Goal: Communication & Community: Answer question/provide support

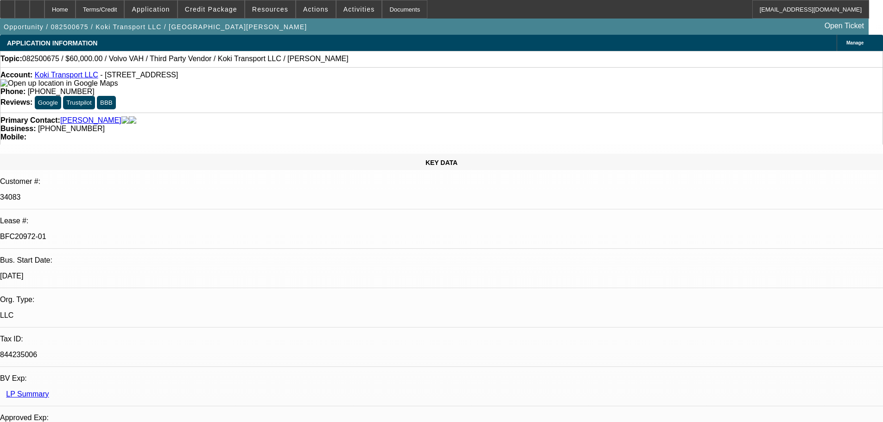
select select "0.2"
select select "2"
select select "0"
select select "6"
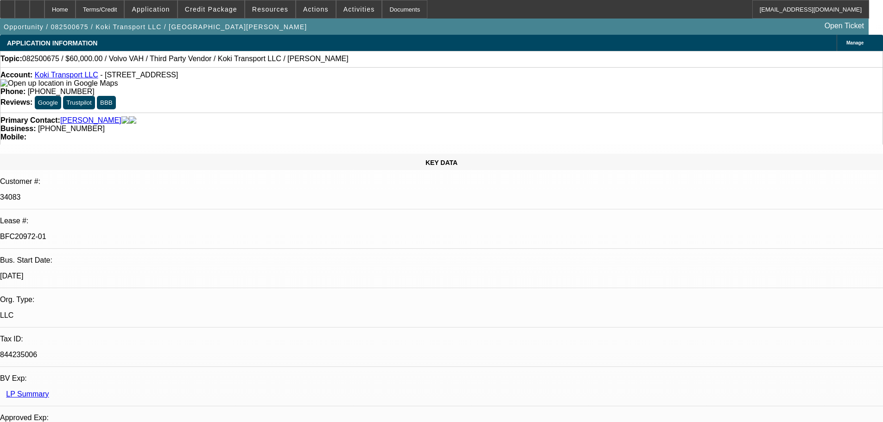
select select "0"
select select "2"
select select "0.1"
select select "4"
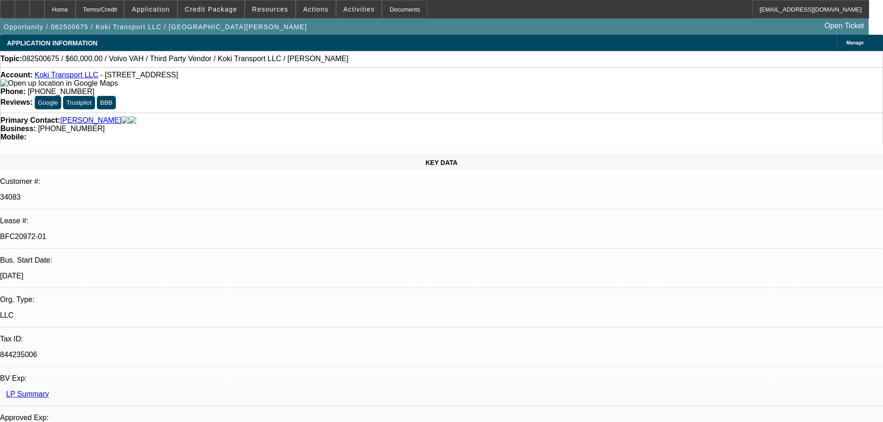
select select "0.2"
select select "2"
select select "0.1"
select select "4"
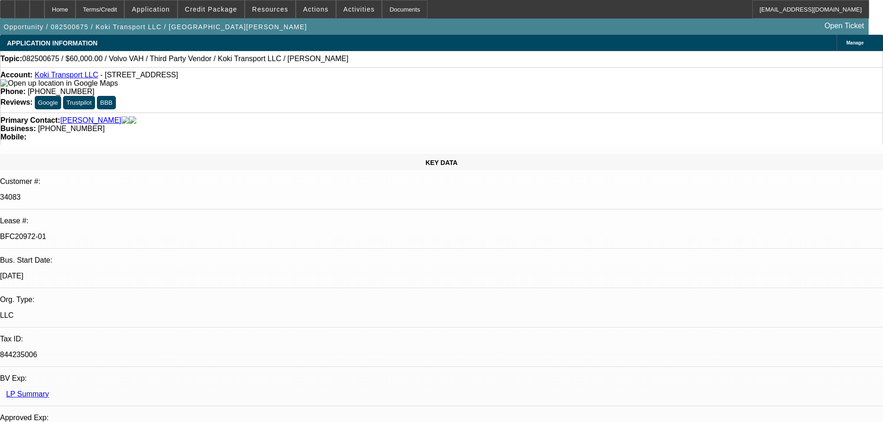
select select "0.15"
select select "2"
select select "0.1"
select select "4"
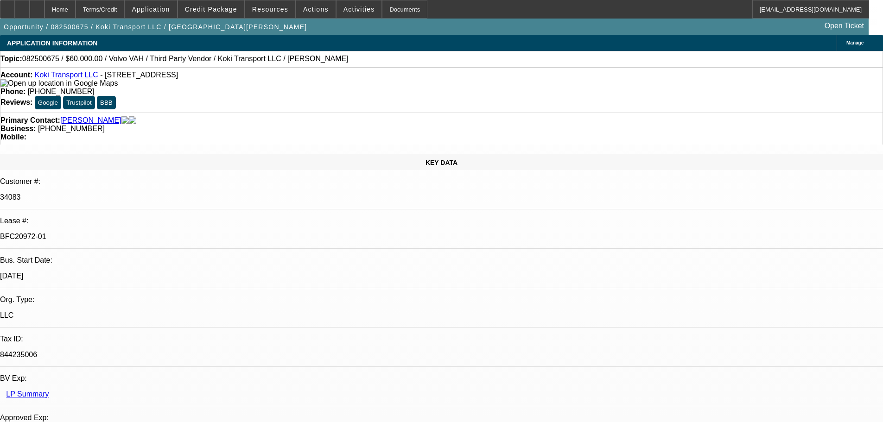
scroll to position [21, 0]
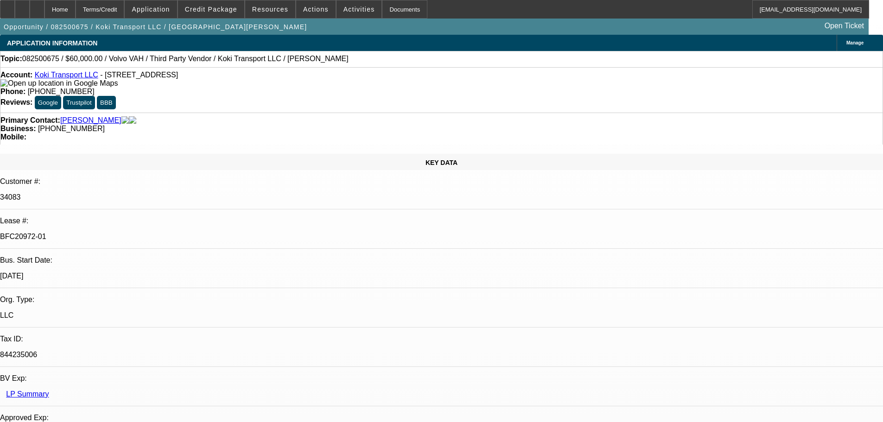
drag, startPoint x: 854, startPoint y: 51, endPoint x: 851, endPoint y: 59, distance: 7.9
click at [45, 13] on div at bounding box center [37, 9] width 15 height 19
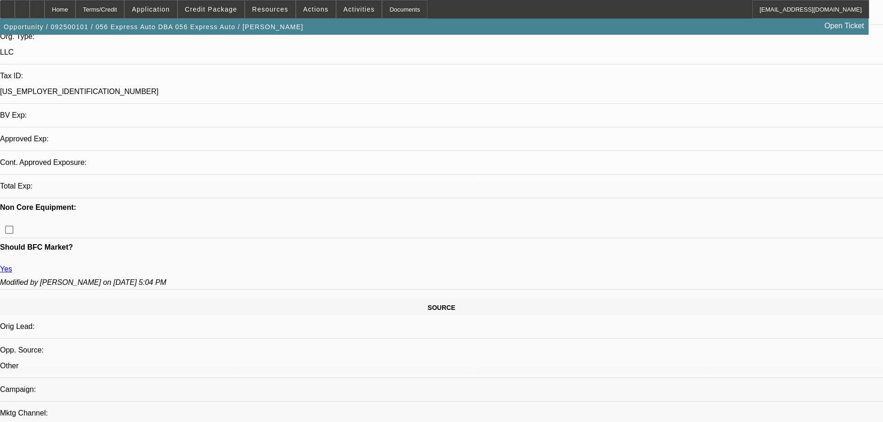
select select "0.1"
select select "2"
select select "0.1"
select select "4"
select select "0.1"
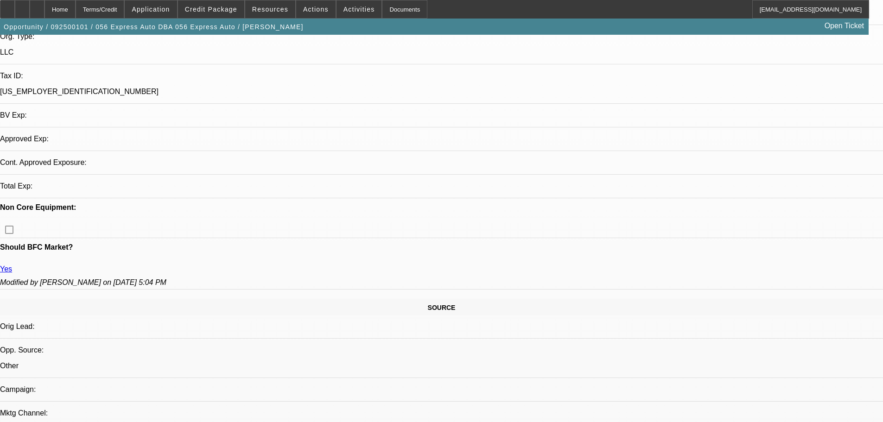
select select "0"
select select "2"
select select "0.1"
select select "4"
select select "0.15"
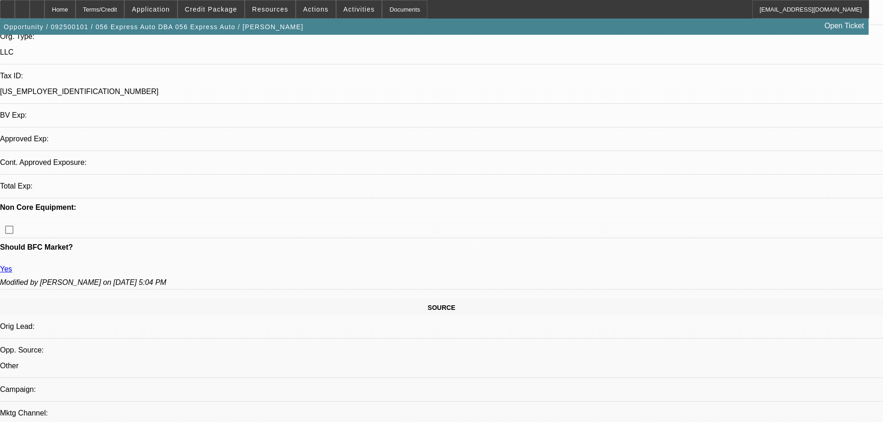
select select "2"
select select "0.1"
select select "4"
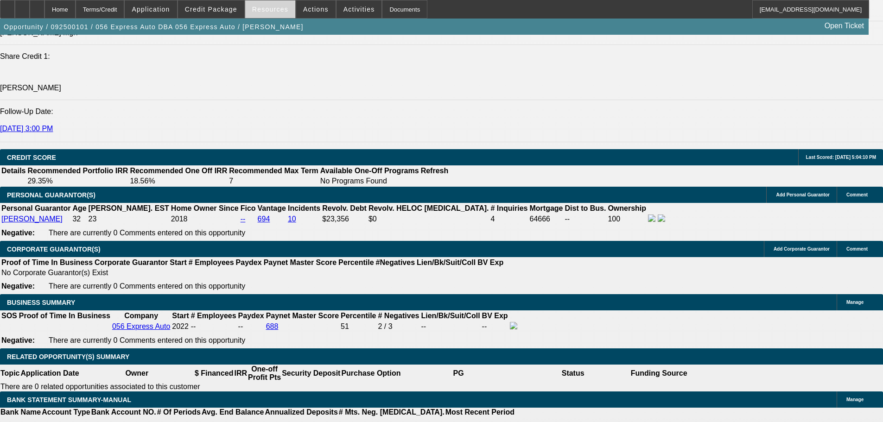
scroll to position [1283, 0]
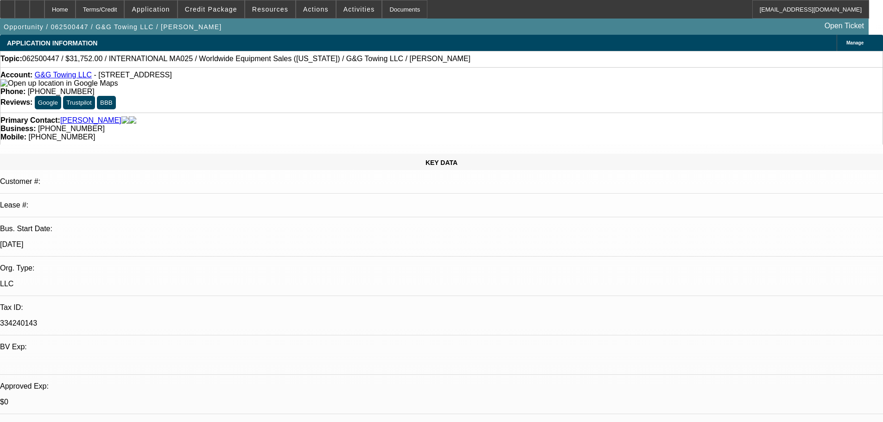
select select "0"
select select "0.1"
select select "4"
select select "0"
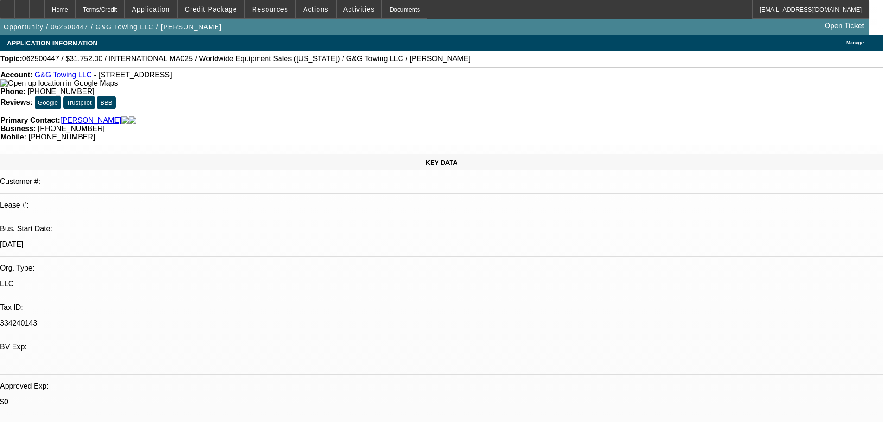
select select "2"
select select "0.1"
select select "4"
select select "0"
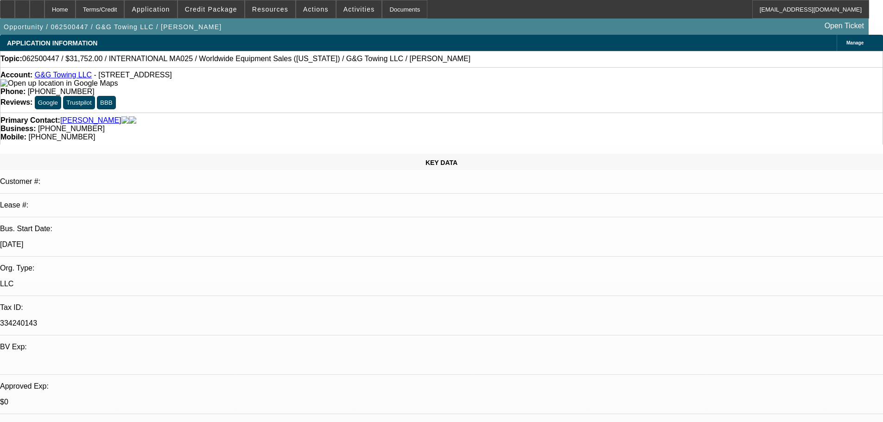
select select "2"
select select "0.1"
select select "4"
select select "0"
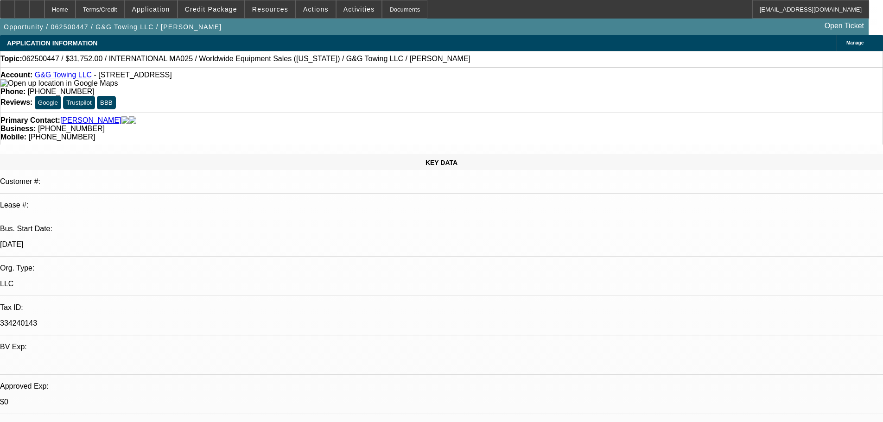
select select "2"
select select "0.1"
select select "4"
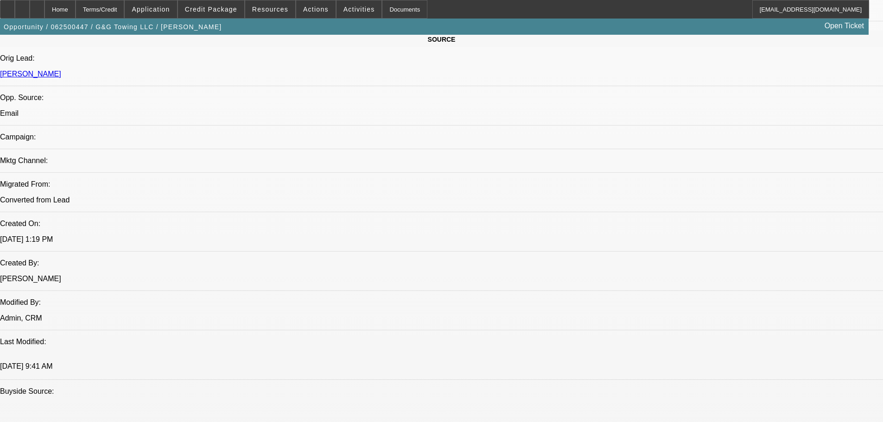
drag, startPoint x: 322, startPoint y: 178, endPoint x: 351, endPoint y: 272, distance: 98.4
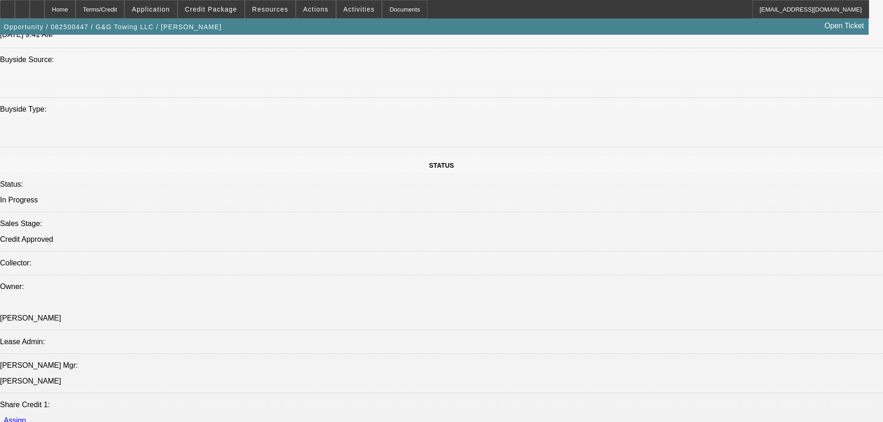
drag, startPoint x: 363, startPoint y: 338, endPoint x: 363, endPoint y: 353, distance: 14.4
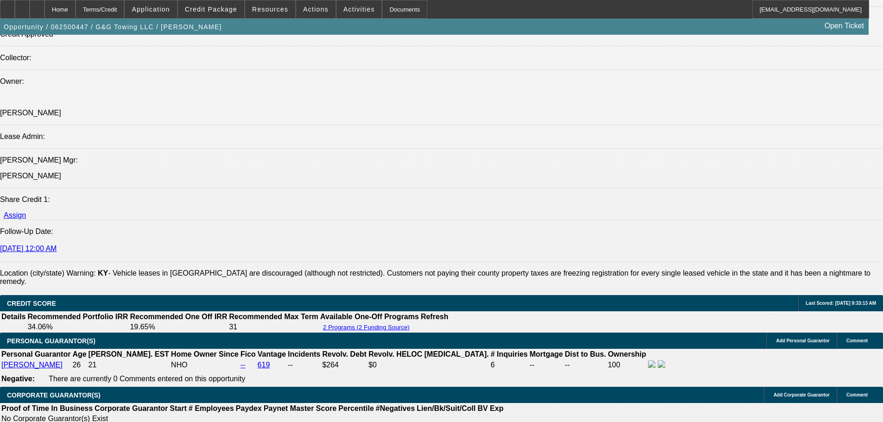
drag, startPoint x: 344, startPoint y: 258, endPoint x: 348, endPoint y: 350, distance: 92.3
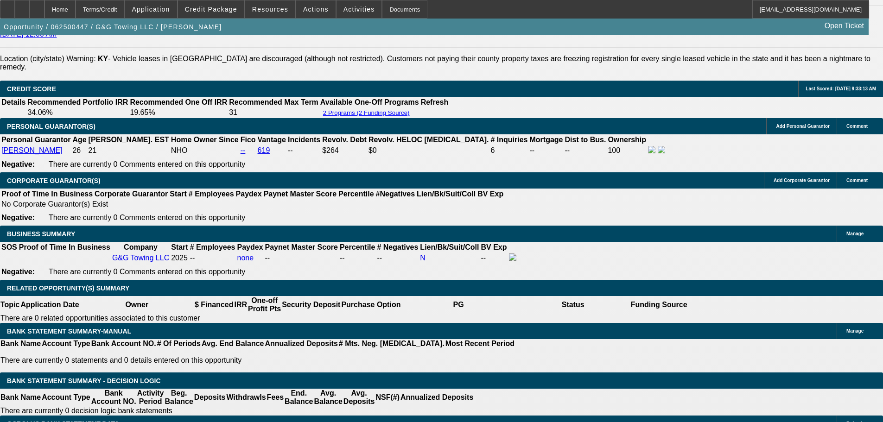
drag, startPoint x: 264, startPoint y: 256, endPoint x: 258, endPoint y: 196, distance: 60.2
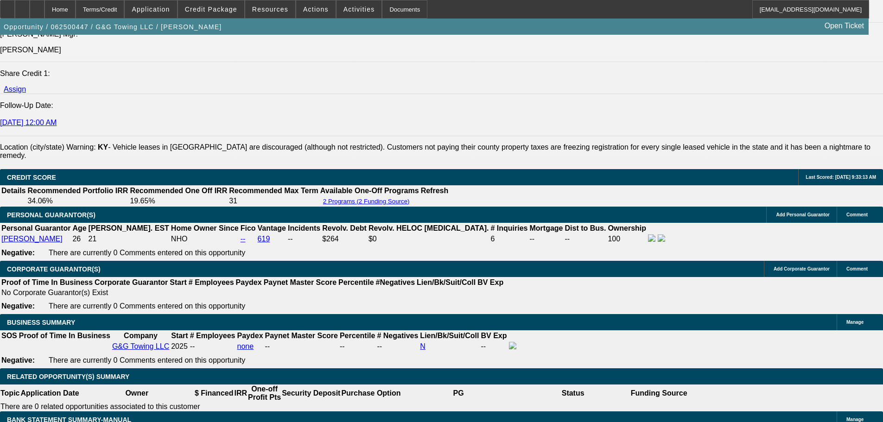
scroll to position [1382, 0]
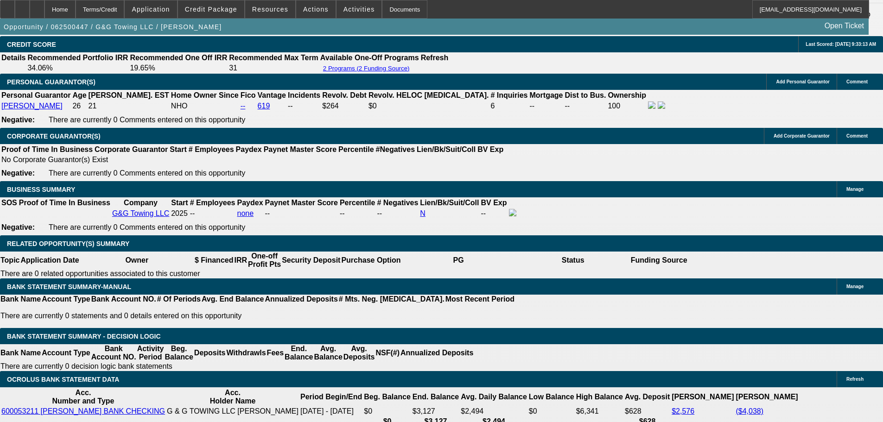
drag, startPoint x: 300, startPoint y: 311, endPoint x: 316, endPoint y: 387, distance: 77.7
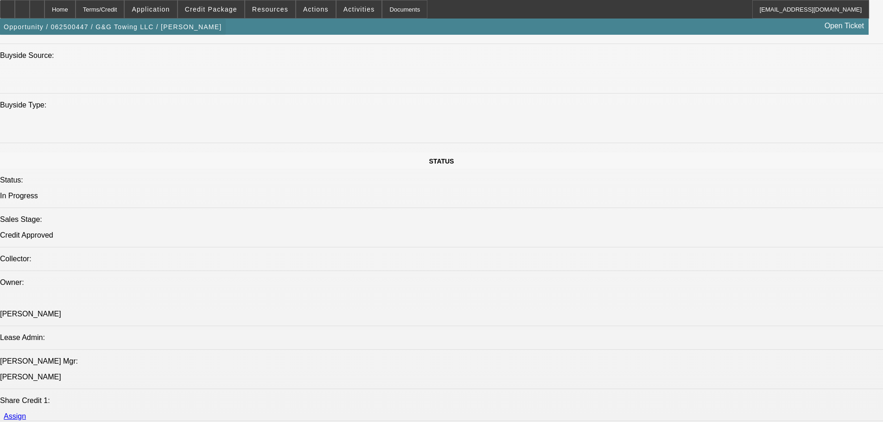
scroll to position [0, 0]
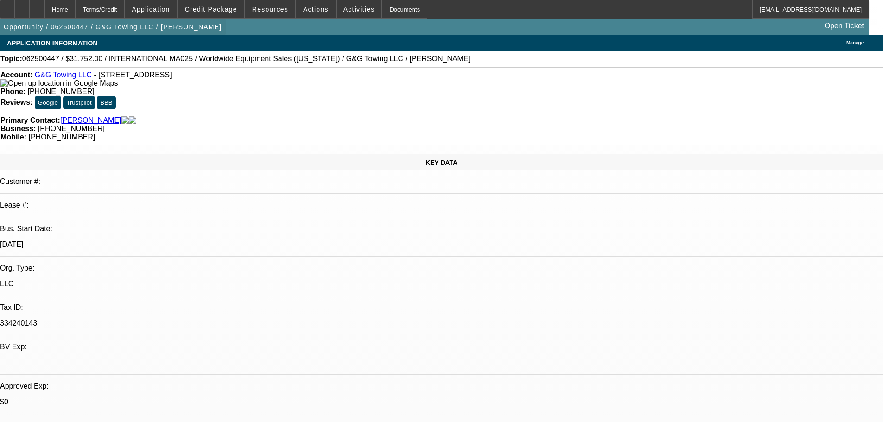
drag, startPoint x: 100, startPoint y: 244, endPoint x: 131, endPoint y: 38, distance: 208.3
drag, startPoint x: 373, startPoint y: 104, endPoint x: 431, endPoint y: 92, distance: 59.1
click at [105, 125] on span "(859) 823-1900" at bounding box center [71, 129] width 67 height 8
click at [510, 92] on div "Account: G&G Towing LLC - 729 S Main St, Williamstown, KY 41097 Phone: (859) 82…" at bounding box center [441, 89] width 883 height 45
drag, startPoint x: 490, startPoint y: 100, endPoint x: 467, endPoint y: 102, distance: 22.8
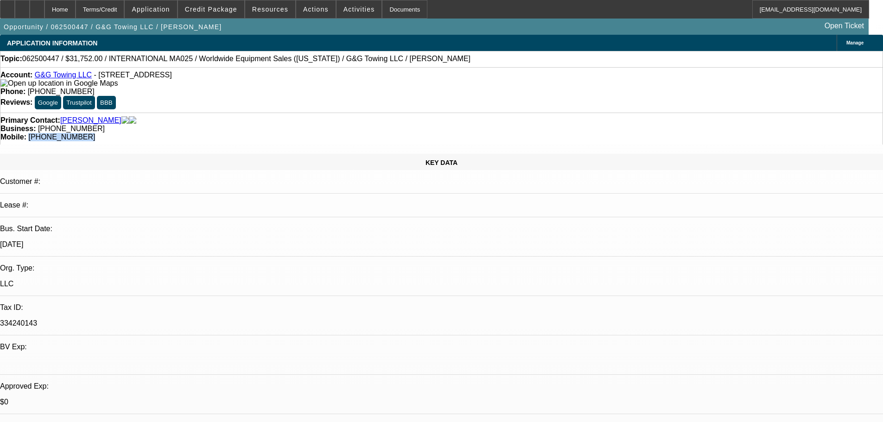
click at [467, 133] on div "Mobile: (859) 620-6803" at bounding box center [441, 137] width 882 height 8
copy span "(859) 620-6803"
click at [455, 113] on div "Primary Contact: Gordon, Joseph Business: (859) 823-1900 Mobile: (859) 620-6803" at bounding box center [441, 129] width 883 height 32
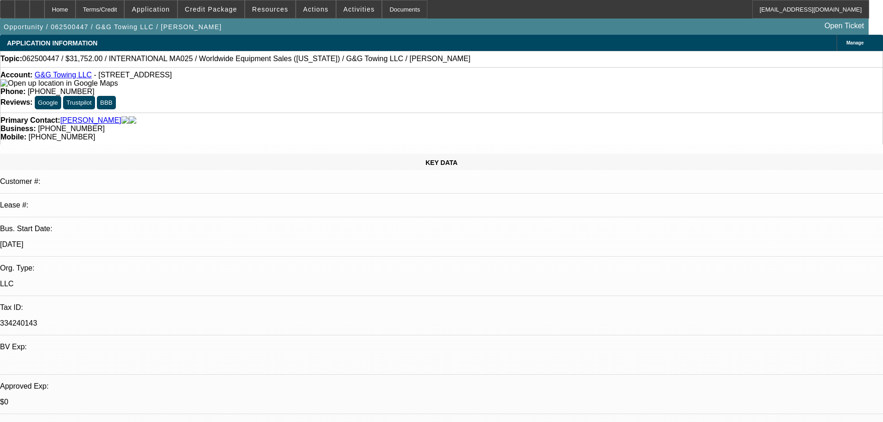
radio input "true"
type textarea "9/18 still pending truck title to lower dp"
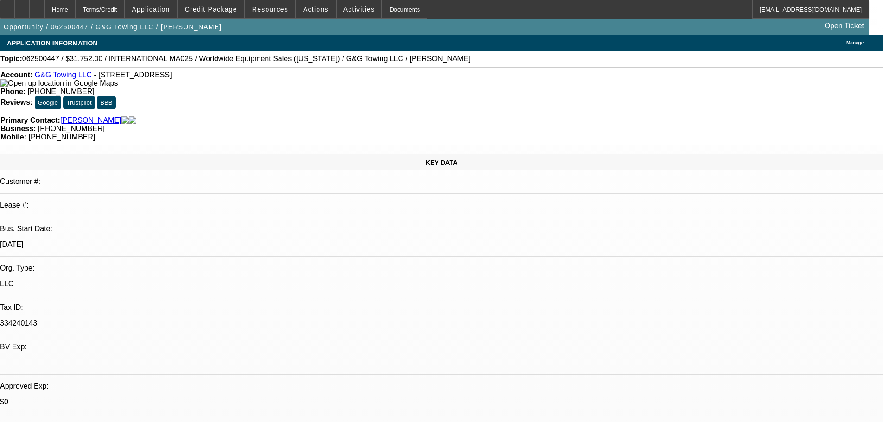
radio input "true"
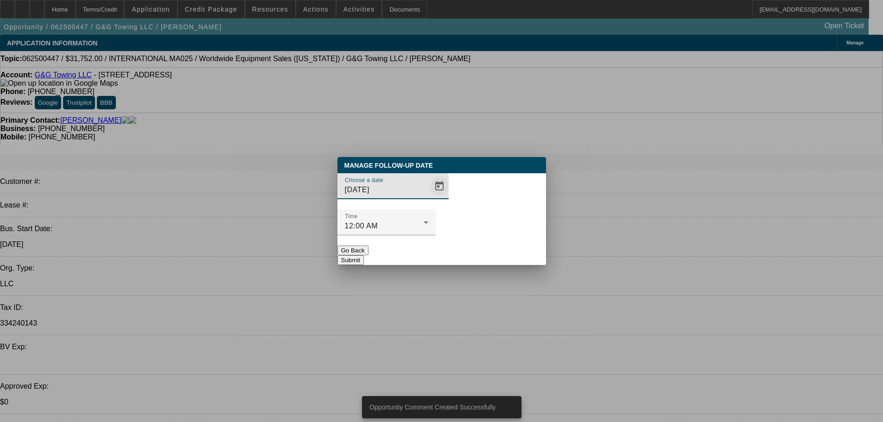
click at [428, 198] on span "Open calendar" at bounding box center [439, 186] width 22 height 22
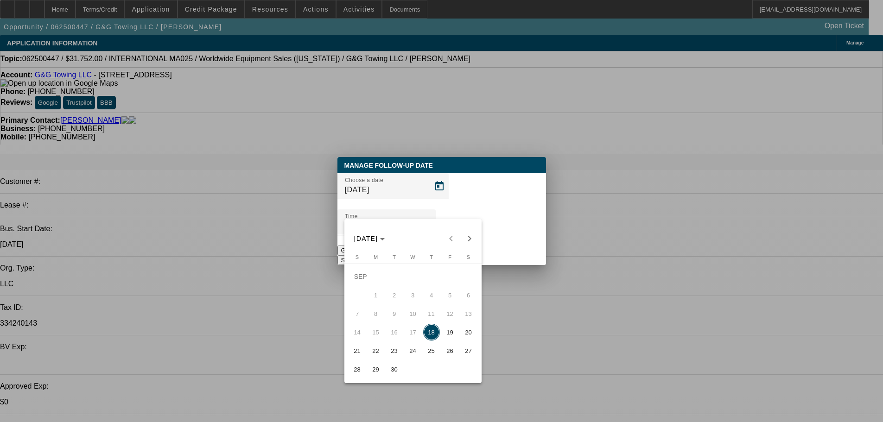
click at [400, 356] on span "23" at bounding box center [394, 351] width 17 height 17
type input "9/23/2025"
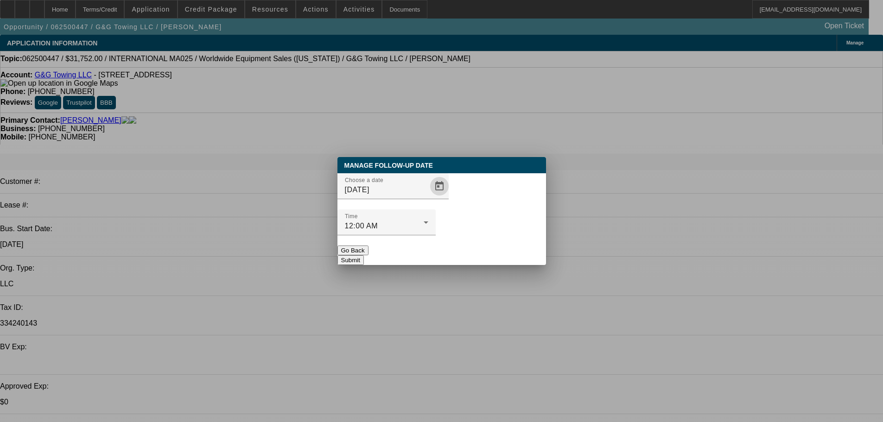
click at [364, 255] on button "Submit" at bounding box center [351, 260] width 26 height 10
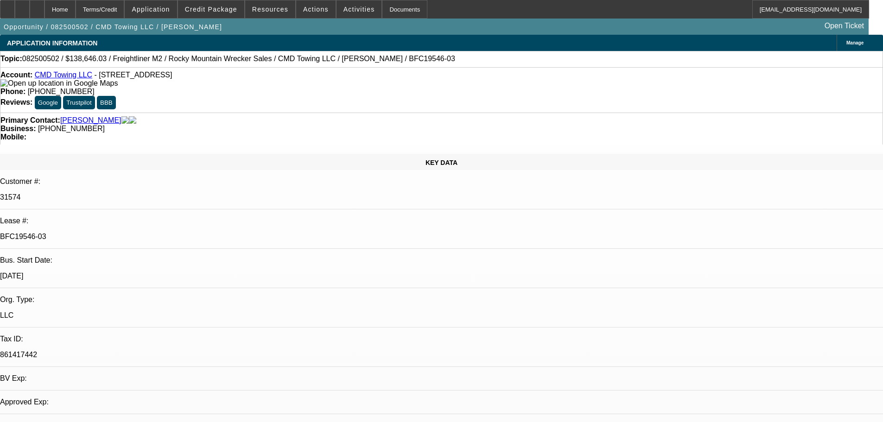
select select "0"
select select "6"
select select "0"
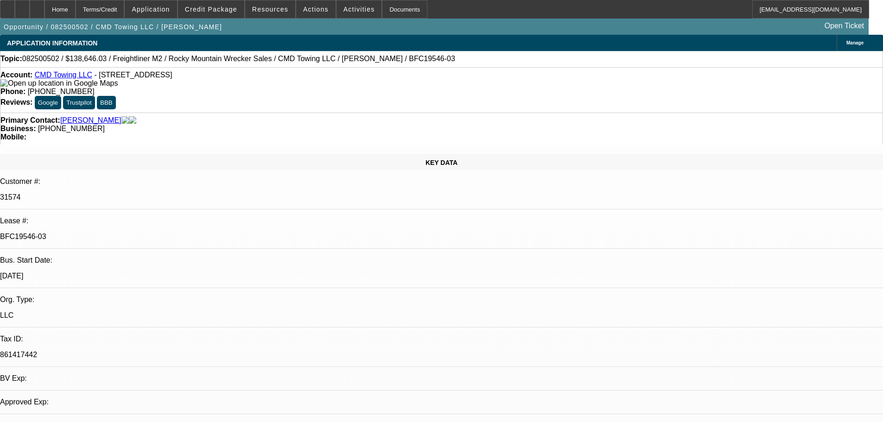
select select "0"
select select "6"
select select "0"
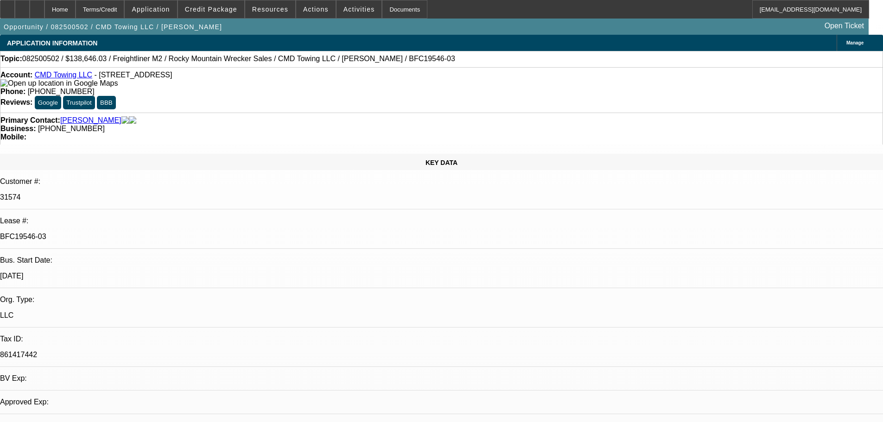
select select "0"
select select "6"
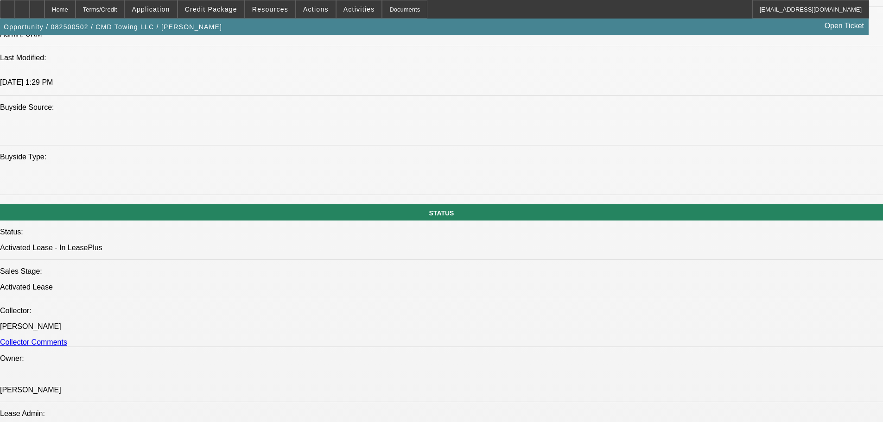
drag, startPoint x: 294, startPoint y: 194, endPoint x: 290, endPoint y: 332, distance: 138.2
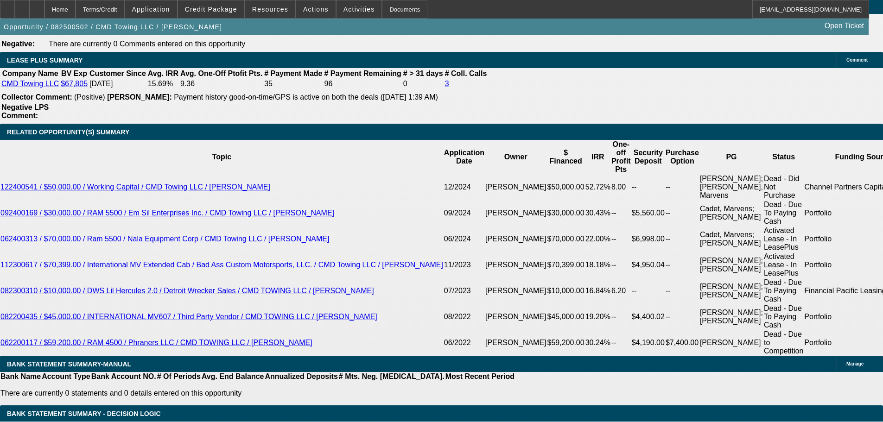
scroll to position [1632, 0]
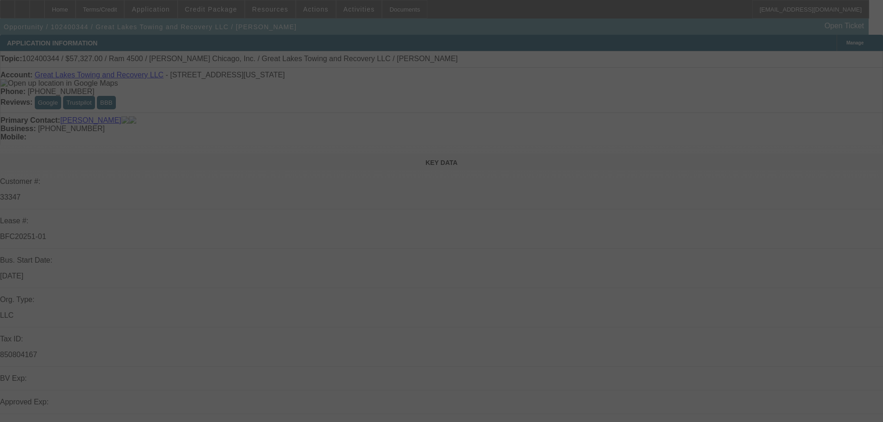
scroll to position [419, 0]
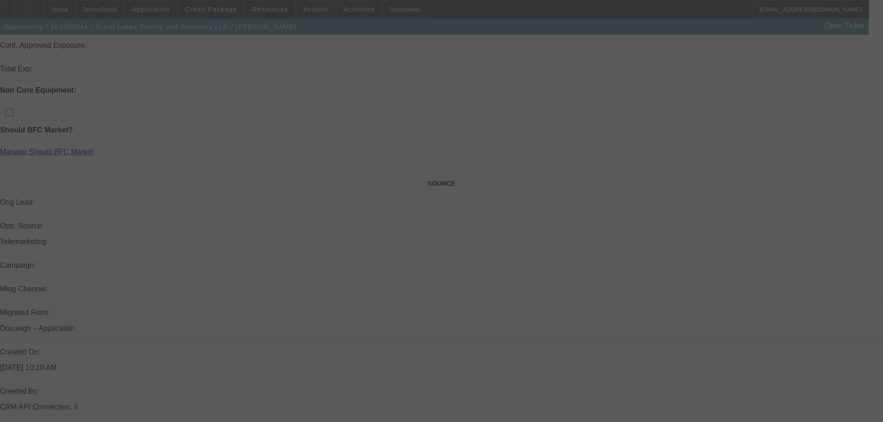
drag, startPoint x: 491, startPoint y: 271, endPoint x: 486, endPoint y: 268, distance: 5.4
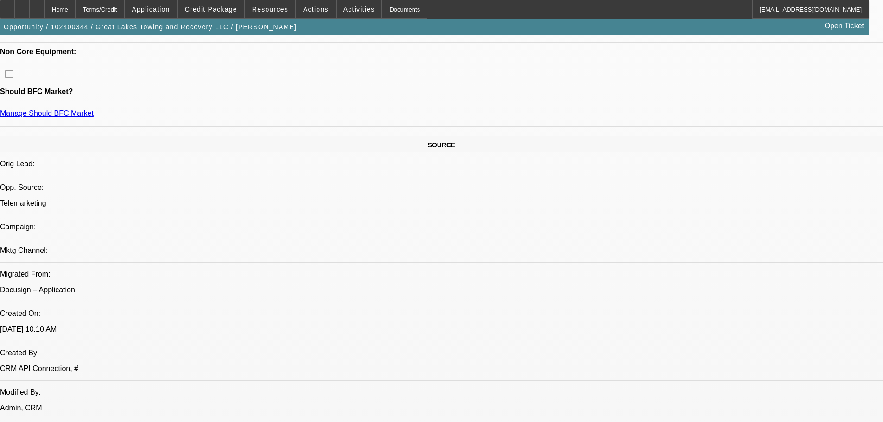
select select "0"
select select "2"
select select "0.1"
select select "4"
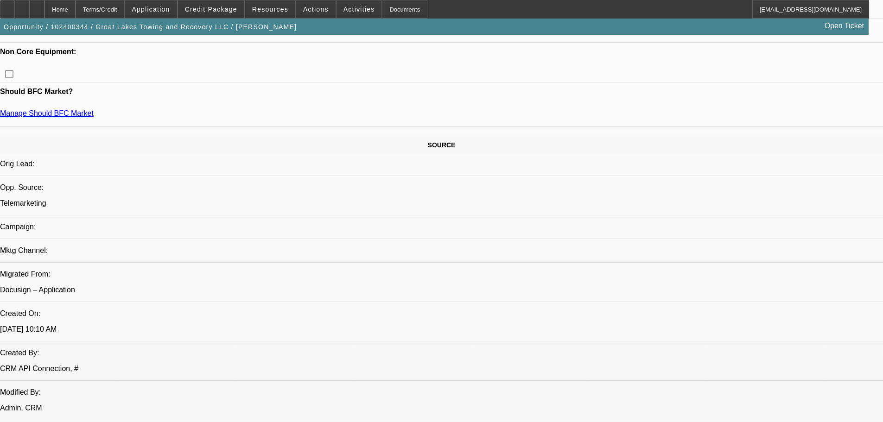
select select "0"
select select "2"
select select "0.1"
select select "4"
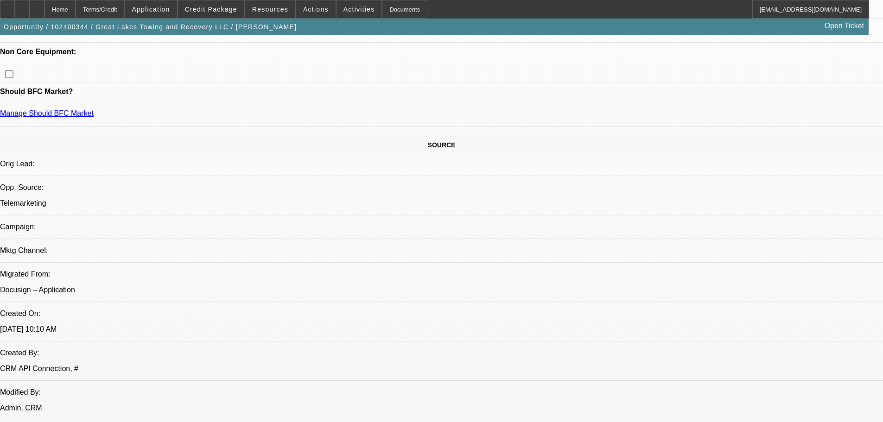
select select "0"
select select "2"
select select "0.1"
select select "4"
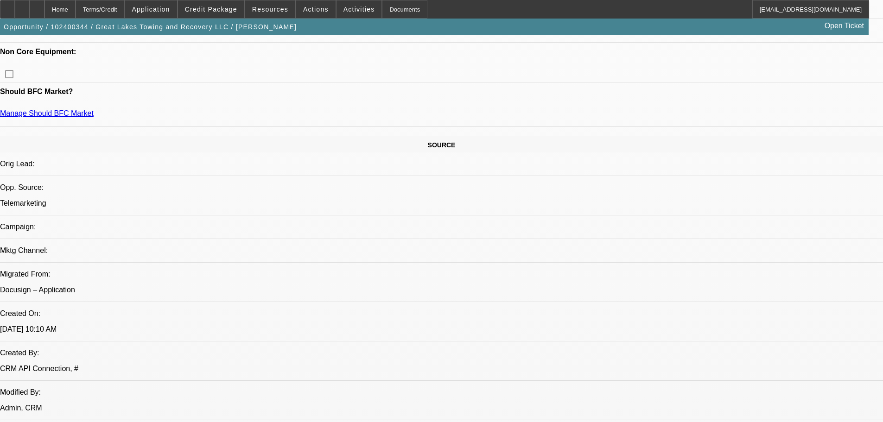
select select "0"
select select "0.1"
select select "4"
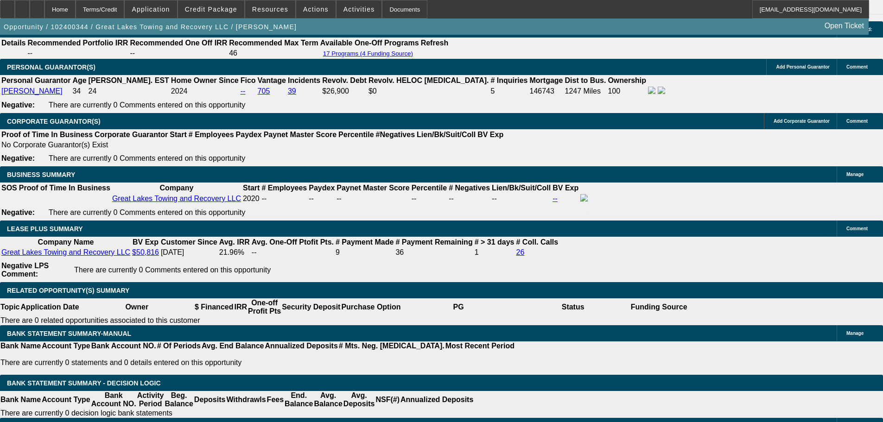
drag, startPoint x: 456, startPoint y: 408, endPoint x: 454, endPoint y: 440, distance: 32.1
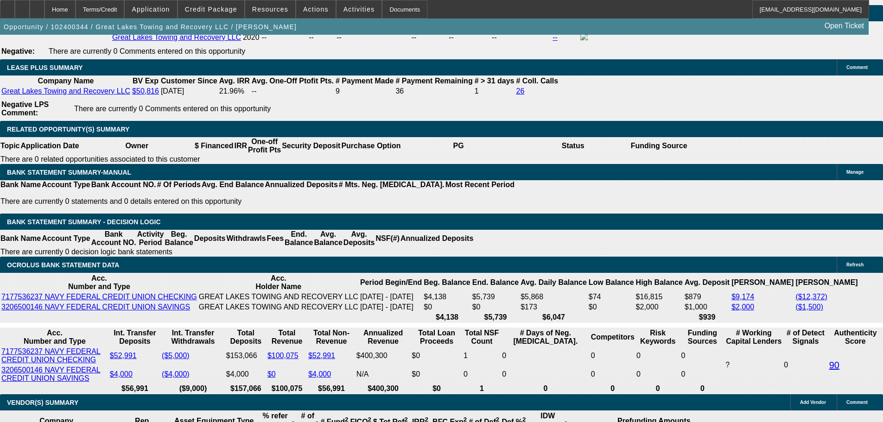
scroll to position [1459, 0]
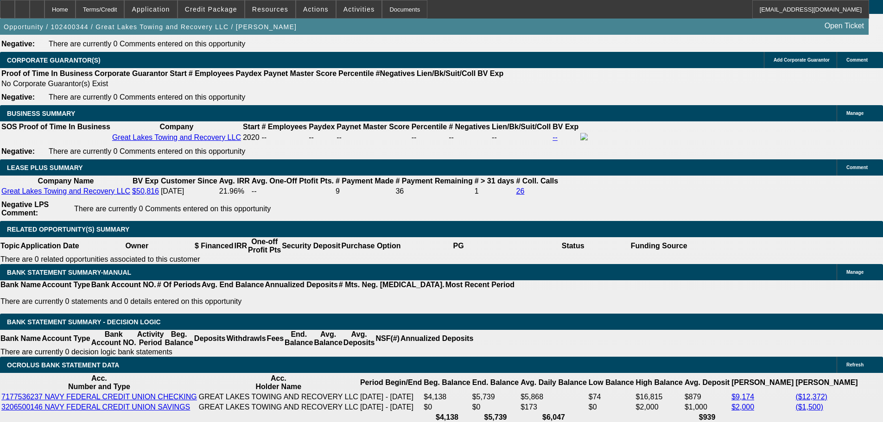
drag, startPoint x: 487, startPoint y: 349, endPoint x: 477, endPoint y: 310, distance: 40.8
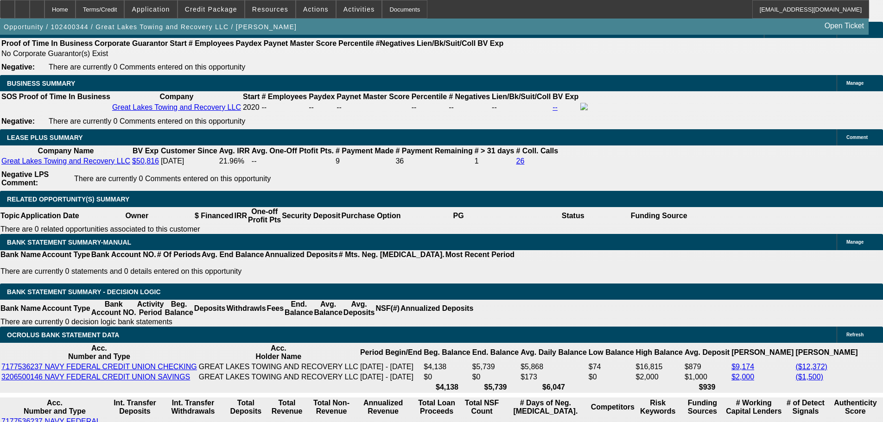
scroll to position [1505, 0]
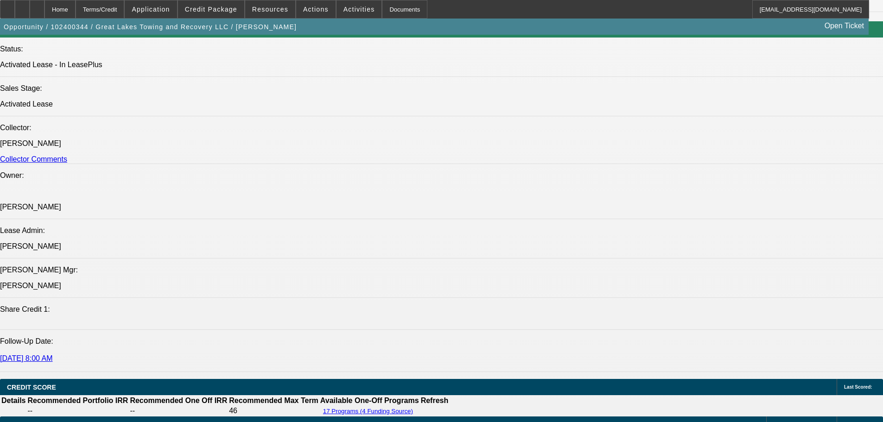
drag, startPoint x: 378, startPoint y: 316, endPoint x: 356, endPoint y: 167, distance: 150.0
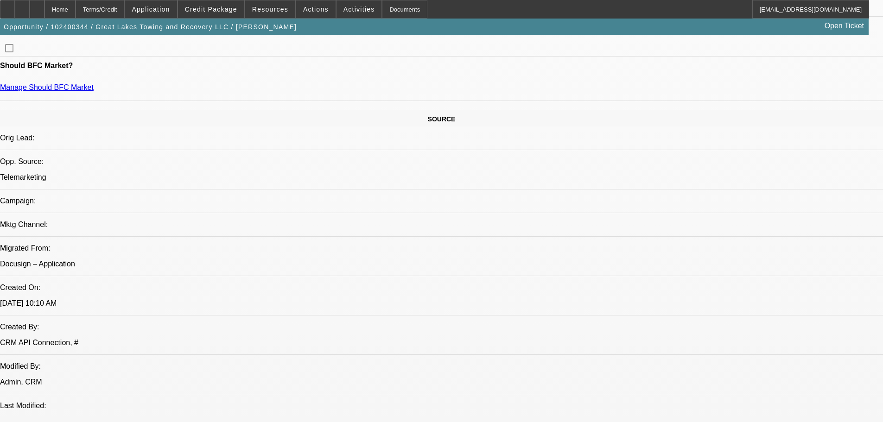
scroll to position [363, 0]
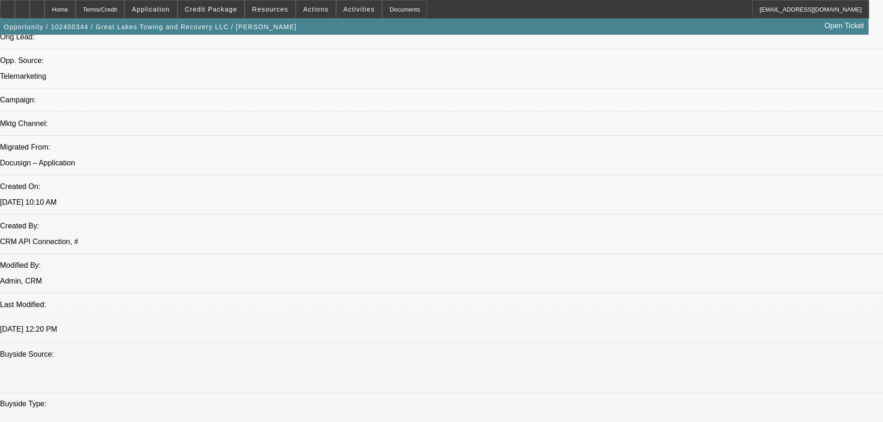
drag, startPoint x: 450, startPoint y: 297, endPoint x: 451, endPoint y: 290, distance: 7.5
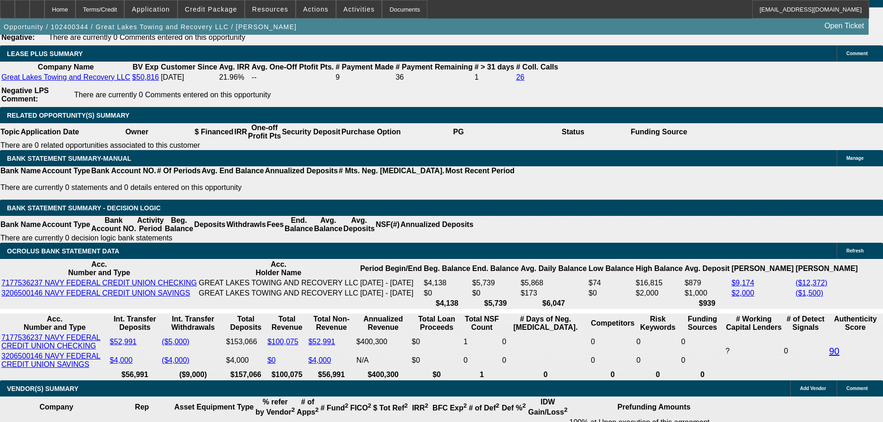
drag, startPoint x: 456, startPoint y: 325, endPoint x: 454, endPoint y: 264, distance: 61.2
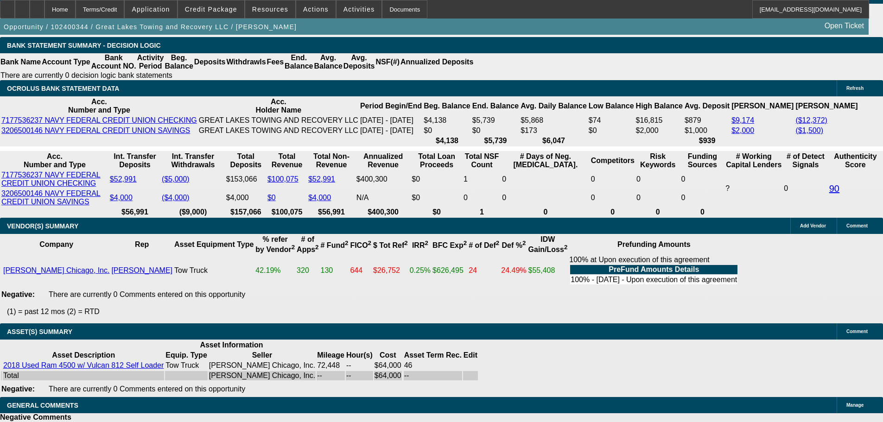
scroll to position [0, 0]
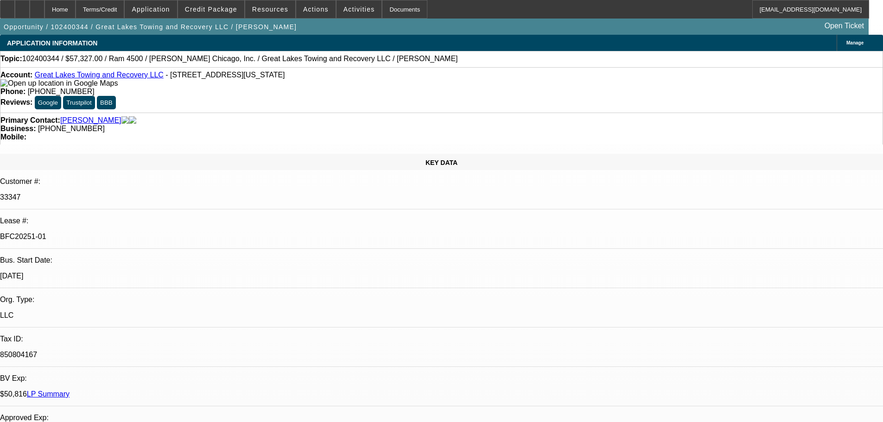
drag, startPoint x: 351, startPoint y: 384, endPoint x: 351, endPoint y: 102, distance: 281.9
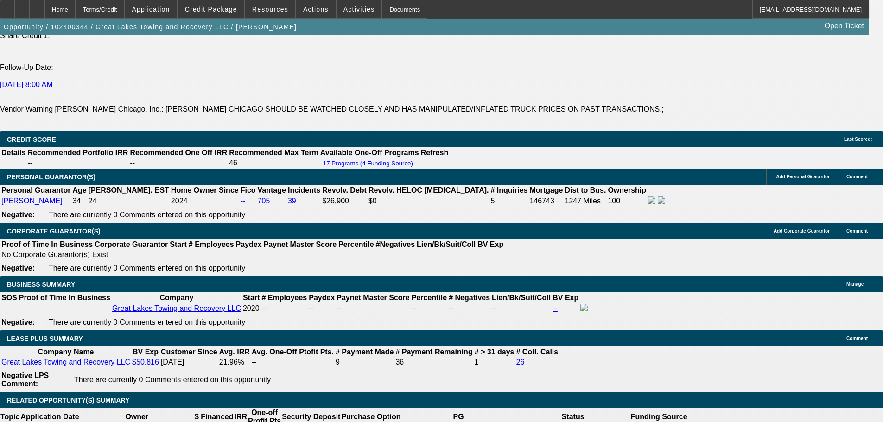
scroll to position [453, 0]
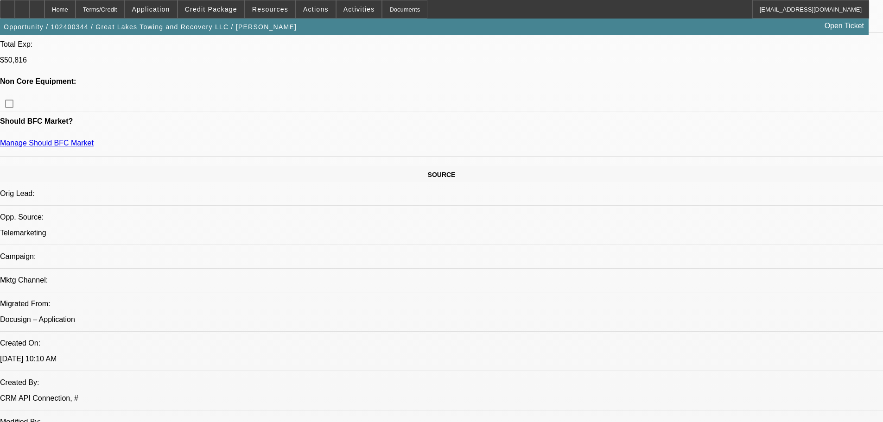
drag, startPoint x: 353, startPoint y: 140, endPoint x: 319, endPoint y: 46, distance: 99.4
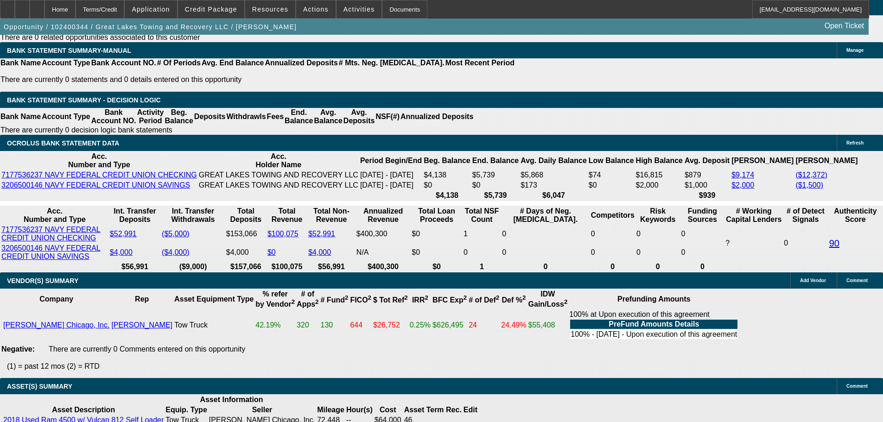
drag, startPoint x: 242, startPoint y: 240, endPoint x: 278, endPoint y: 311, distance: 79.6
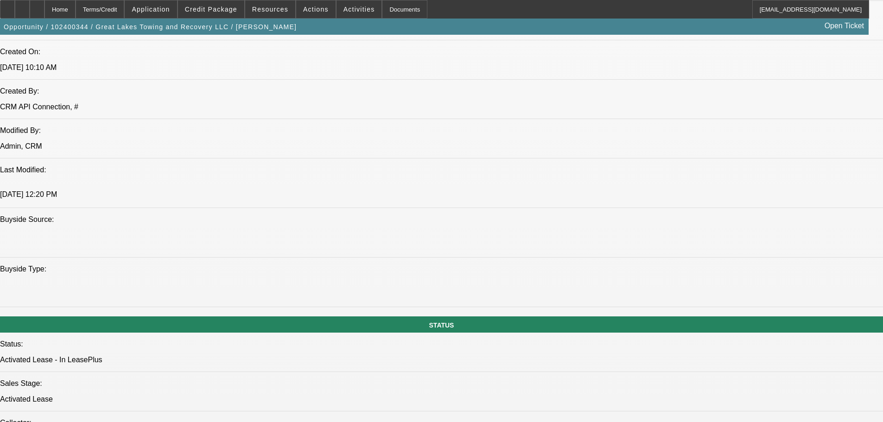
drag, startPoint x: 292, startPoint y: 197, endPoint x: 302, endPoint y: 146, distance: 52.1
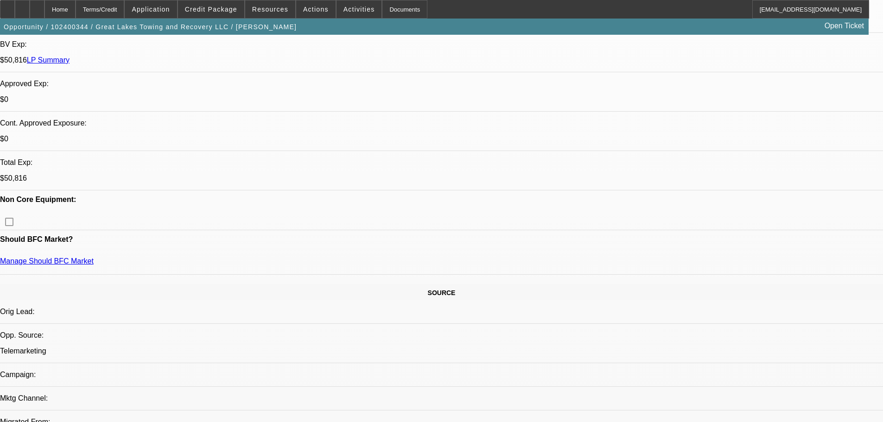
drag, startPoint x: 378, startPoint y: 203, endPoint x: 369, endPoint y: 128, distance: 75.2
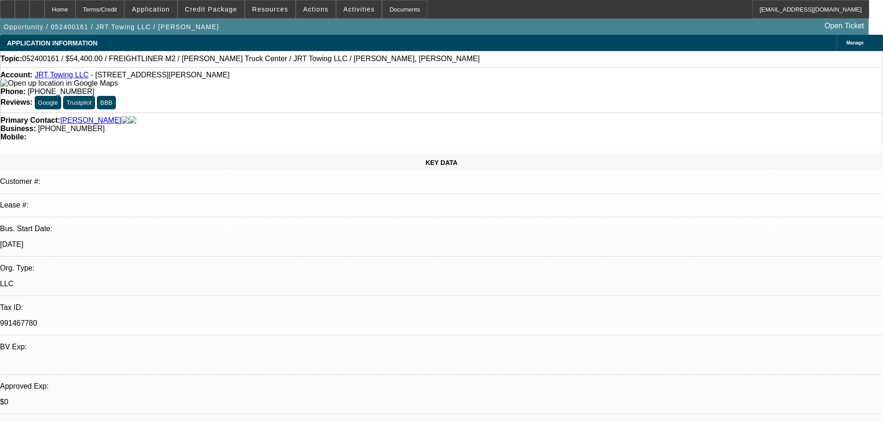
select select "0.2"
select select "2"
select select "0.1"
select select "4"
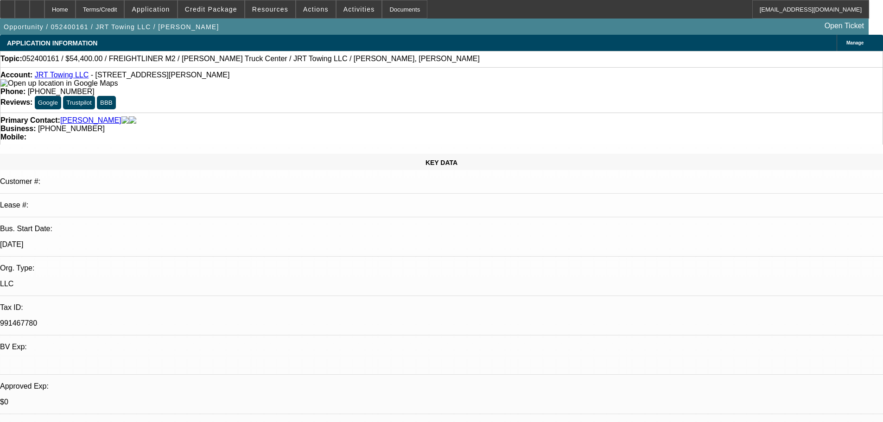
select select "0.1"
select select "2"
select select "0.1"
select select "4"
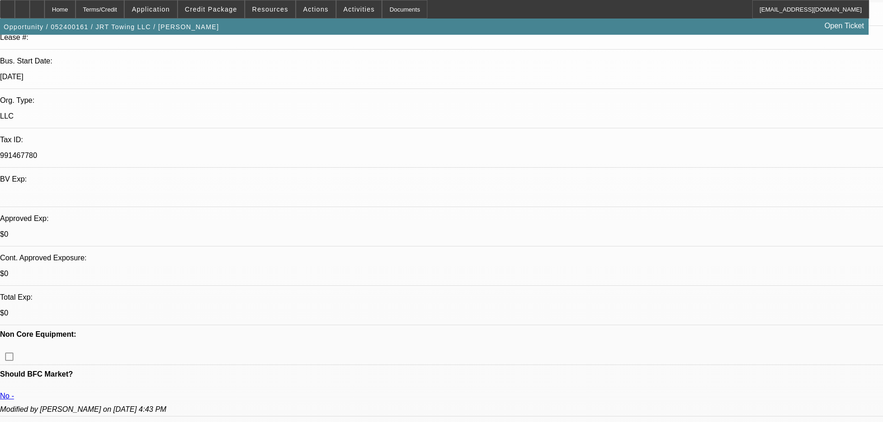
scroll to position [219, 0]
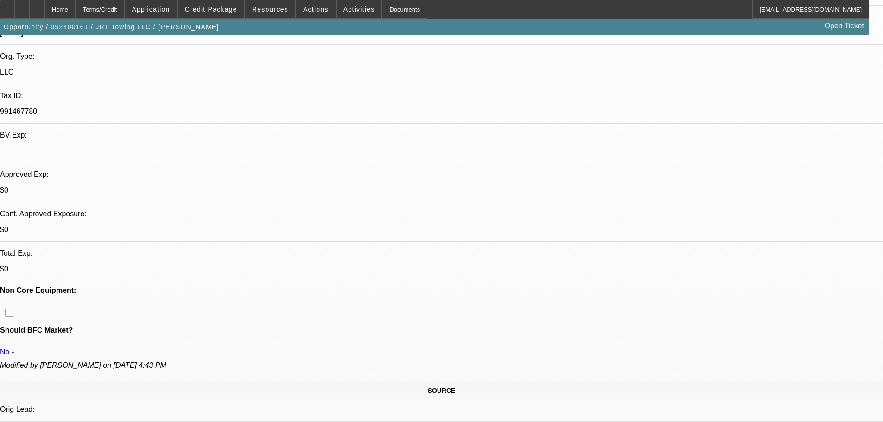
drag, startPoint x: 516, startPoint y: 317, endPoint x: 516, endPoint y: 325, distance: 8.8
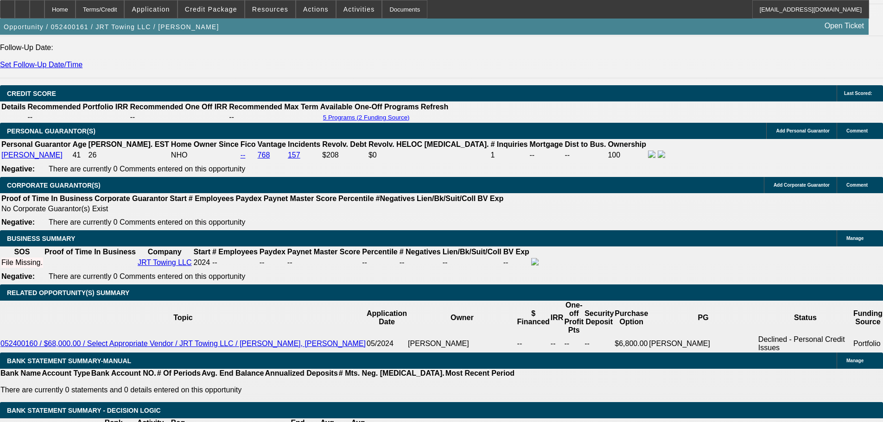
drag, startPoint x: 390, startPoint y: 317, endPoint x: 407, endPoint y: 376, distance: 61.2
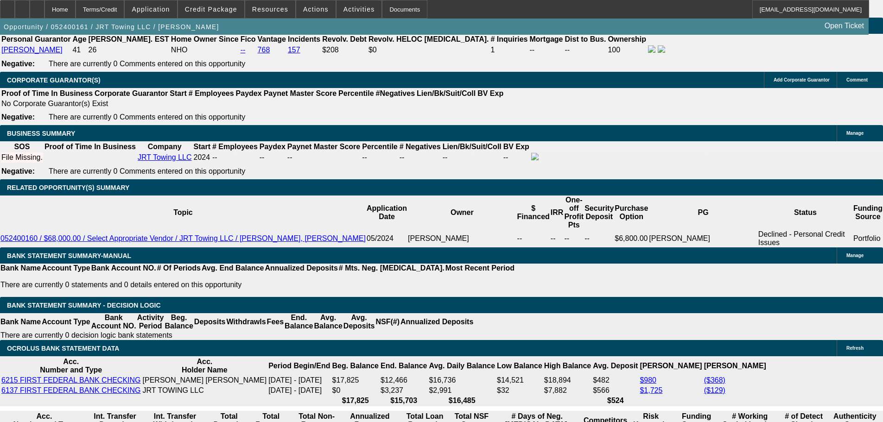
drag, startPoint x: 430, startPoint y: 302, endPoint x: 431, endPoint y: 323, distance: 21.3
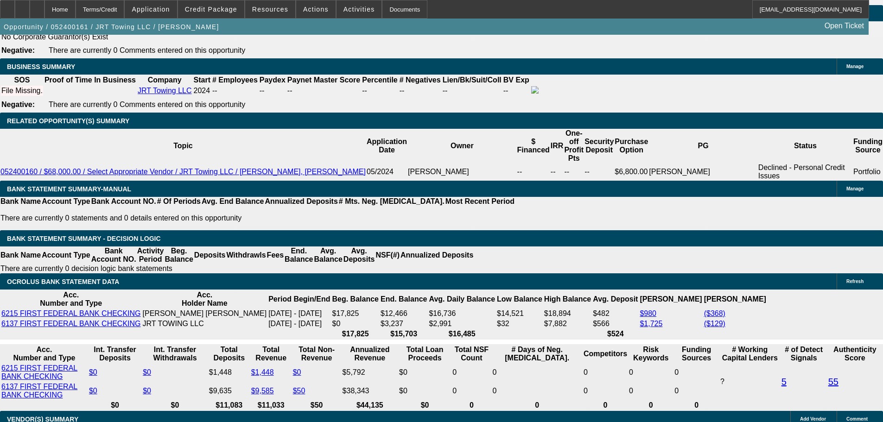
scroll to position [1574, 0]
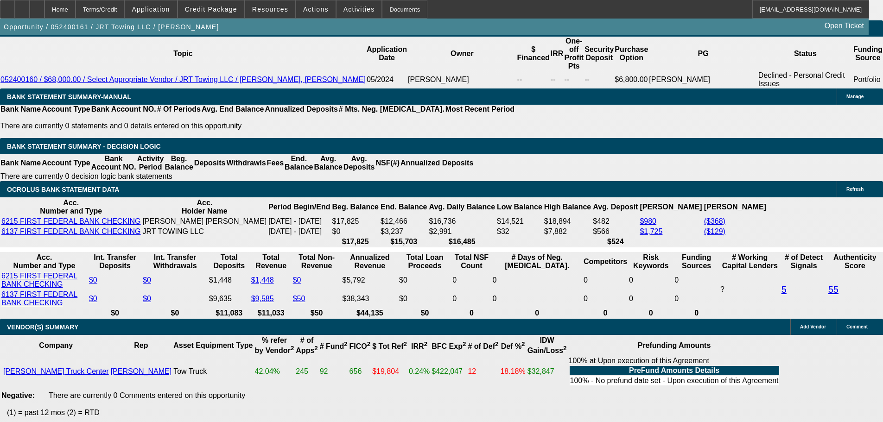
drag, startPoint x: 448, startPoint y: 250, endPoint x: 448, endPoint y: 290, distance: 40.3
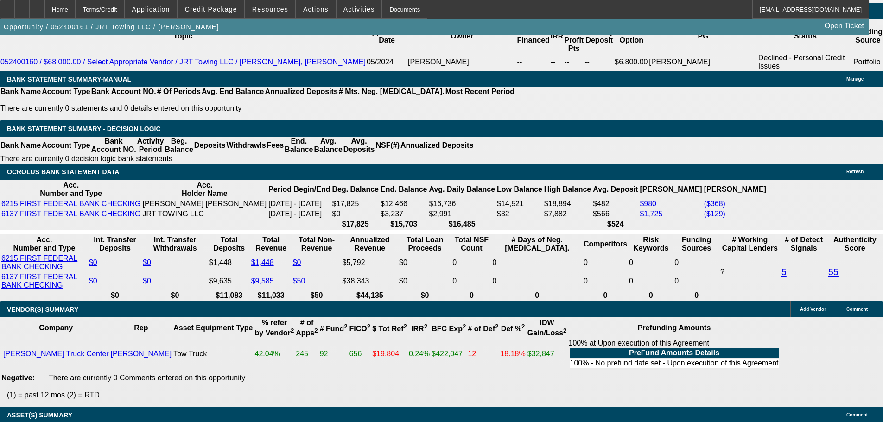
scroll to position [0, 0]
click at [219, 2] on span at bounding box center [211, 9] width 66 height 22
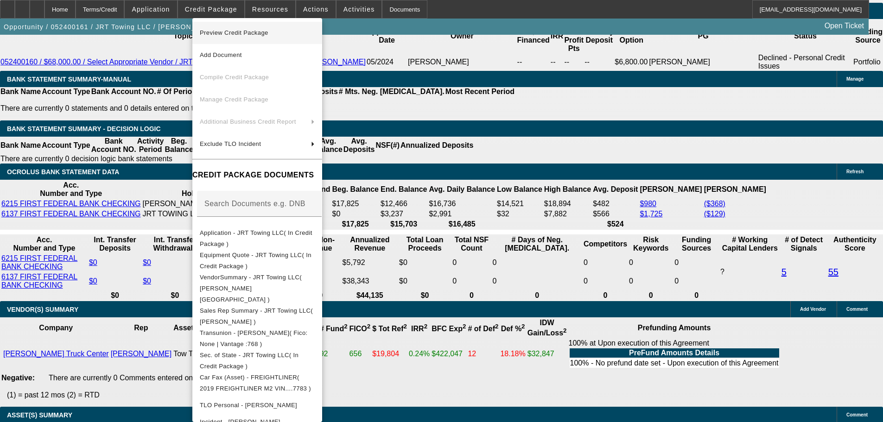
click at [283, 34] on span "Preview Credit Package" at bounding box center [257, 32] width 115 height 11
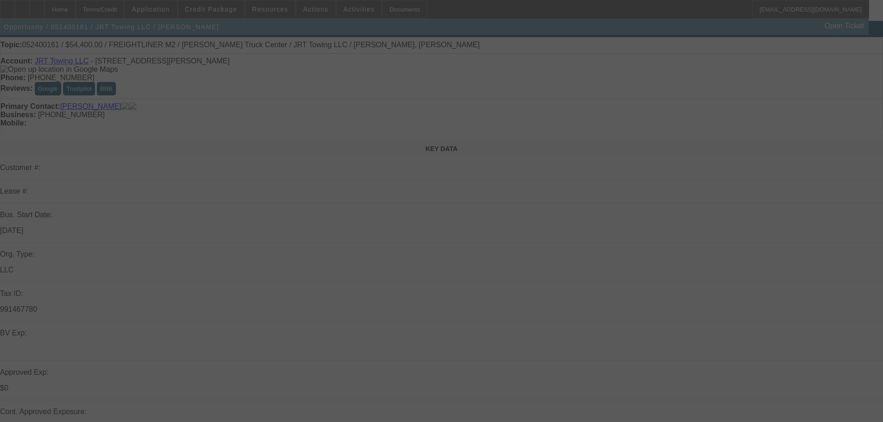
select select "0.2"
select select "2"
select select "0.1"
select select "4"
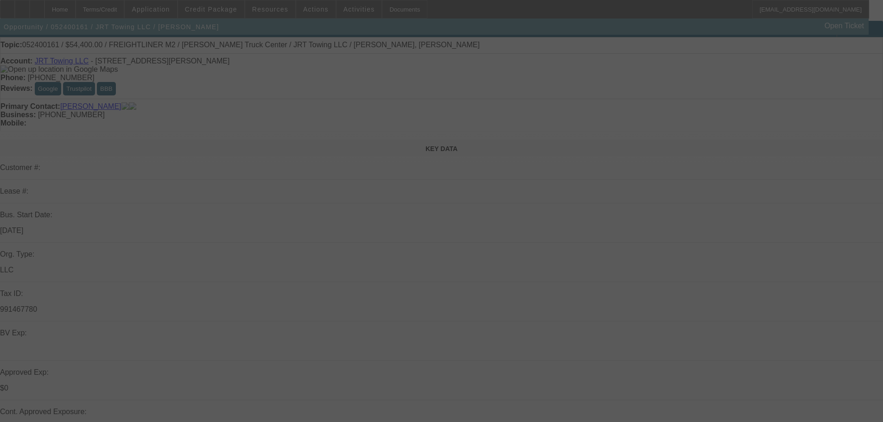
select select "0.1"
select select "2"
select select "0.1"
select select "4"
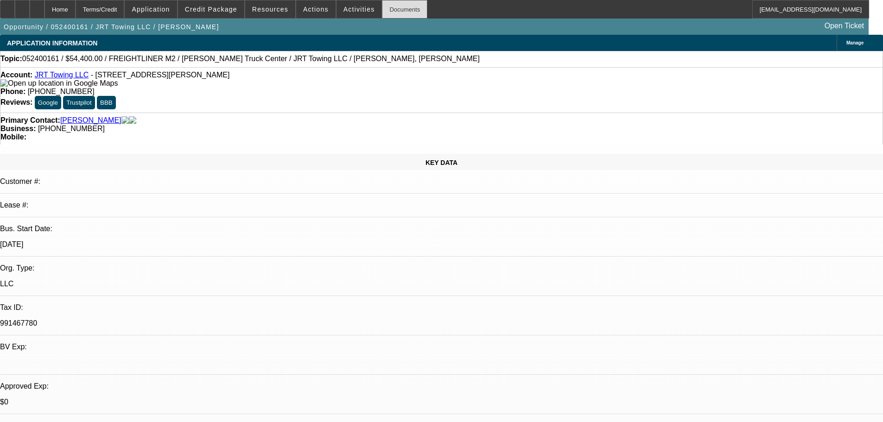
drag, startPoint x: 493, startPoint y: 157, endPoint x: 375, endPoint y: 6, distance: 191.9
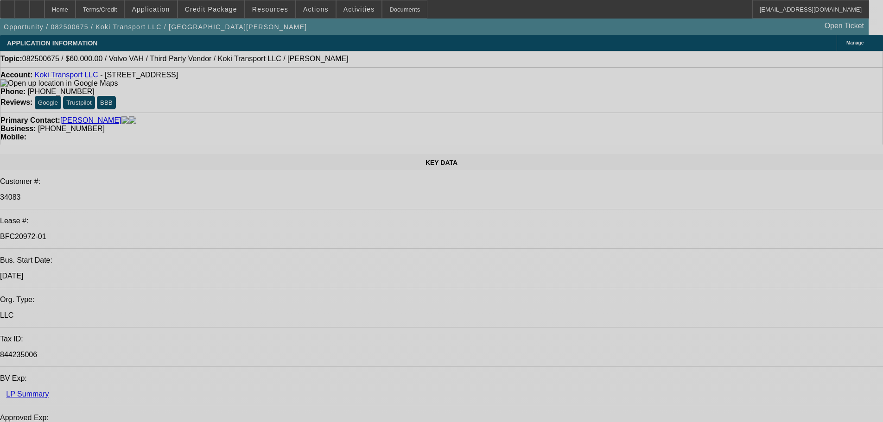
select select "0.2"
select select "2"
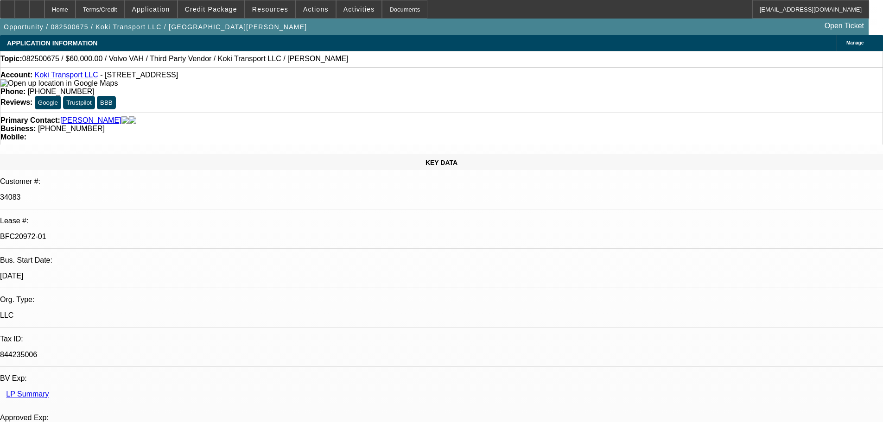
select select "0"
select select "6"
select select "0"
select select "2"
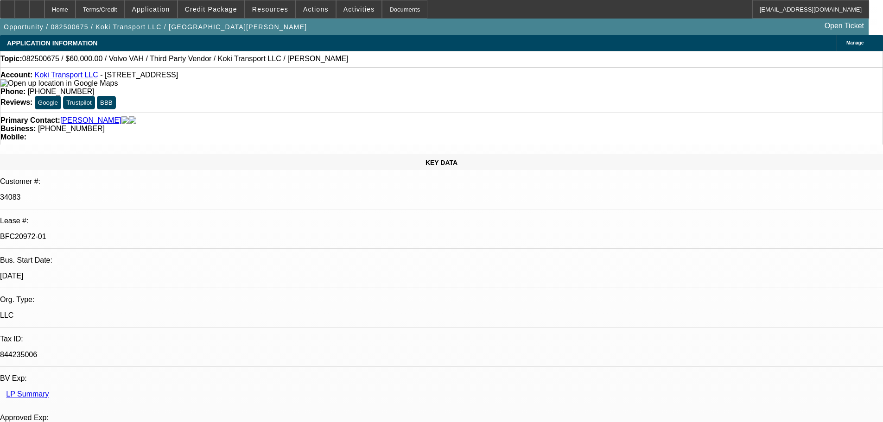
select select "0.1"
select select "4"
select select "0.2"
select select "2"
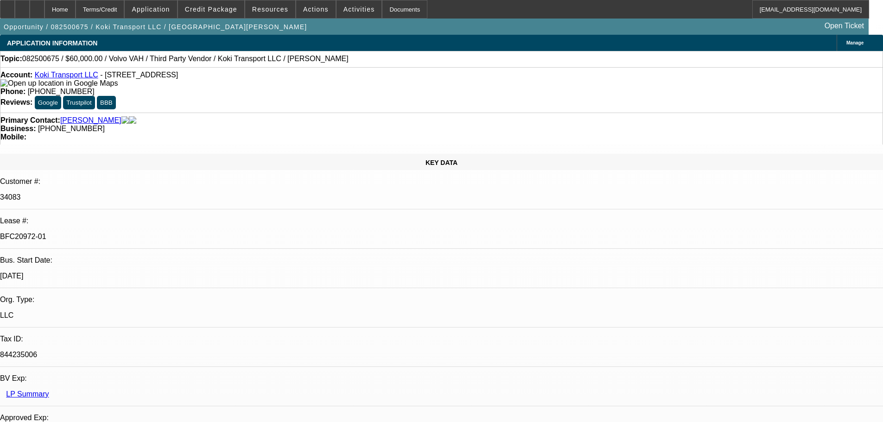
select select "0.1"
select select "4"
select select "0.15"
select select "2"
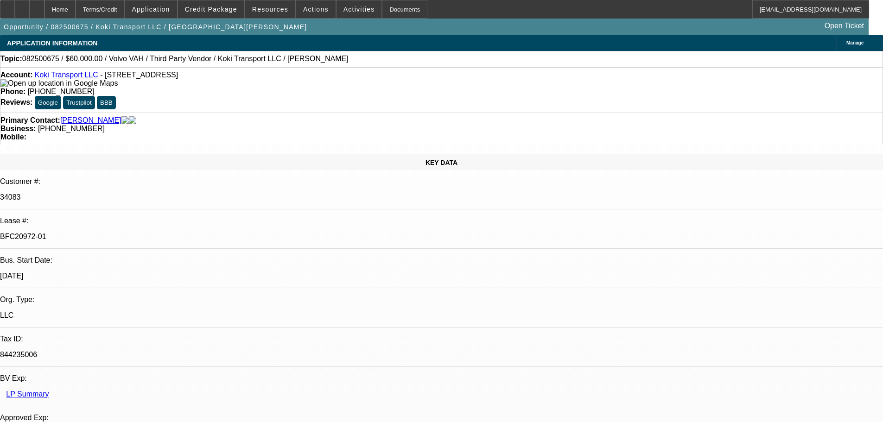
select select "0.1"
select select "4"
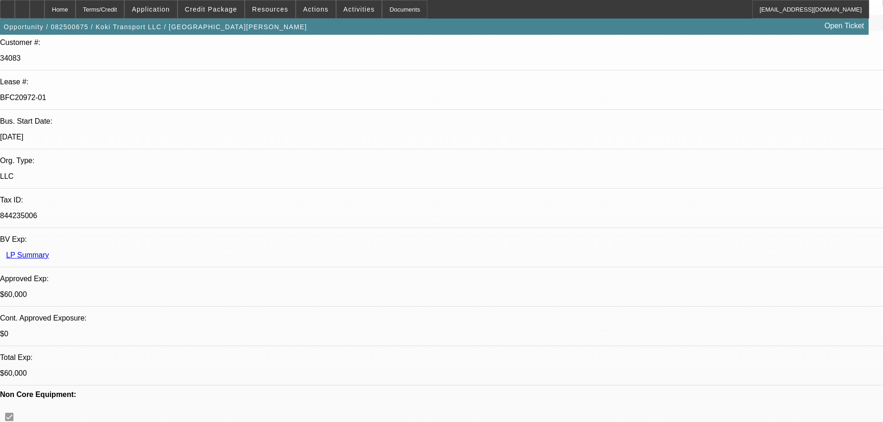
scroll to position [278, 0]
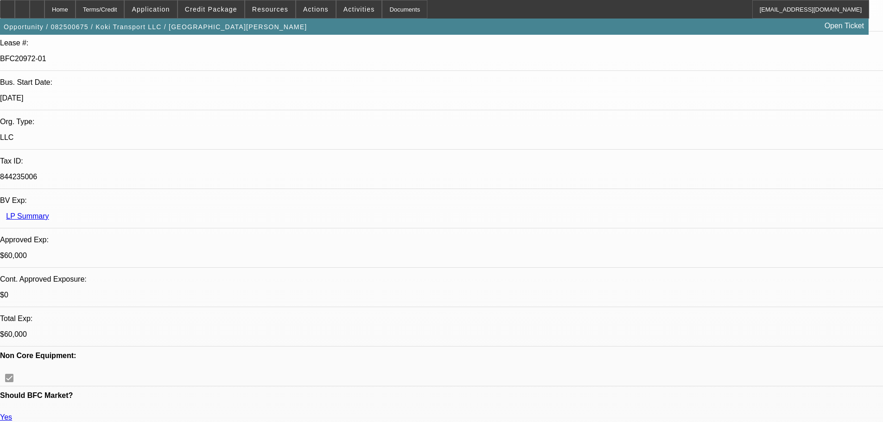
scroll to position [0, 0]
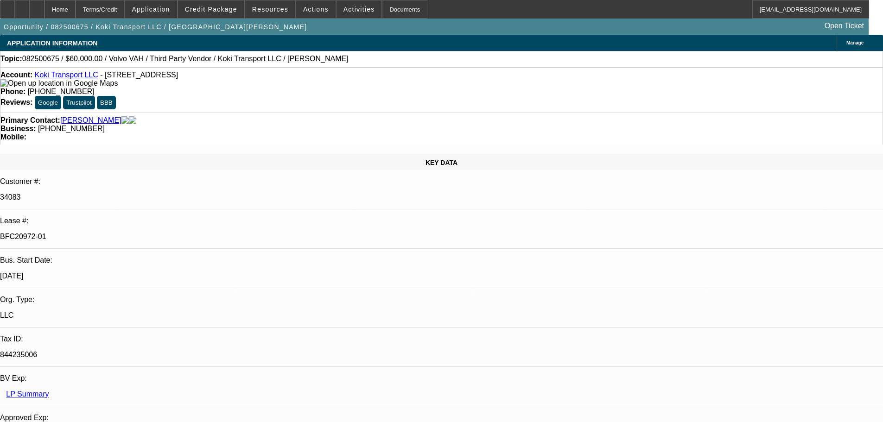
drag, startPoint x: 379, startPoint y: 228, endPoint x: 378, endPoint y: 69, distance: 159.0
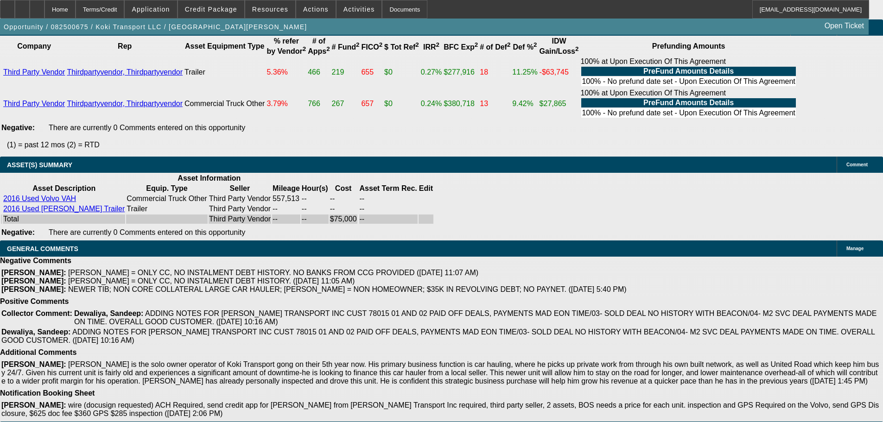
drag, startPoint x: 346, startPoint y: 185, endPoint x: 395, endPoint y: 376, distance: 196.7
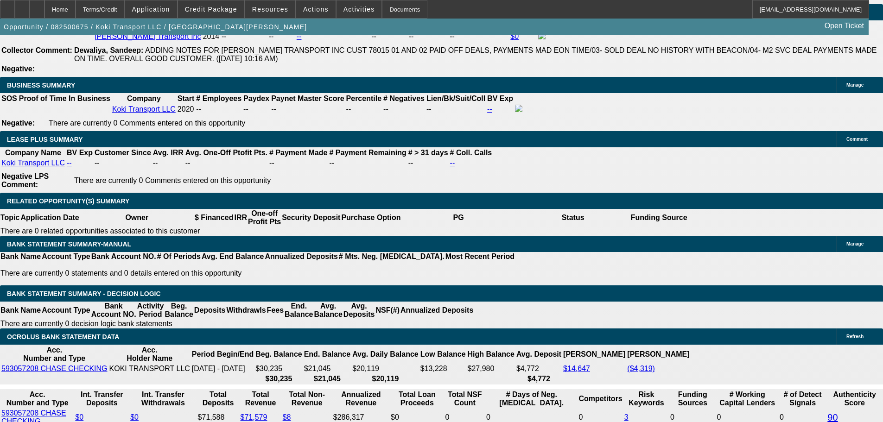
drag, startPoint x: 375, startPoint y: 99, endPoint x: 398, endPoint y: 214, distance: 117.2
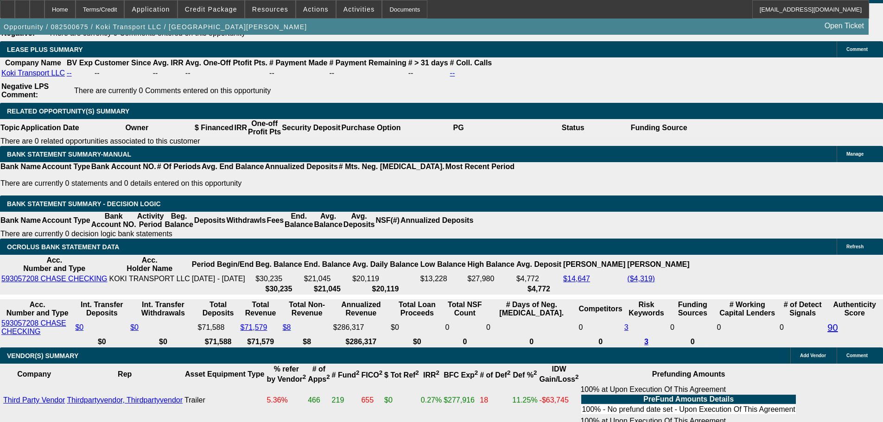
scroll to position [1654, 0]
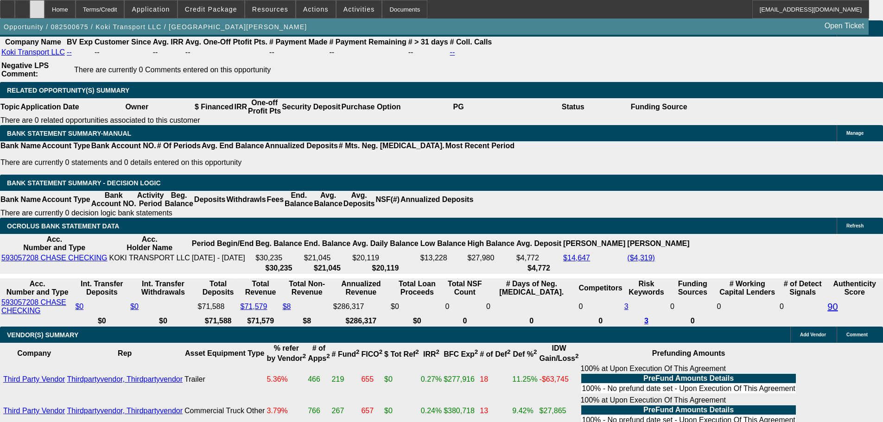
click at [37, 6] on icon at bounding box center [37, 6] width 0 height 0
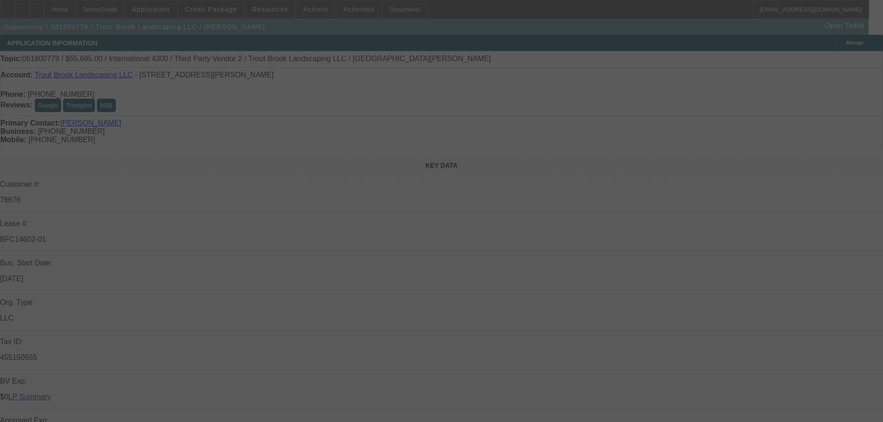
select select "0"
select select "2"
select select "0"
select select "6"
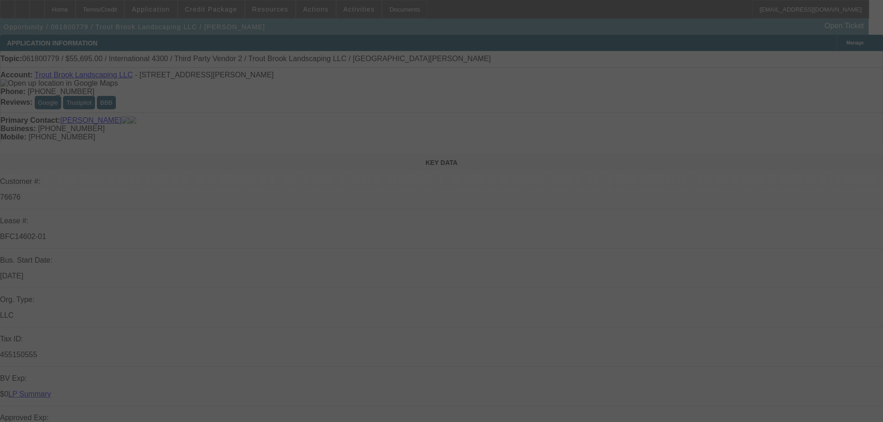
select select "0"
select select "2"
select select "0"
select select "6"
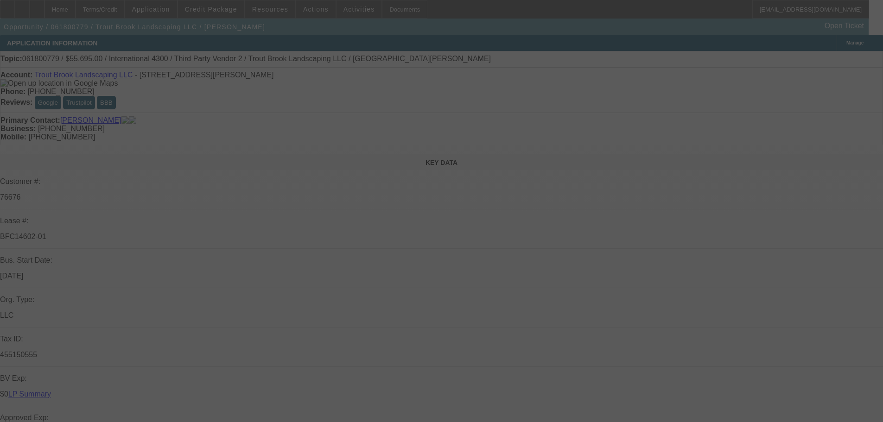
select select "0"
select select "2"
select select "0.1"
select select "4"
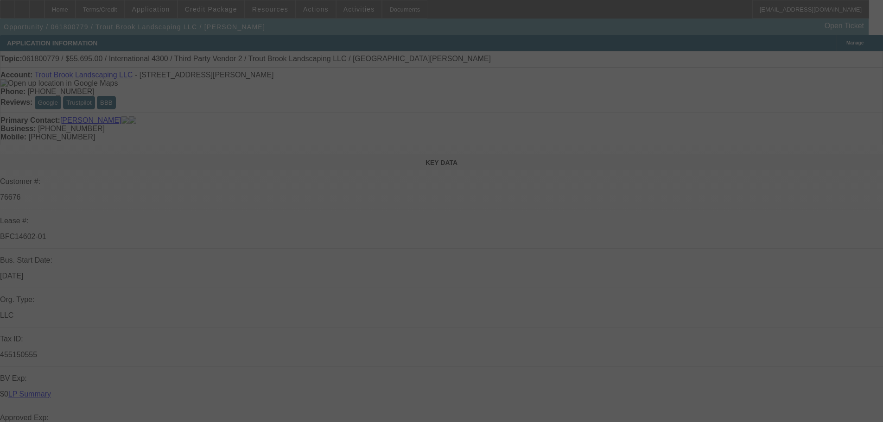
select select "0"
select select "2"
select select "0.1"
select select "4"
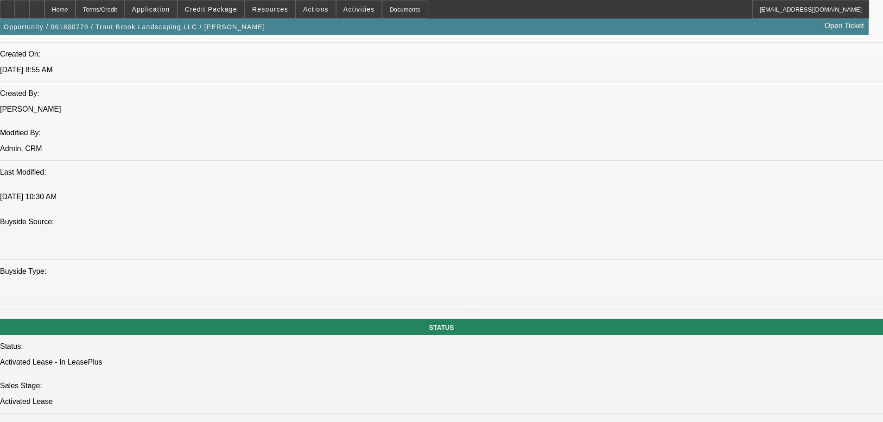
drag, startPoint x: 230, startPoint y: 231, endPoint x: 231, endPoint y: 269, distance: 38.0
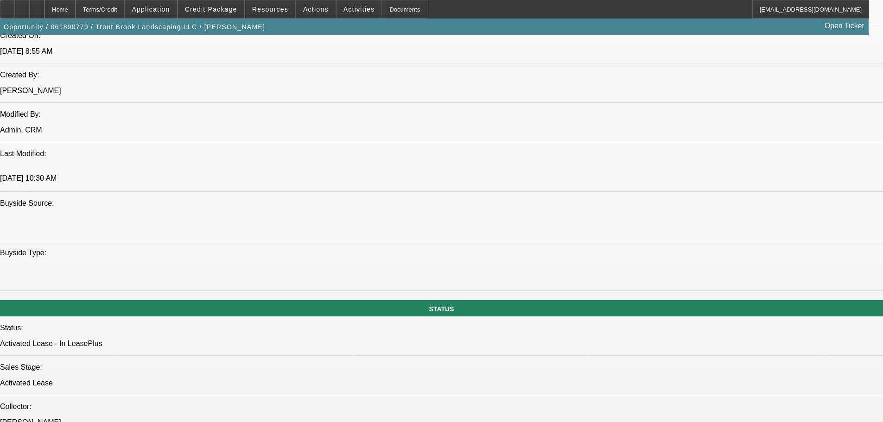
drag, startPoint x: 281, startPoint y: 224, endPoint x: 274, endPoint y: 150, distance: 74.6
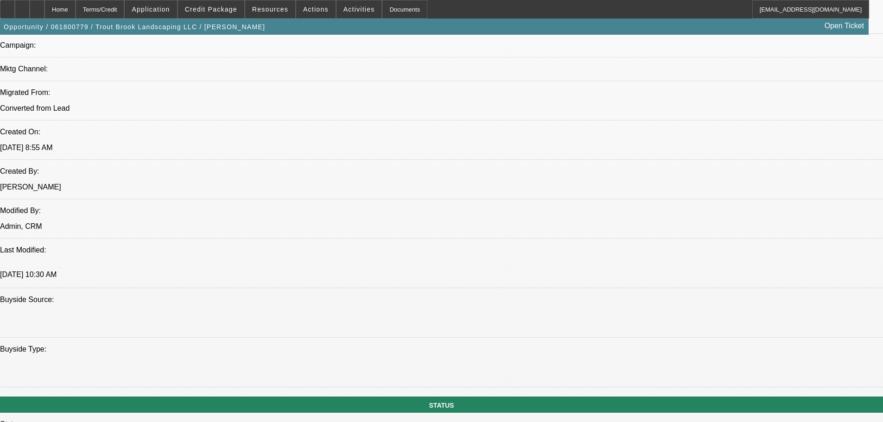
drag, startPoint x: 295, startPoint y: 216, endPoint x: 291, endPoint y: 171, distance: 45.2
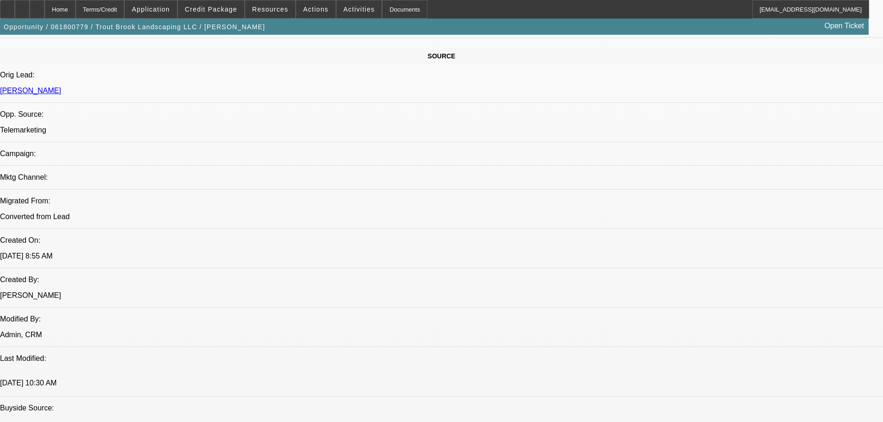
drag, startPoint x: 317, startPoint y: 180, endPoint x: 317, endPoint y: 153, distance: 26.9
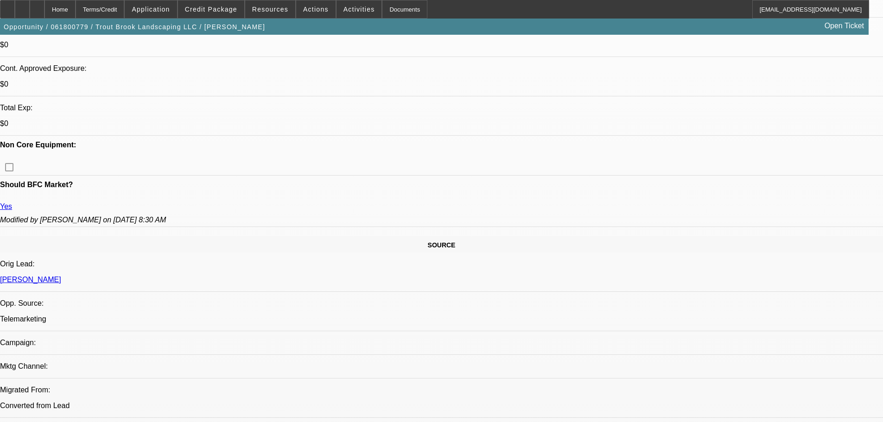
drag, startPoint x: 318, startPoint y: 127, endPoint x: 322, endPoint y: 97, distance: 29.5
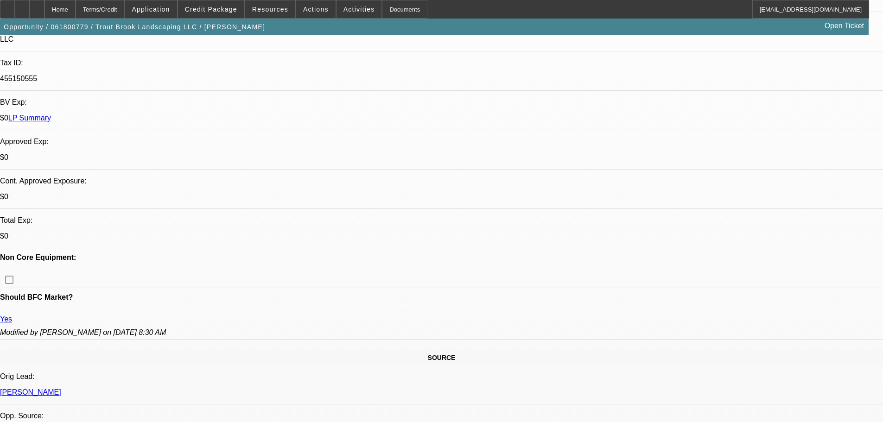
drag, startPoint x: 325, startPoint y: 204, endPoint x: 326, endPoint y: 143, distance: 60.8
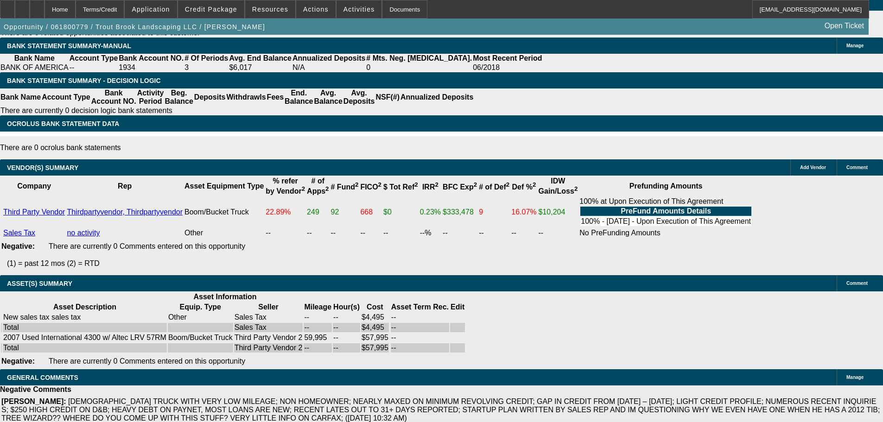
drag, startPoint x: 566, startPoint y: 308, endPoint x: 571, endPoint y: 353, distance: 45.7
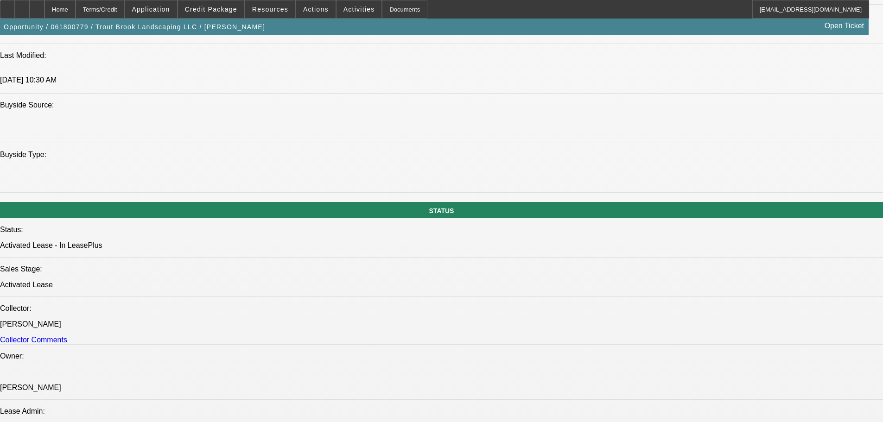
scroll to position [0, 0]
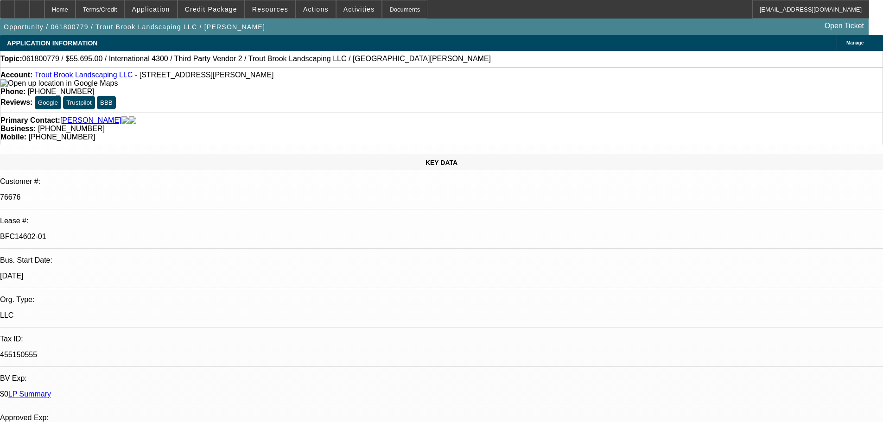
drag, startPoint x: 89, startPoint y: -6, endPoint x: 90, endPoint y: -36, distance: 29.7
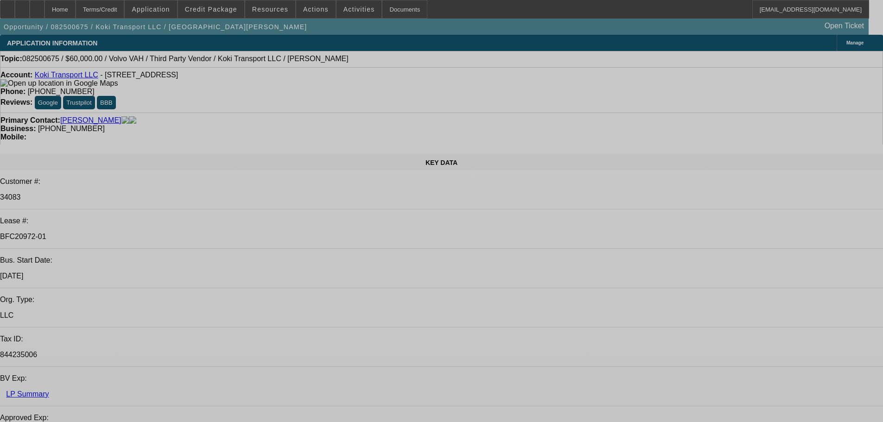
select select "0.2"
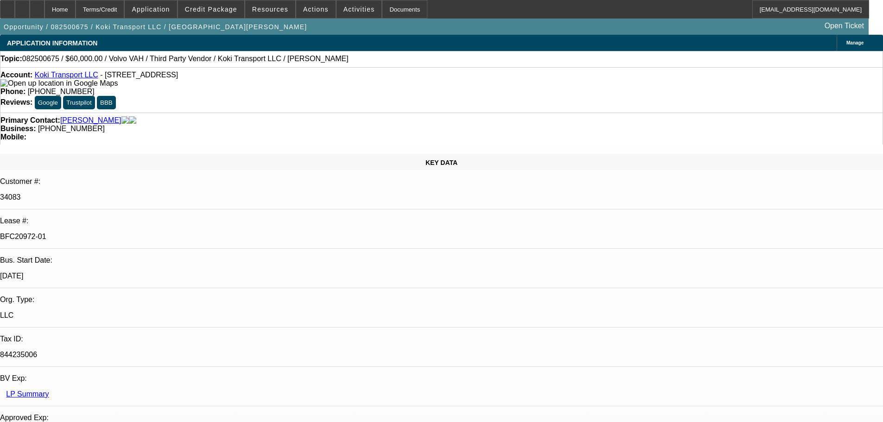
select select "2"
select select "0"
select select "6"
select select "0"
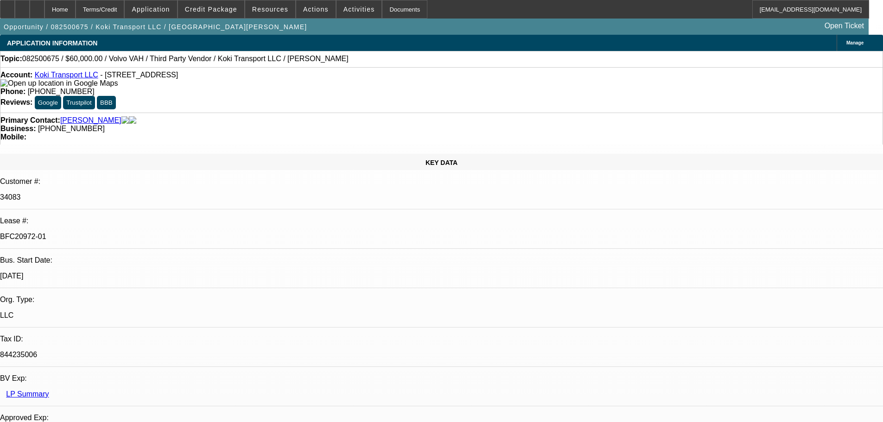
select select "2"
select select "0.1"
select select "4"
select select "0.2"
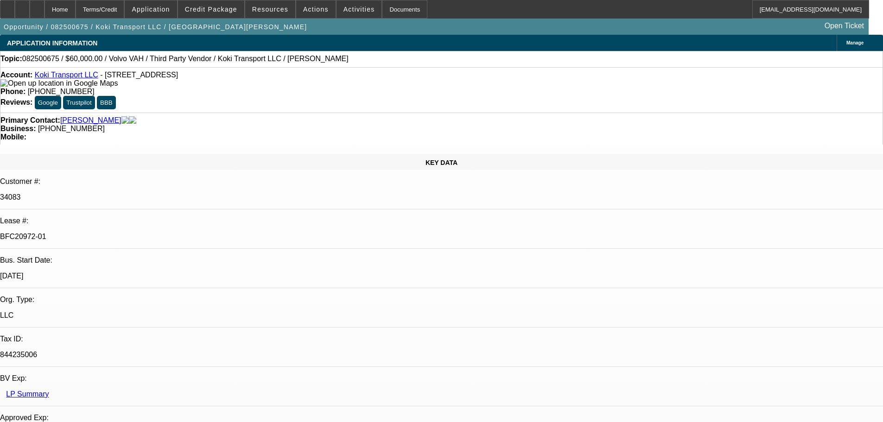
select select "2"
select select "0.1"
select select "4"
select select "0.15"
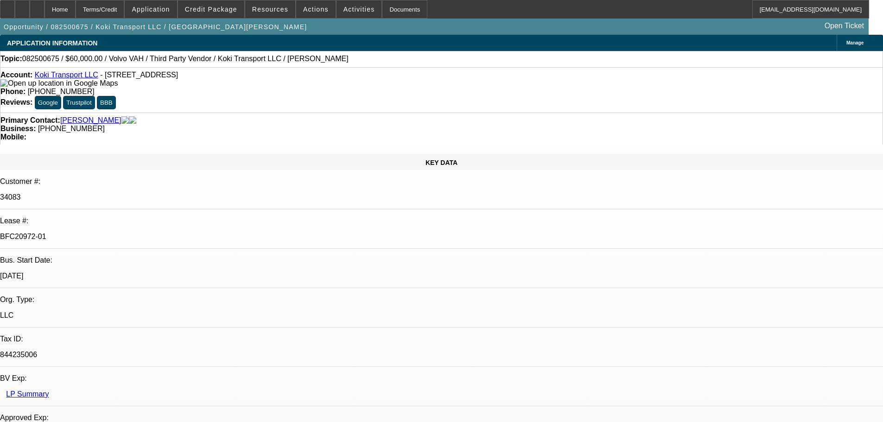
select select "2"
select select "0.1"
select select "4"
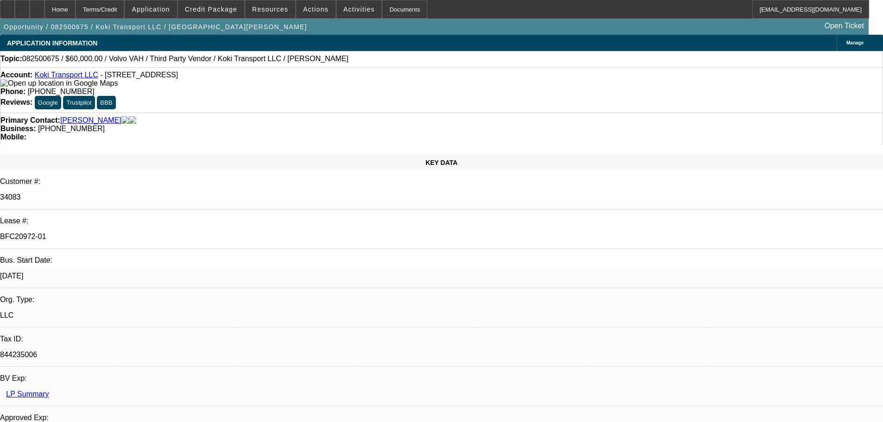
scroll to position [21, 0]
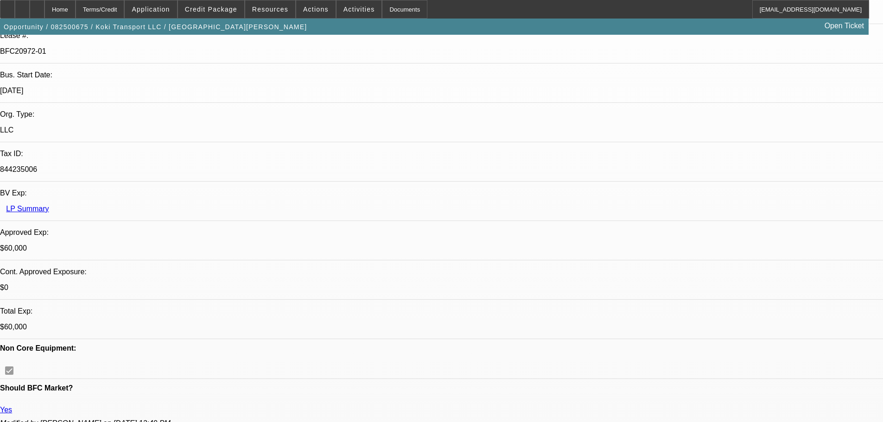
scroll to position [38, 0]
click at [45, 6] on div at bounding box center [37, 9] width 15 height 19
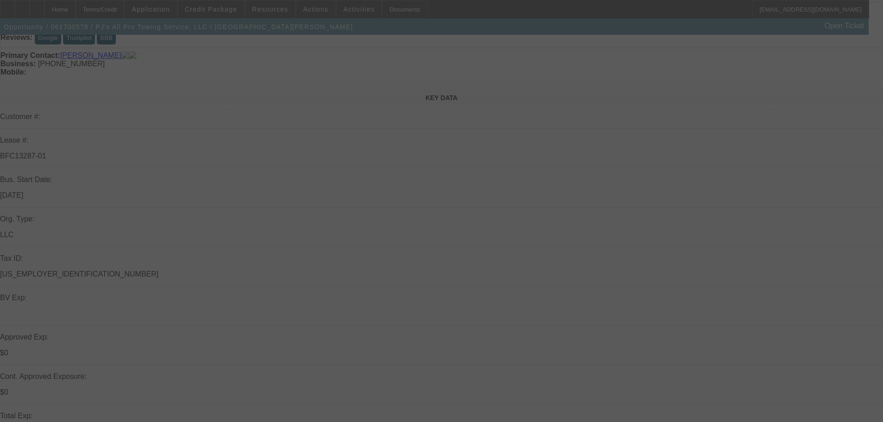
scroll to position [139, 0]
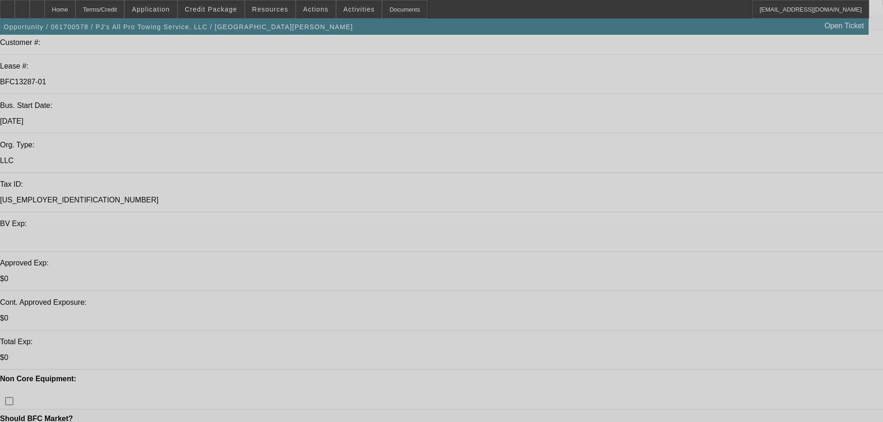
select select "0"
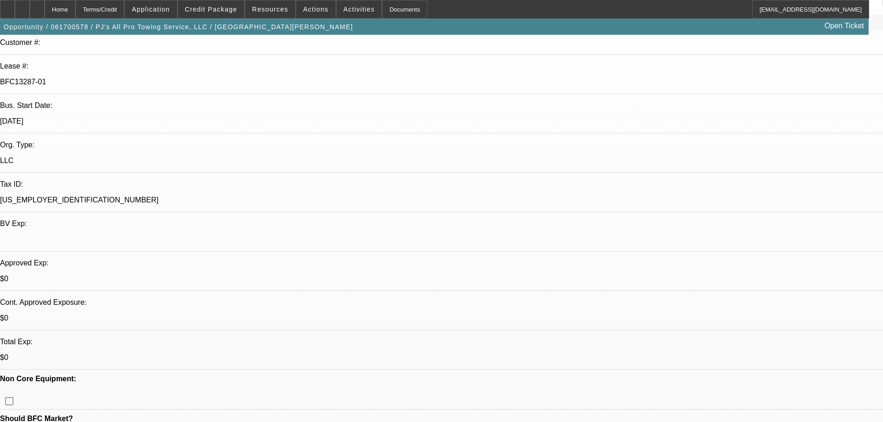
select select "0"
select select "2"
select select "0"
select select "2"
select select "0"
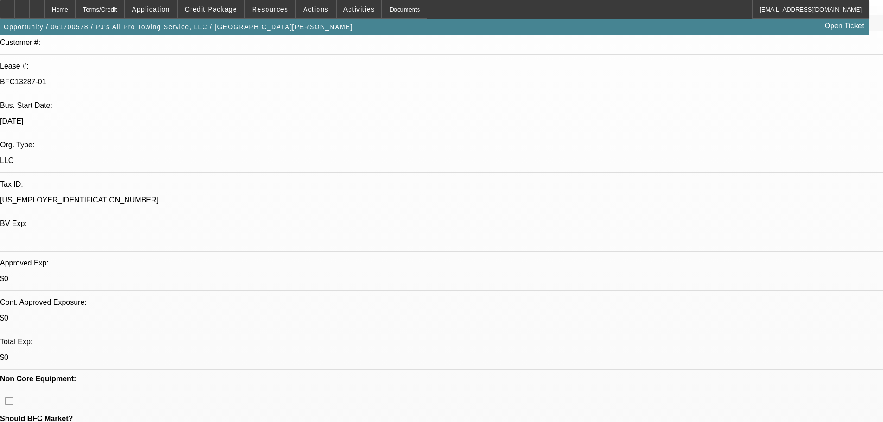
select select "0"
select select "2"
select select "0"
select select "2"
select select "0"
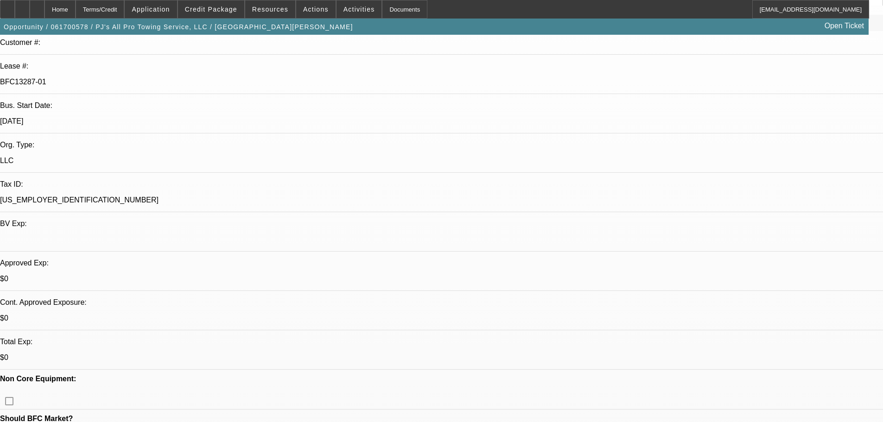
select select "0"
select select "0.1"
select select "4"
select select "0"
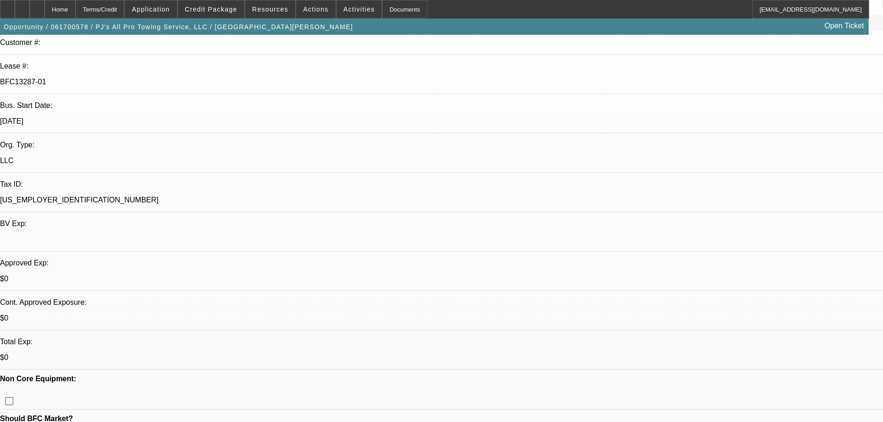
select select "0.1"
select select "4"
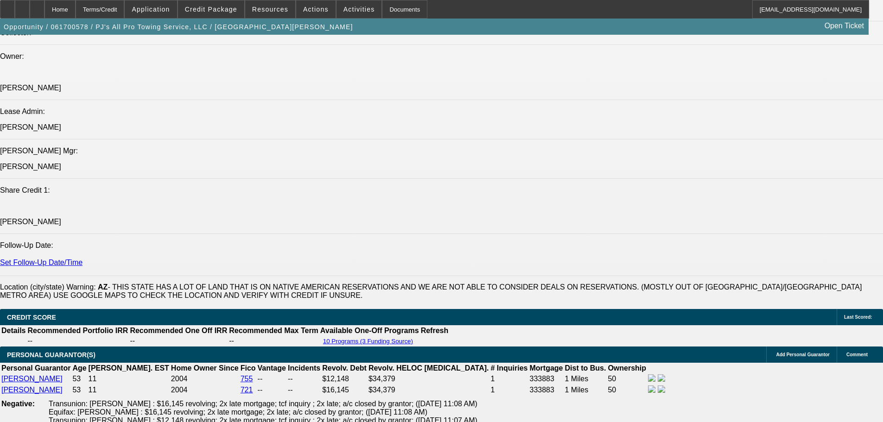
scroll to position [1205, 0]
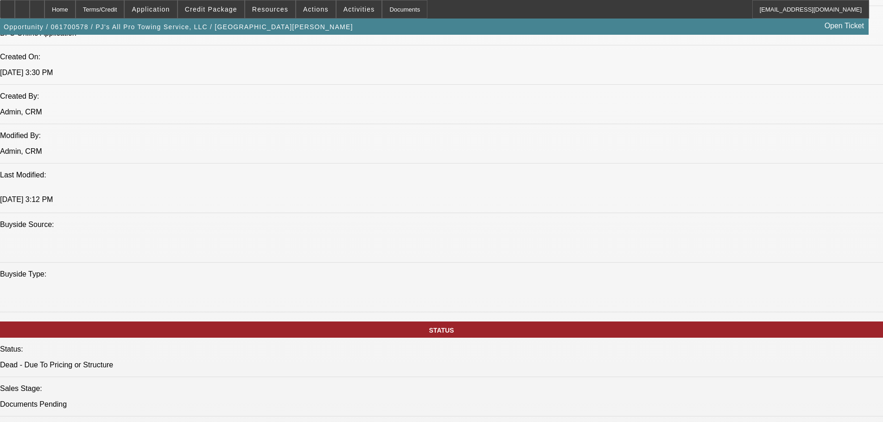
scroll to position [0, 0]
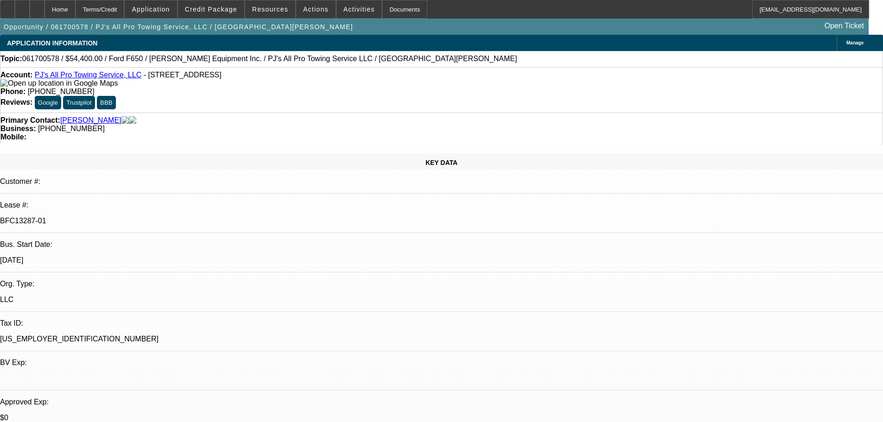
drag, startPoint x: 214, startPoint y: 43, endPoint x: 215, endPoint y: 28, distance: 14.9
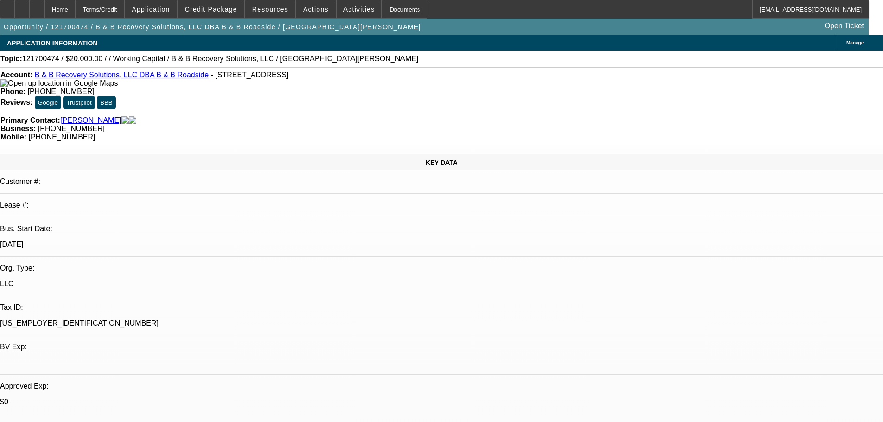
select select "0"
select select "2"
select select "0"
select select "6"
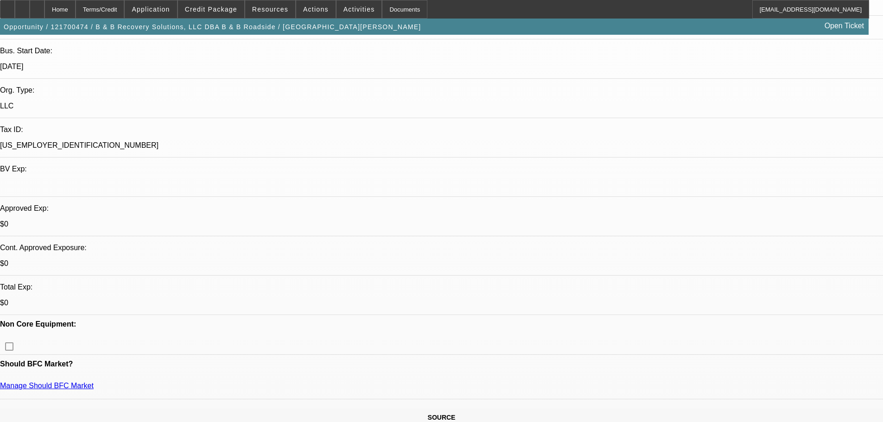
scroll to position [232, 0]
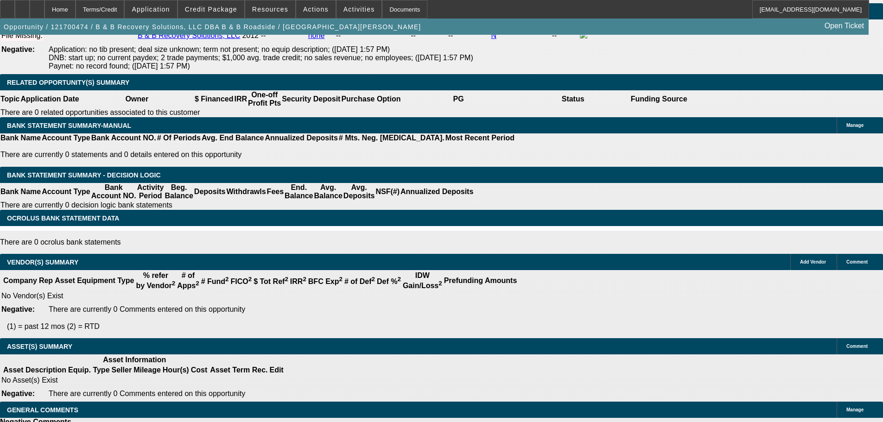
drag, startPoint x: 157, startPoint y: 228, endPoint x: 193, endPoint y: 374, distance: 150.8
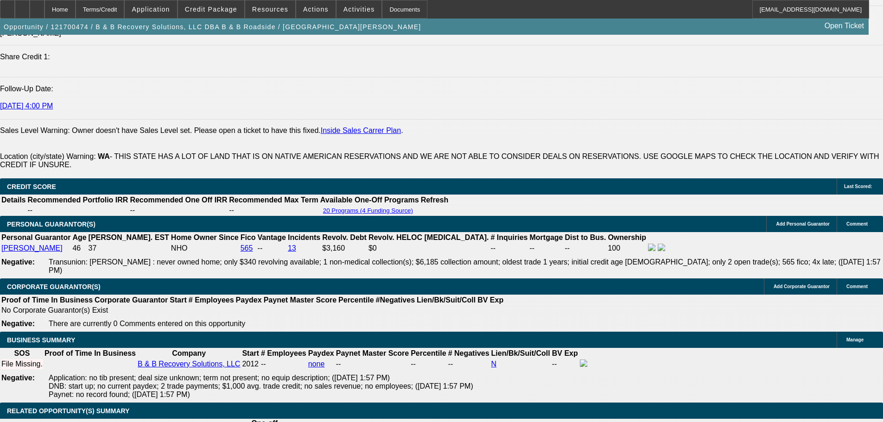
drag, startPoint x: 215, startPoint y: 225, endPoint x: 213, endPoint y: 206, distance: 19.1
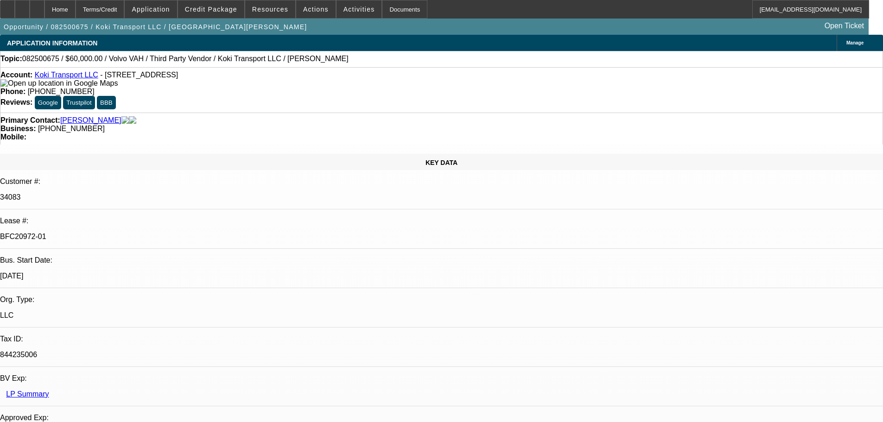
select select "0.2"
select select "2"
select select "0"
select select "2"
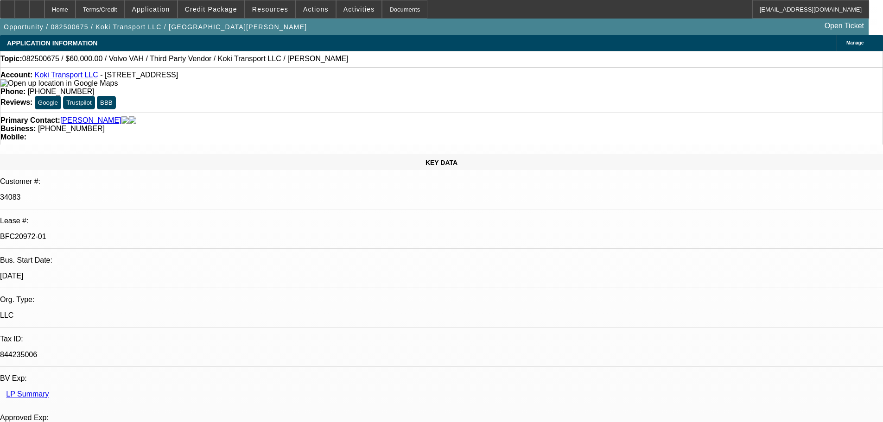
select select "0.1"
select select "0.2"
select select "2"
select select "0.1"
select select "0.15"
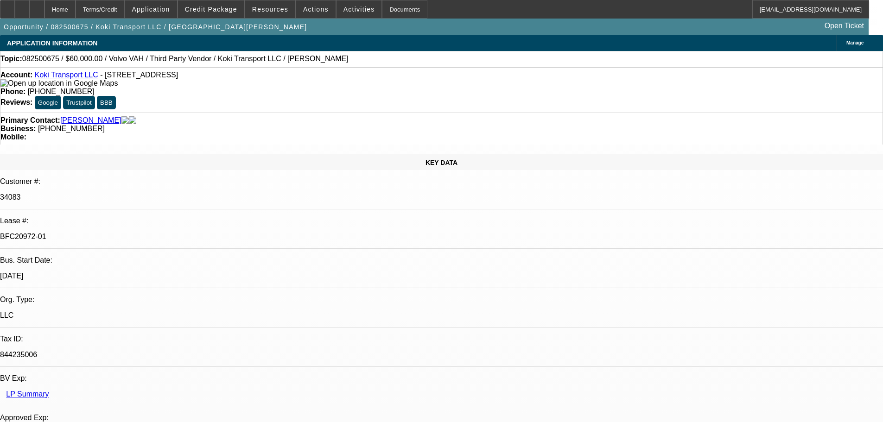
select select "2"
select select "0.1"
select select "1"
select select "2"
select select "6"
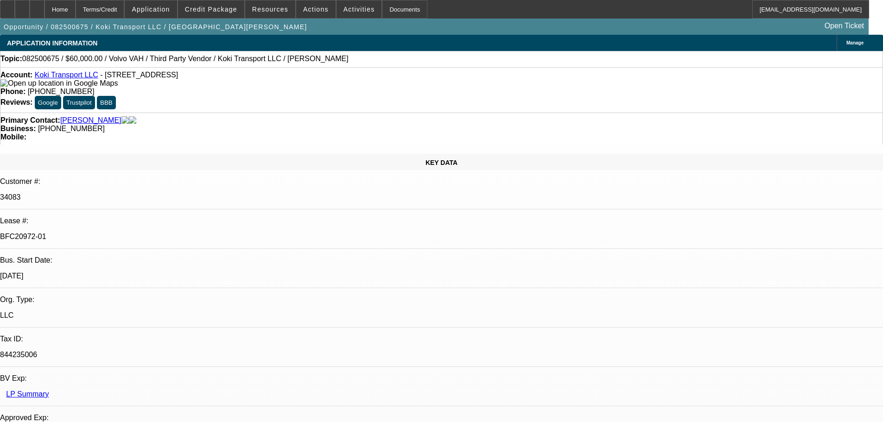
select select "1"
select select "2"
select select "4"
select select "1"
select select "2"
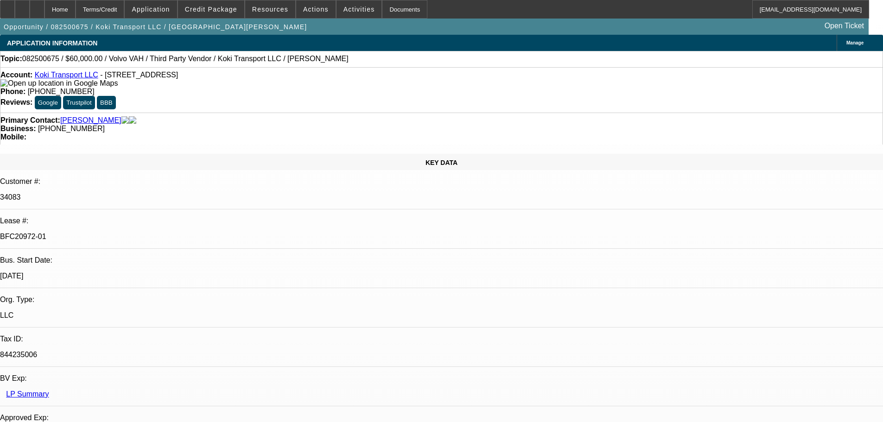
select select "4"
select select "1"
select select "2"
select select "4"
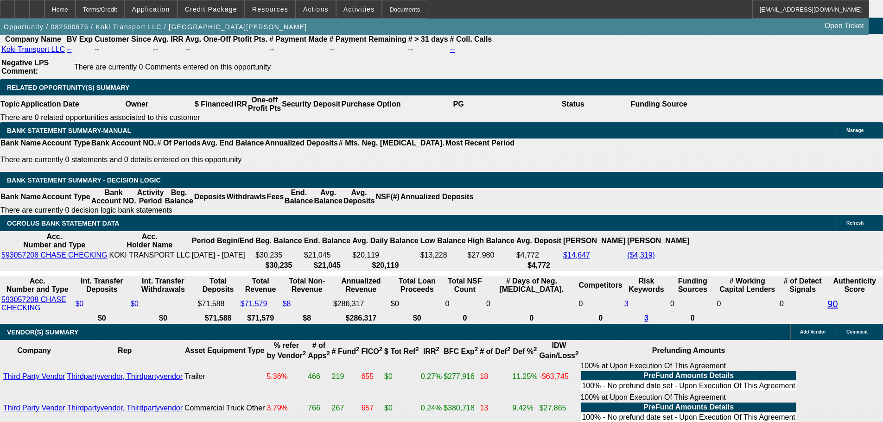
scroll to position [1674, 0]
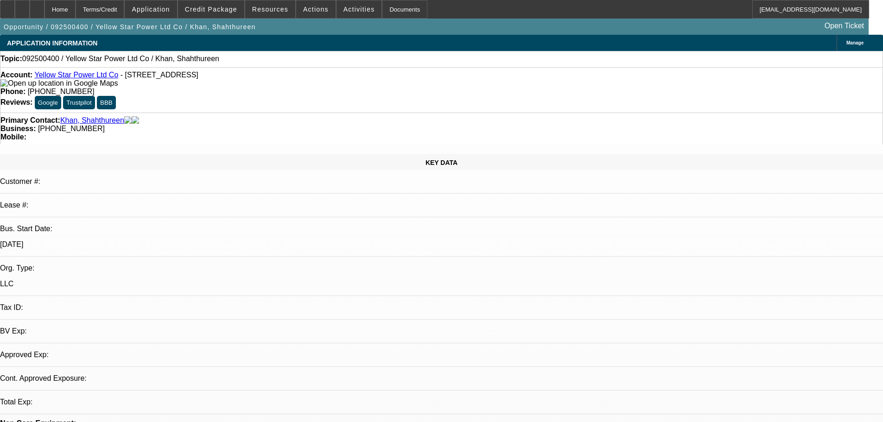
select select "0"
select select "2"
select select "0.1"
select select "4"
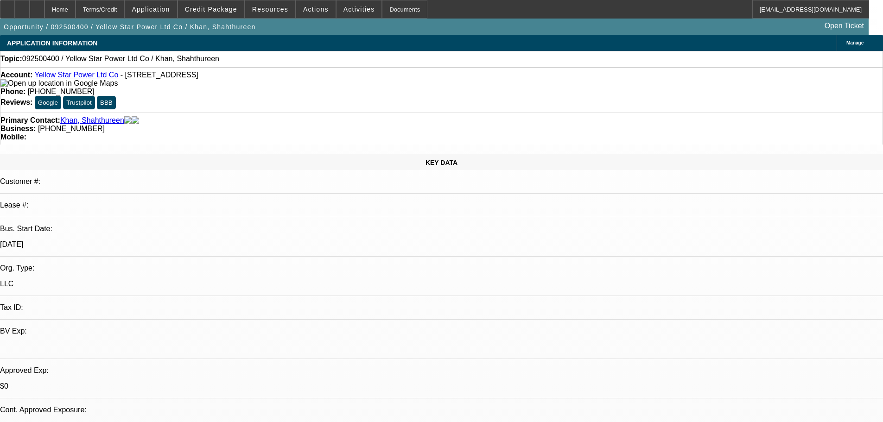
drag, startPoint x: 708, startPoint y: 151, endPoint x: 707, endPoint y: 143, distance: 7.5
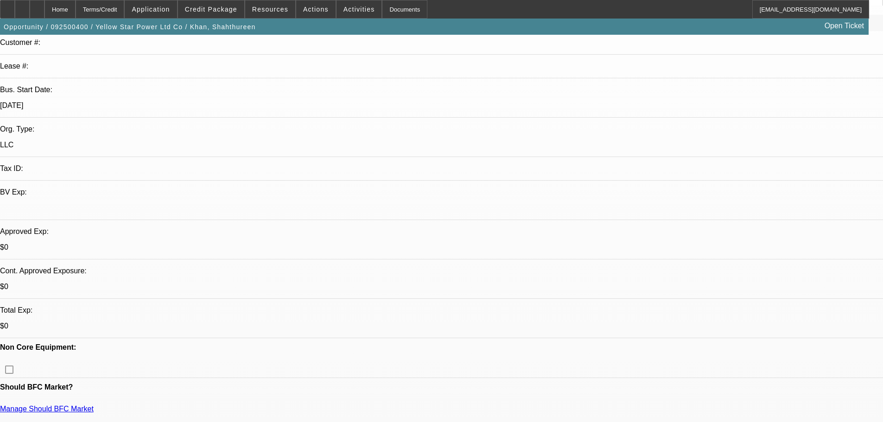
scroll to position [278, 0]
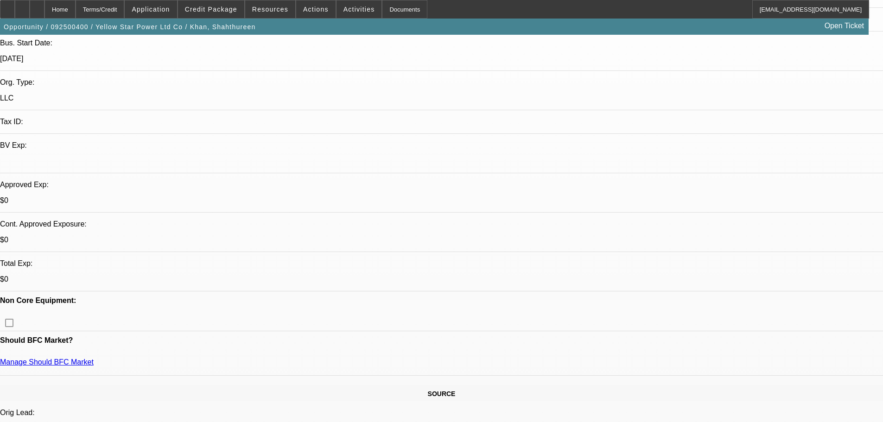
scroll to position [185, 0]
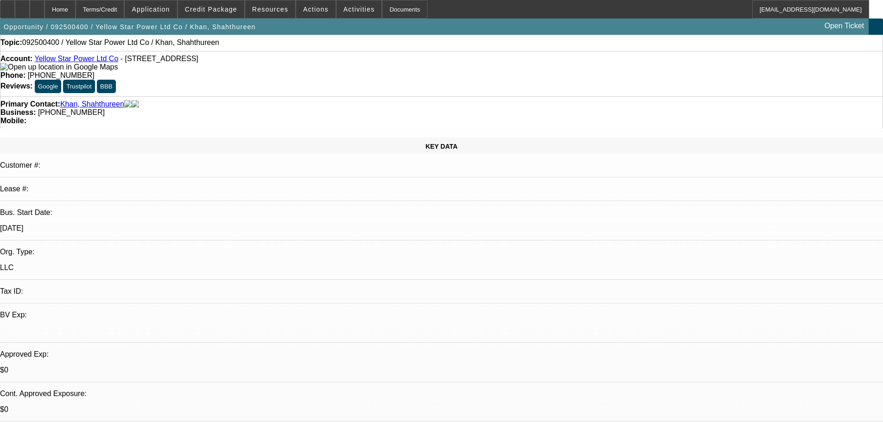
scroll to position [0, 0]
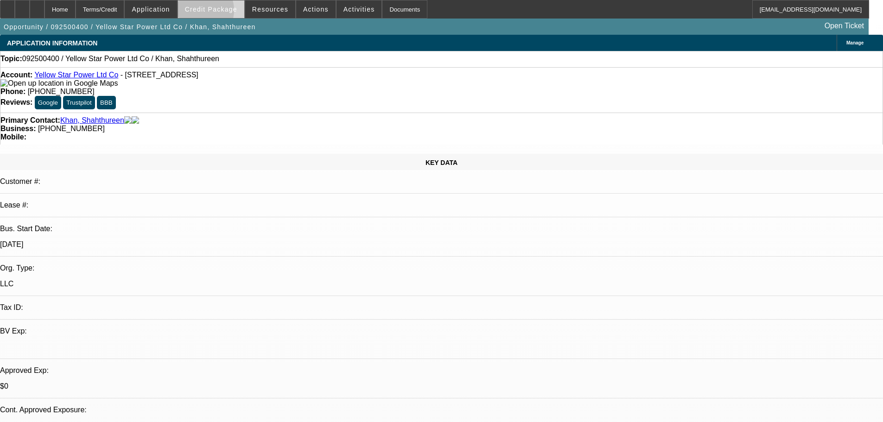
click at [211, 13] on span "Credit Package" at bounding box center [211, 9] width 52 height 7
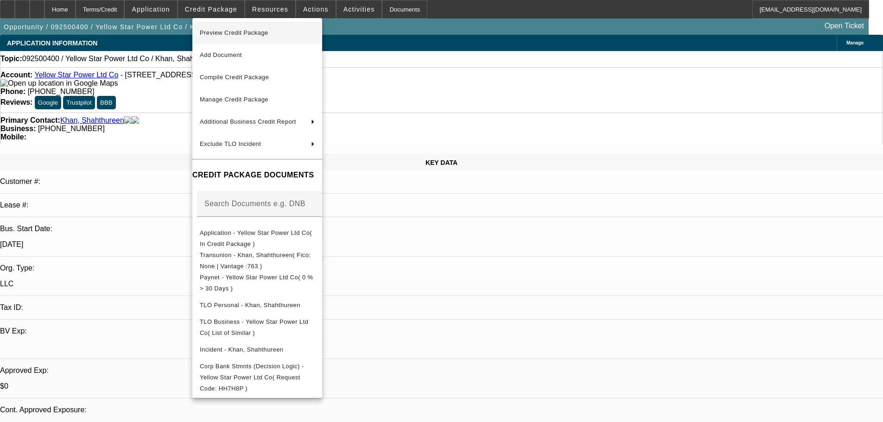
click at [289, 42] on button "Preview Credit Package" at bounding box center [257, 33] width 130 height 22
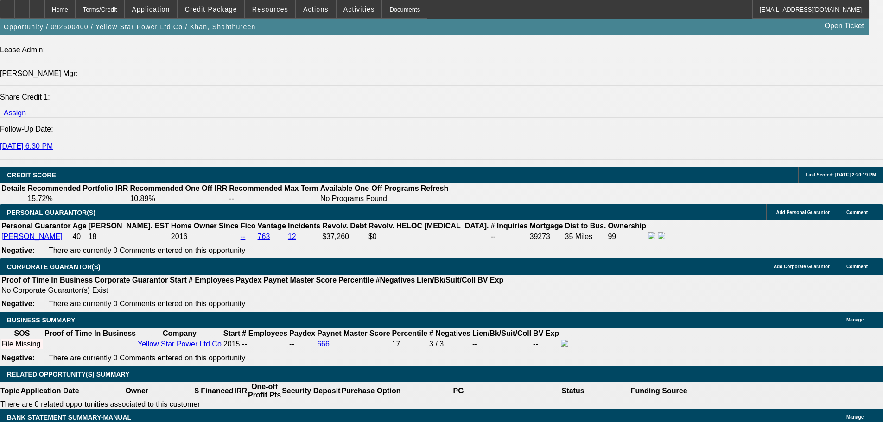
drag, startPoint x: 450, startPoint y: 373, endPoint x: 451, endPoint y: 379, distance: 5.6
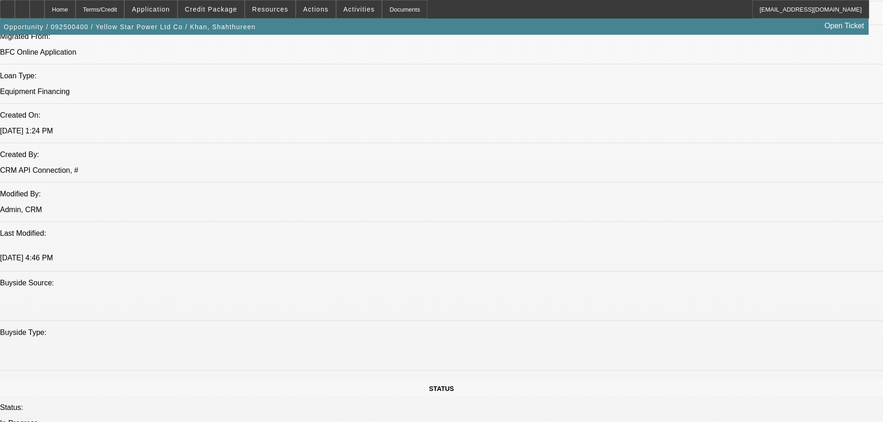
scroll to position [580, 0]
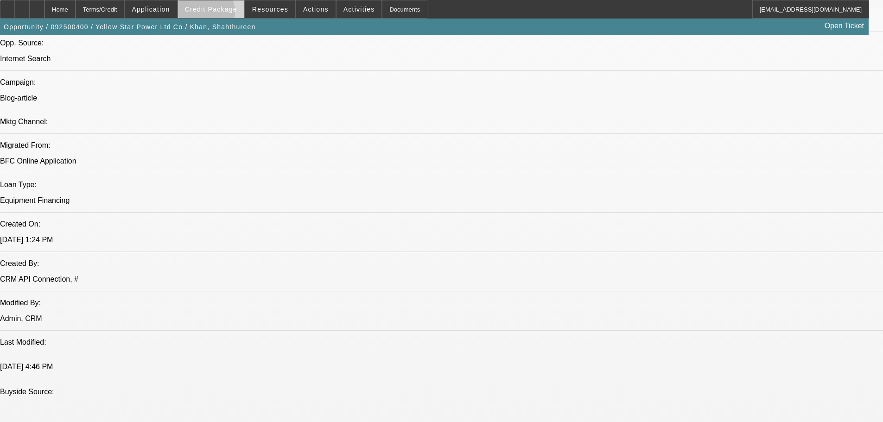
click at [219, 14] on span at bounding box center [211, 9] width 66 height 22
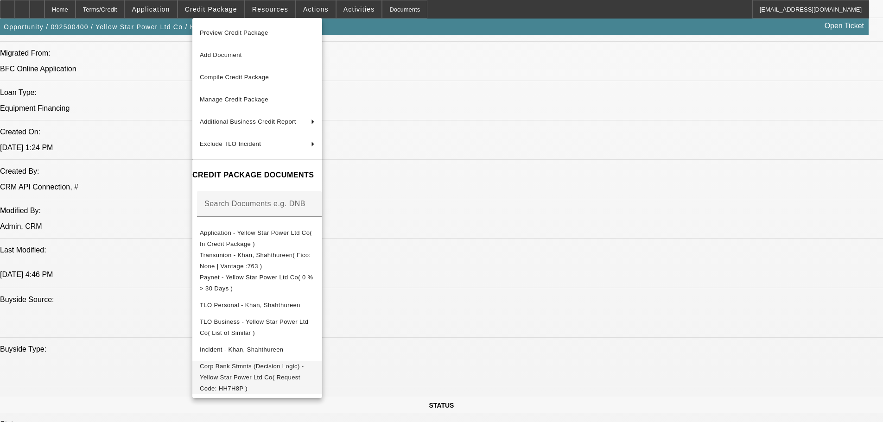
scroll to position [672, 0]
click at [305, 362] on span "Corp Bank Stmnts (Decision Logic) - Yellow Star Power Ltd Co( Request Code: HH7…" at bounding box center [257, 377] width 115 height 33
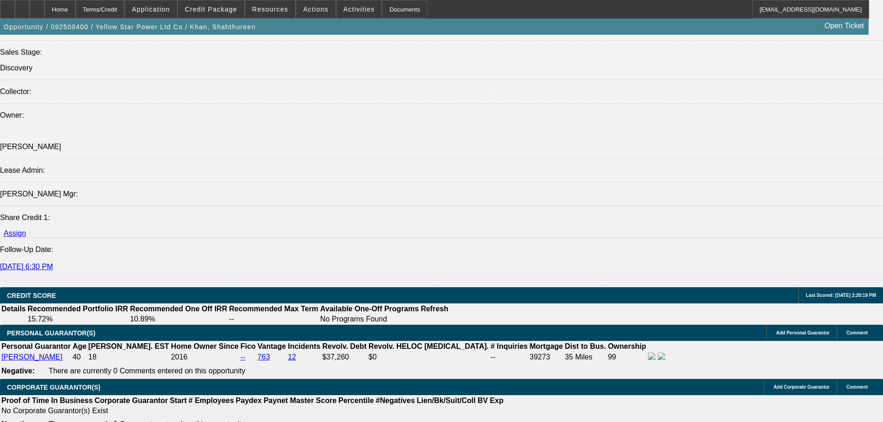
scroll to position [1182, 0]
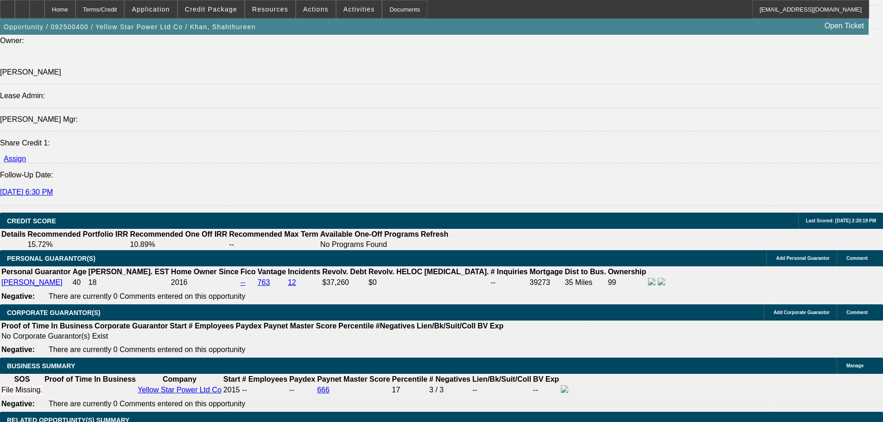
scroll to position [312, 0]
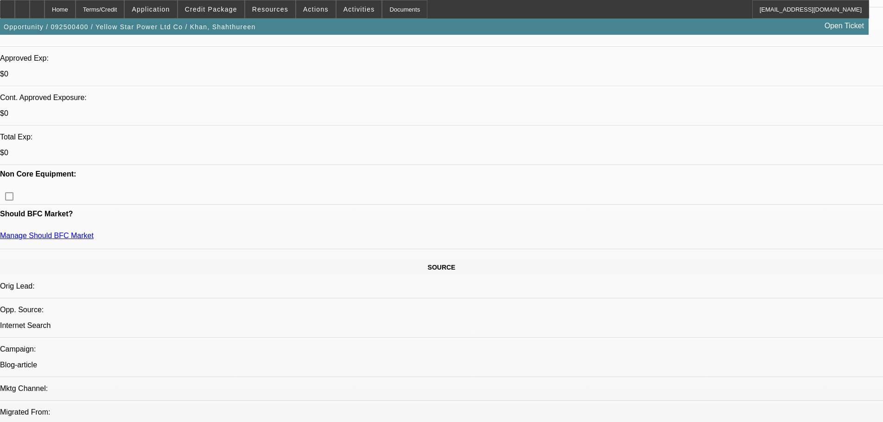
drag, startPoint x: 459, startPoint y: 242, endPoint x: 415, endPoint y: -33, distance: 278.4
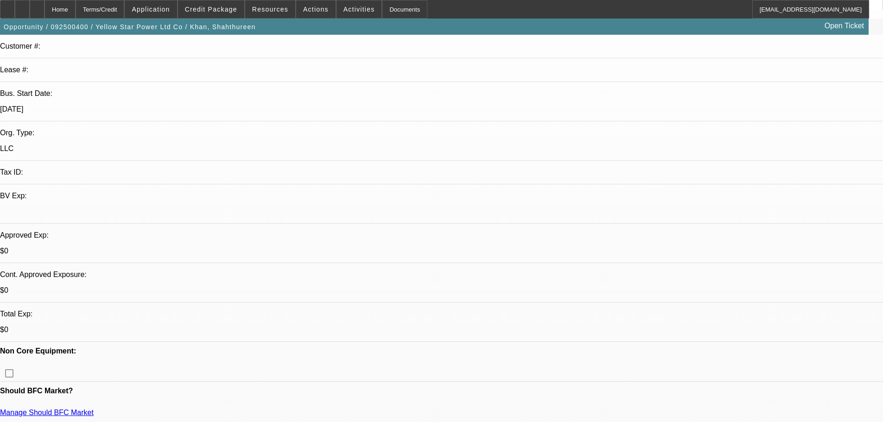
scroll to position [139, 0]
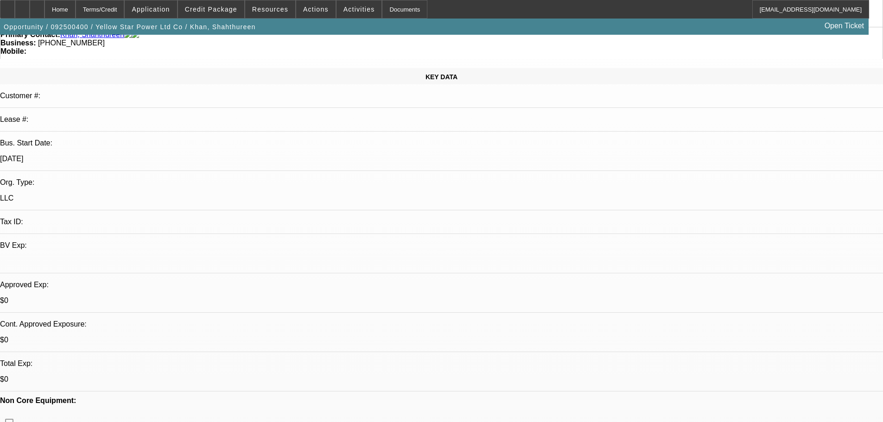
scroll to position [0, 0]
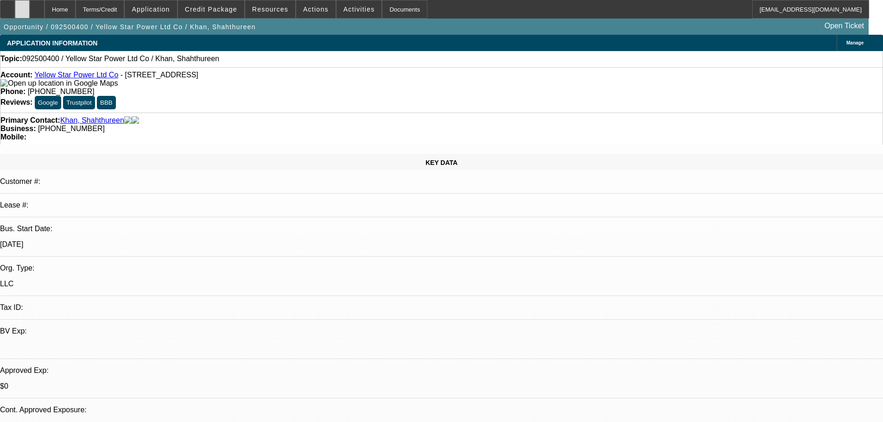
click at [30, 10] on div at bounding box center [22, 9] width 15 height 19
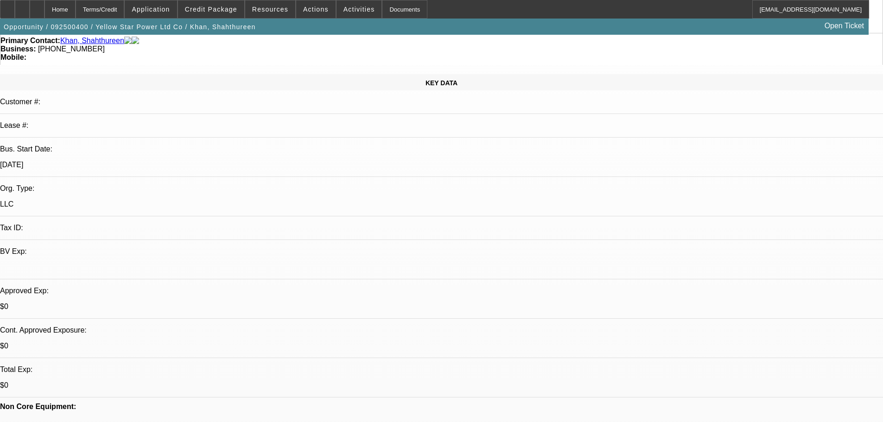
scroll to position [185, 0]
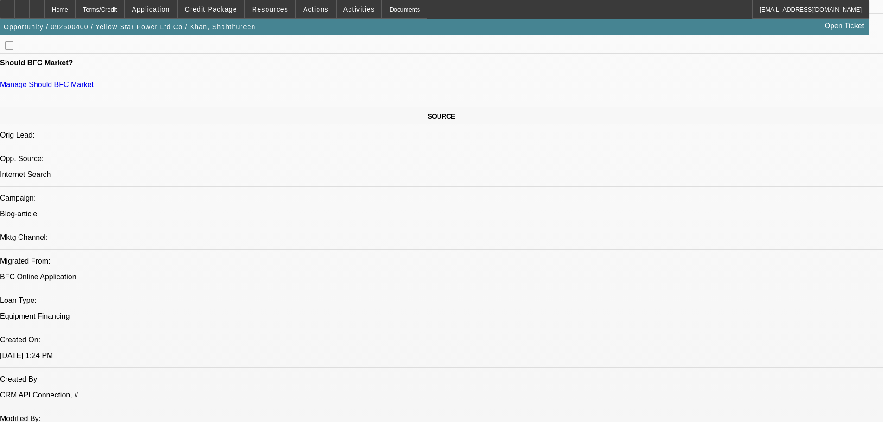
drag, startPoint x: 398, startPoint y: 204, endPoint x: 408, endPoint y: 229, distance: 26.4
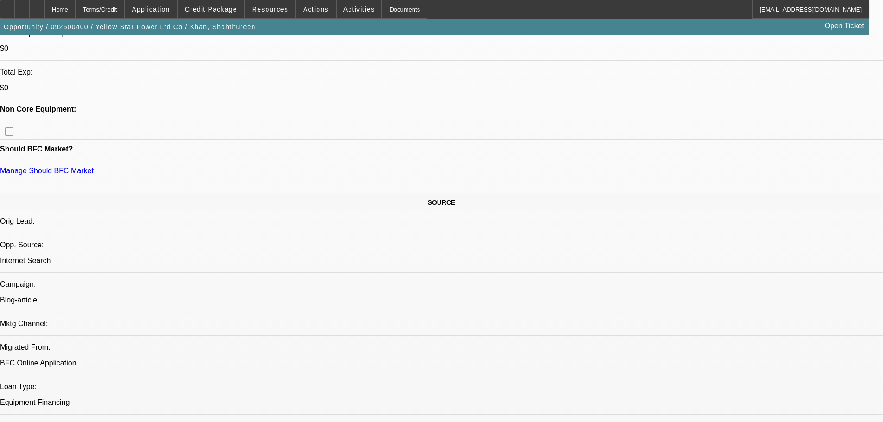
scroll to position [377, 0]
click at [204, 4] on span at bounding box center [211, 9] width 66 height 22
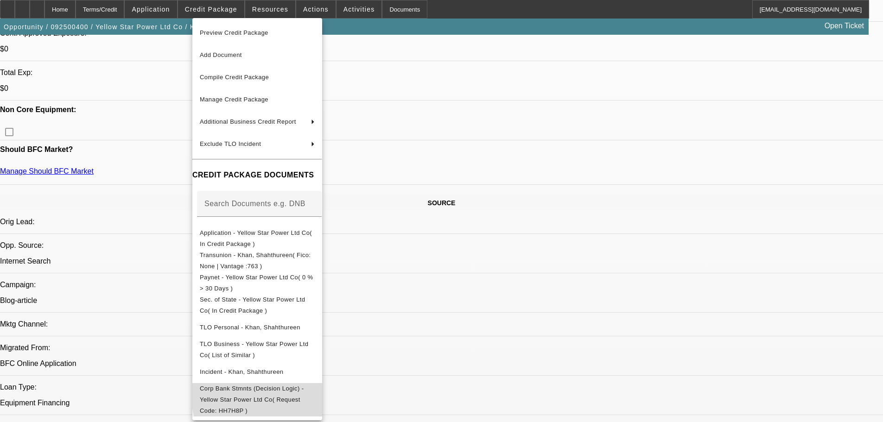
click at [304, 386] on span "Corp Bank Stmnts (Decision Logic) - Yellow Star Power Ltd Co( Request Code: HH7…" at bounding box center [252, 399] width 104 height 29
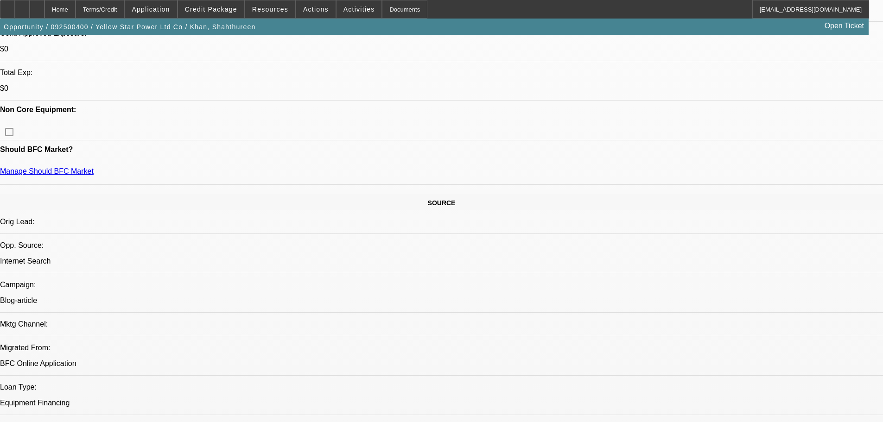
drag, startPoint x: 751, startPoint y: 108, endPoint x: 746, endPoint y: 95, distance: 14.8
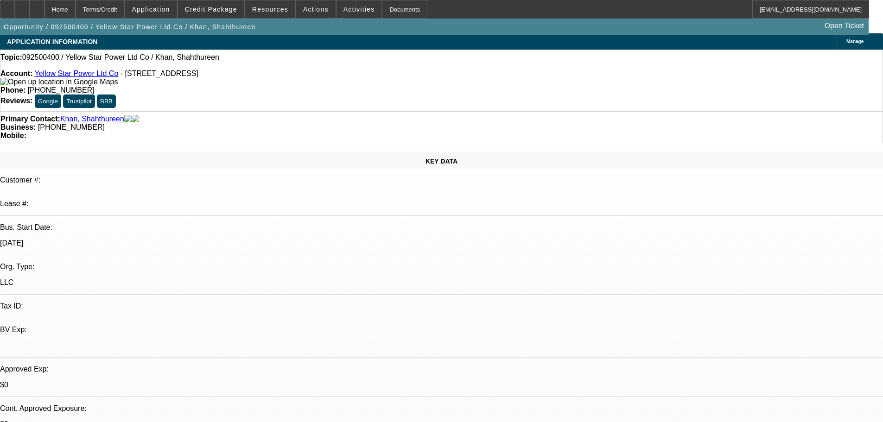
scroll to position [0, 0]
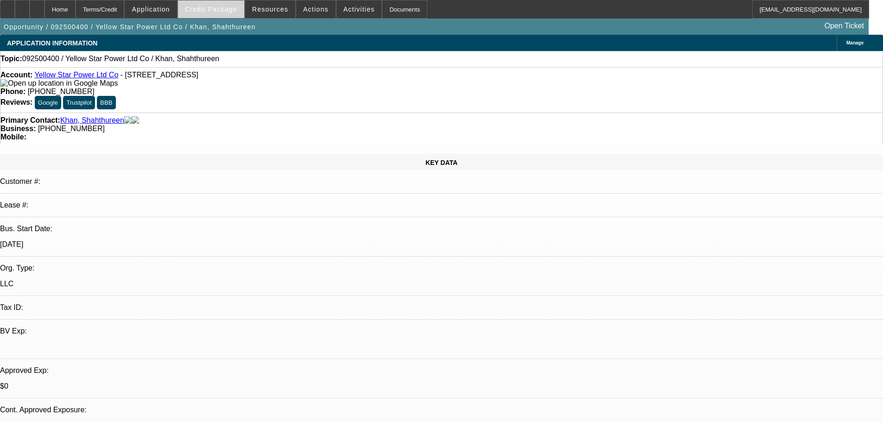
click at [221, 1] on span at bounding box center [211, 9] width 66 height 22
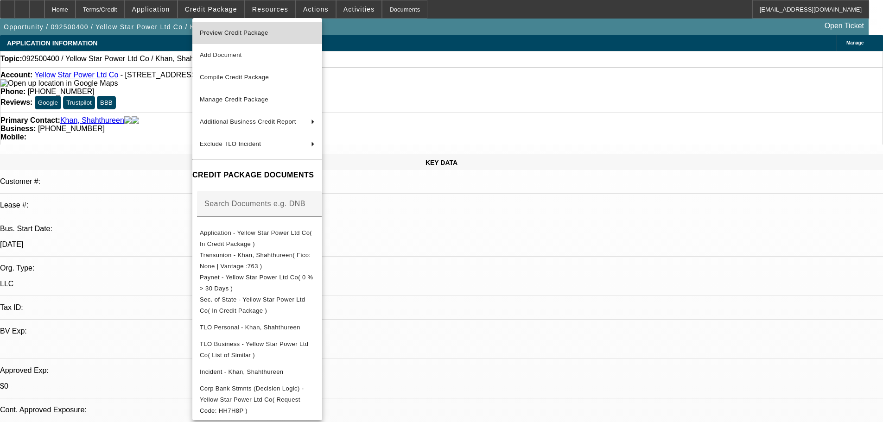
click at [295, 36] on span "Preview Credit Package" at bounding box center [257, 32] width 115 height 11
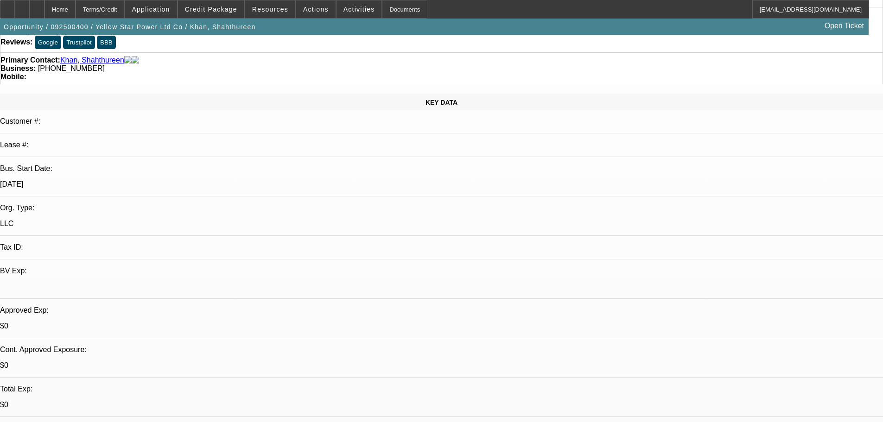
scroll to position [0, 0]
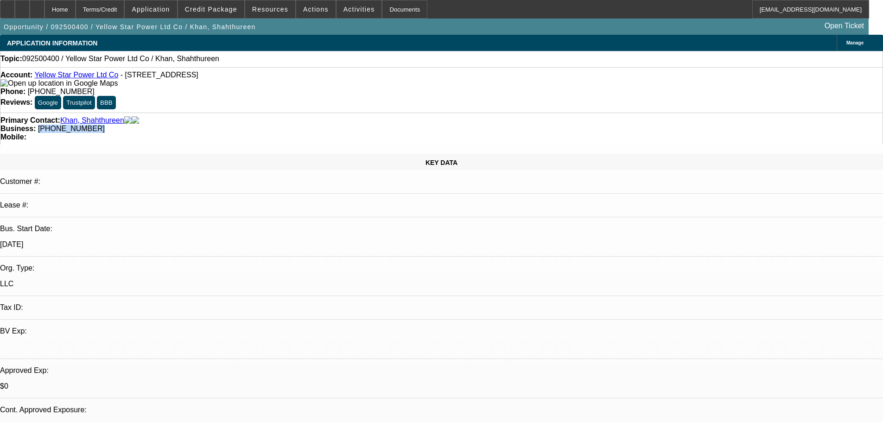
drag, startPoint x: 374, startPoint y: 102, endPoint x: 332, endPoint y: 105, distance: 41.9
click at [332, 125] on div "Business: [PHONE_NUMBER]" at bounding box center [441, 129] width 882 height 8
copy span "[PHONE_NUMBER]"
click at [272, 116] on div "Primary Contact: [PERSON_NAME], [GEOGRAPHIC_DATA]" at bounding box center [441, 120] width 882 height 8
click at [223, 15] on span at bounding box center [211, 9] width 66 height 22
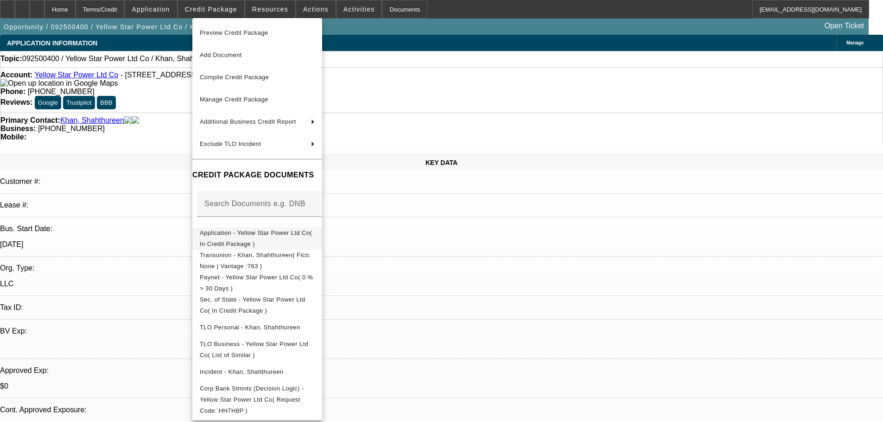
click at [312, 232] on span "Application - Yellow Star Power Ltd Co( In Credit Package )" at bounding box center [256, 238] width 112 height 18
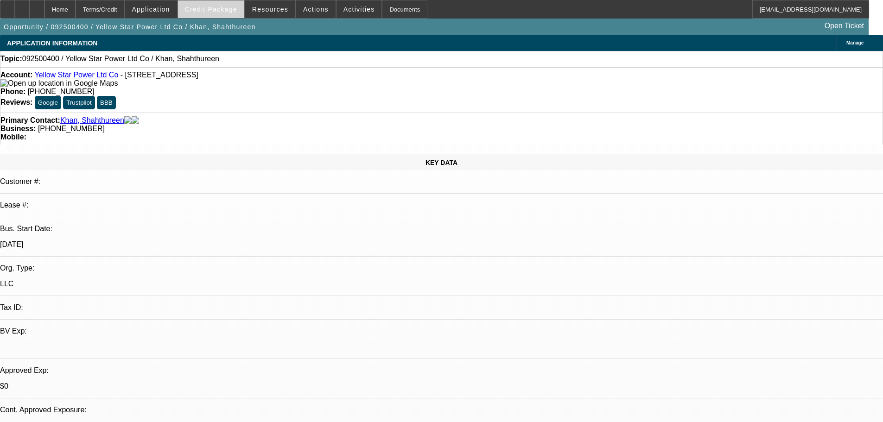
click at [221, 11] on span "Credit Package" at bounding box center [211, 9] width 52 height 7
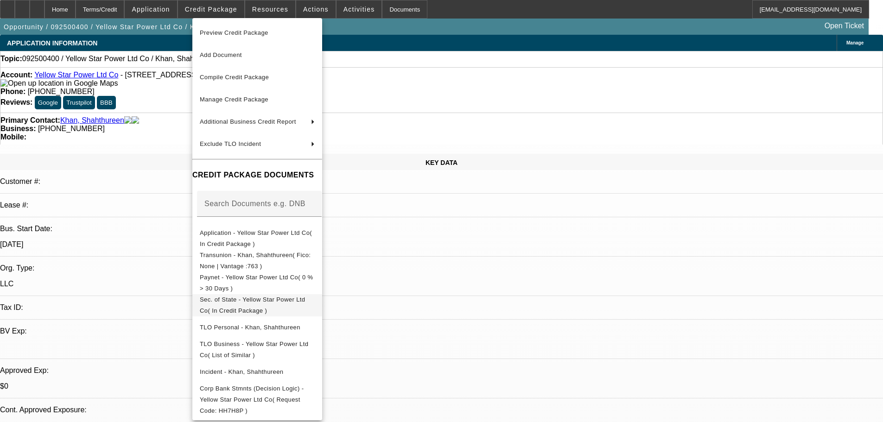
click at [248, 303] on span "Sec. of State - Yellow Star Power Ltd Co( In Credit Package )" at bounding box center [252, 305] width 105 height 18
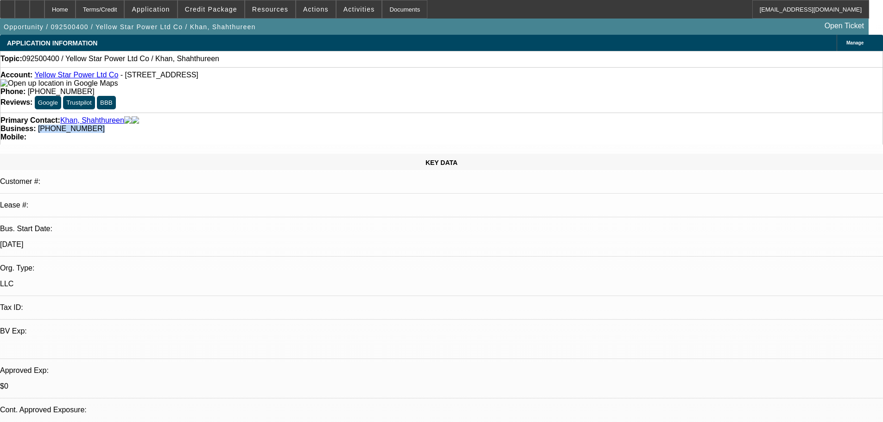
drag, startPoint x: 373, startPoint y: 103, endPoint x: 337, endPoint y: 104, distance: 36.7
click at [332, 125] on div "Business: [PHONE_NUMBER]" at bounding box center [441, 129] width 882 height 8
copy span "[PHONE_NUMBER]"
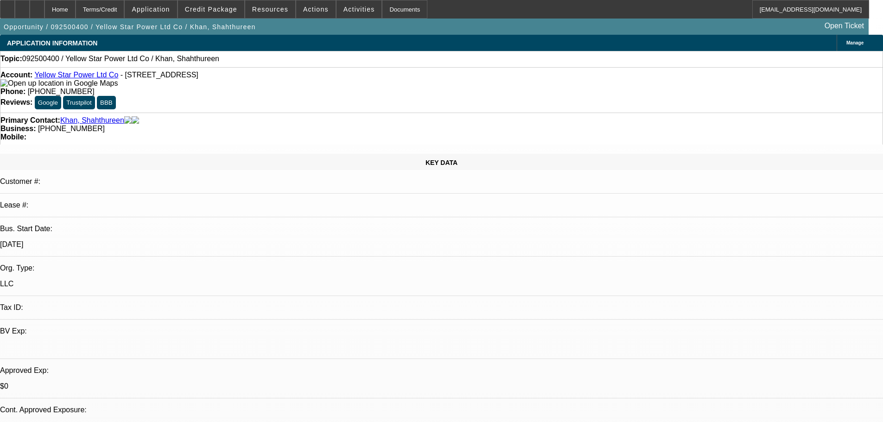
radio input "true"
type textarea "9/18 vm, se looking to connect"
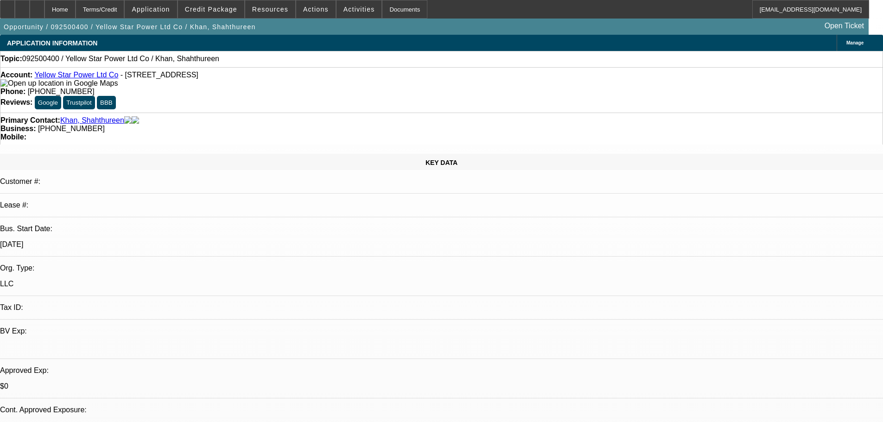
radio input "true"
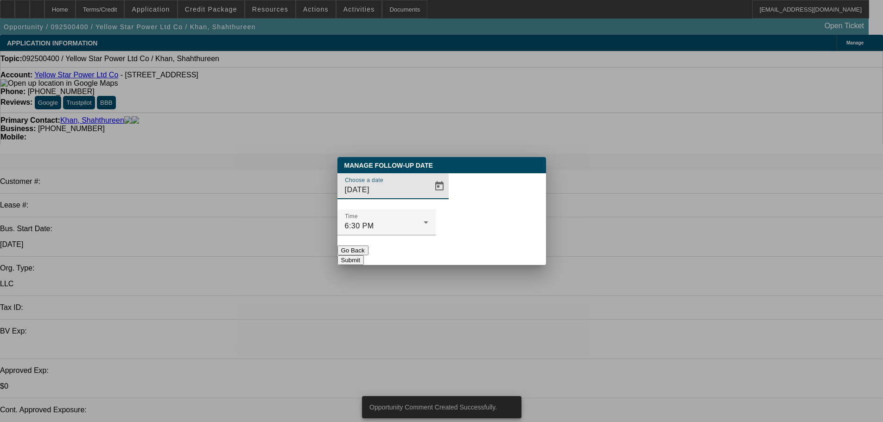
click at [491, 247] on div "Manage Follow-Up Date Choose a date [DATE] Time 6:30 PM Go Back Submit" at bounding box center [442, 211] width 209 height 108
drag, startPoint x: 459, startPoint y: 241, endPoint x: 474, endPoint y: 240, distance: 14.8
click at [364, 255] on button "Submit" at bounding box center [351, 260] width 26 height 10
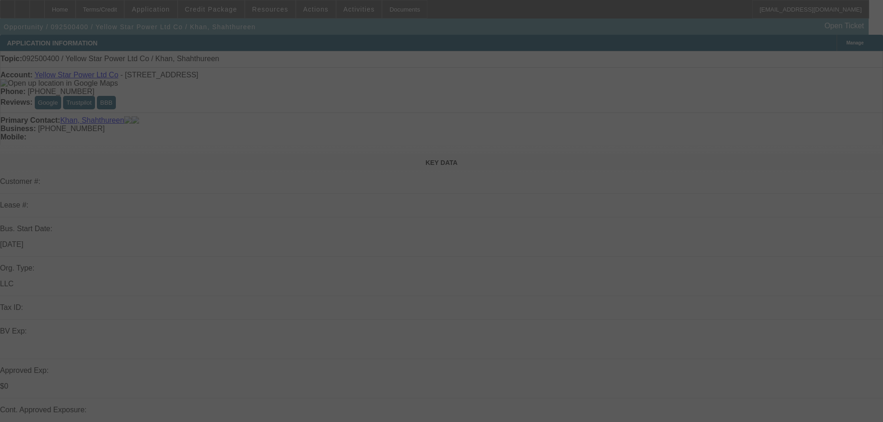
select select "0"
select select "2"
select select "0.1"
select select "4"
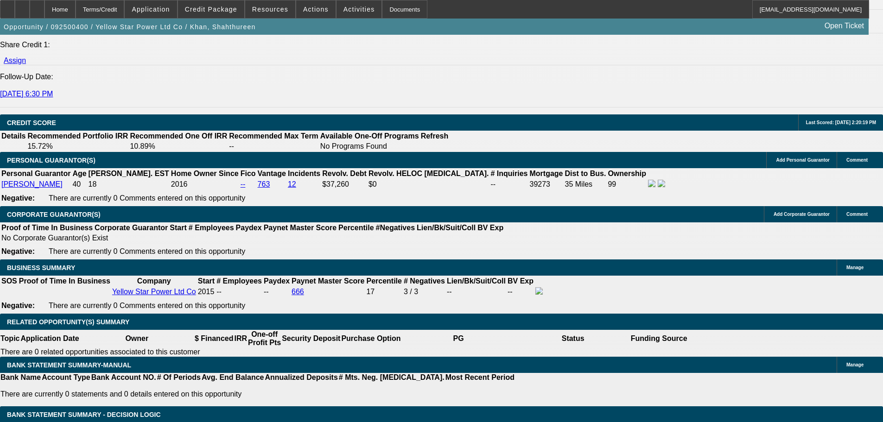
scroll to position [1205, 0]
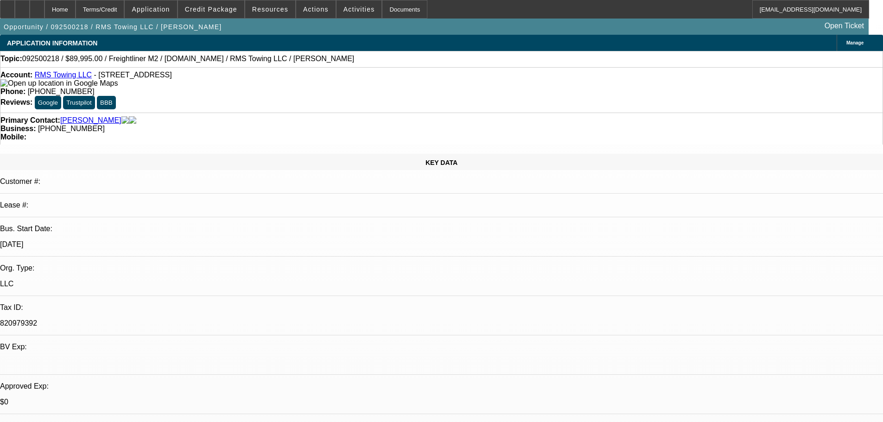
select select "0"
select select "3"
select select "0"
select select "6"
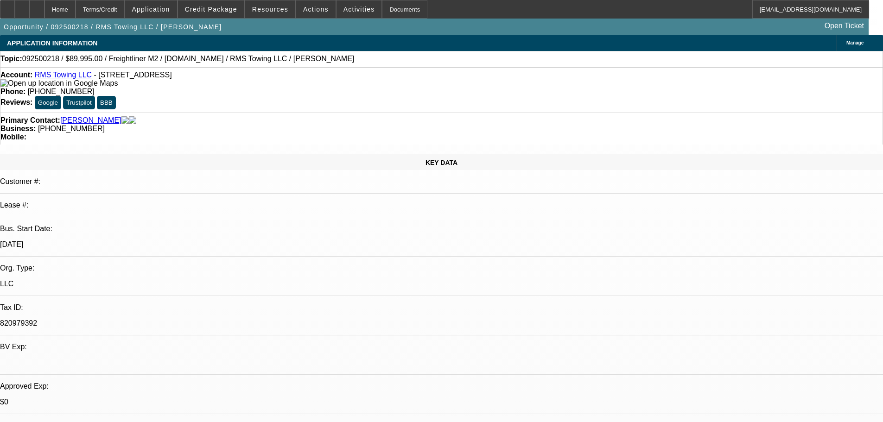
select select "0"
select select "3"
select select "0"
select select "6"
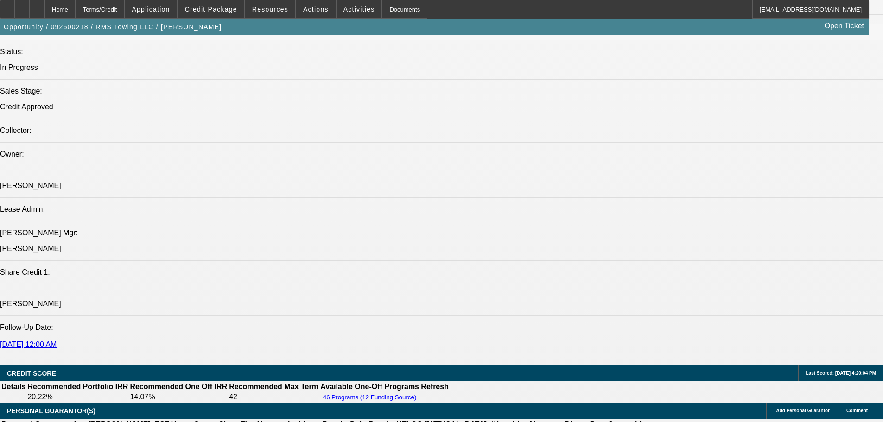
scroll to position [1113, 0]
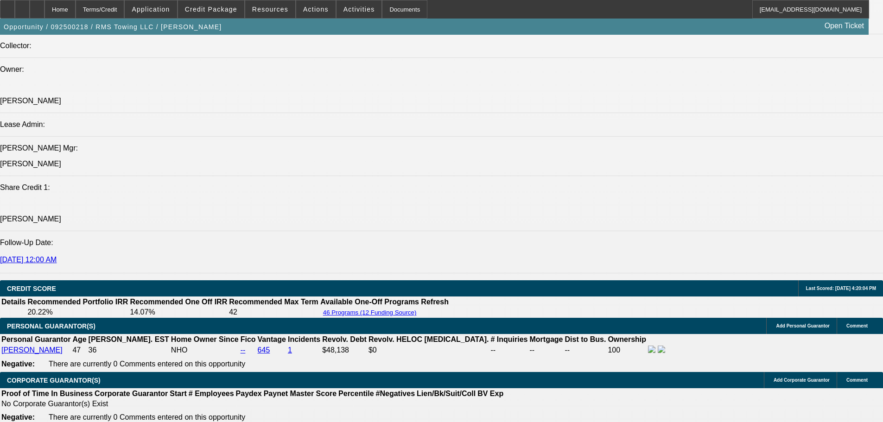
drag, startPoint x: 769, startPoint y: 368, endPoint x: 599, endPoint y: 309, distance: 180.1
copy div "9/11 vmx3-----9/12 tt ray, went through approval (sounds like painpoint is upfr…"
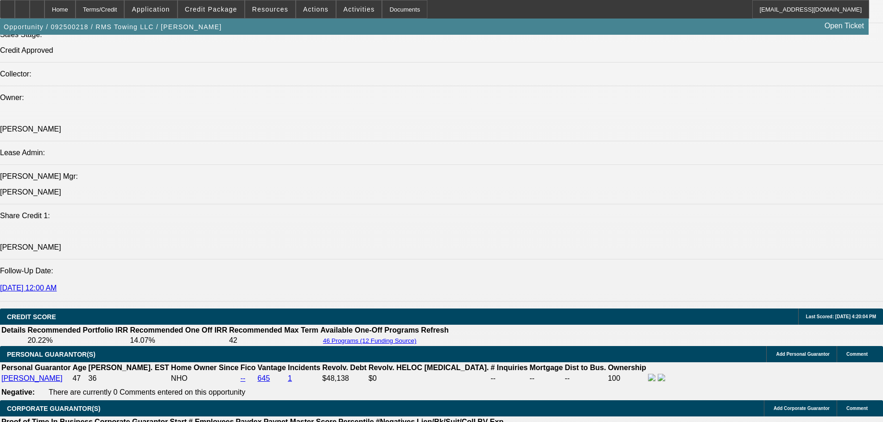
scroll to position [974, 0]
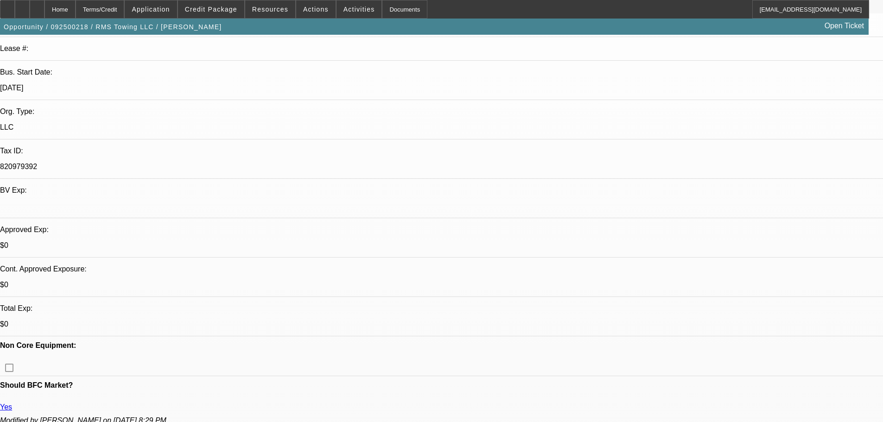
drag, startPoint x: 484, startPoint y: 349, endPoint x: 426, endPoint y: 75, distance: 280.1
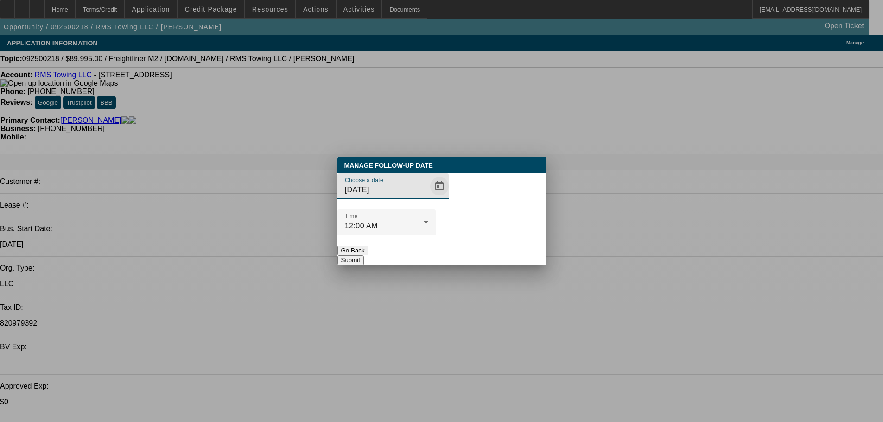
click at [428, 198] on span "Open calendar" at bounding box center [439, 186] width 22 height 22
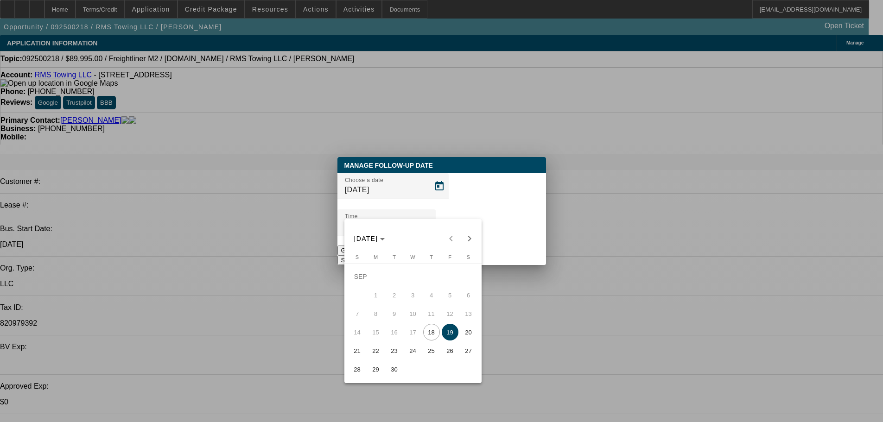
click at [383, 351] on span "22" at bounding box center [376, 351] width 17 height 17
type input "9/22/2025"
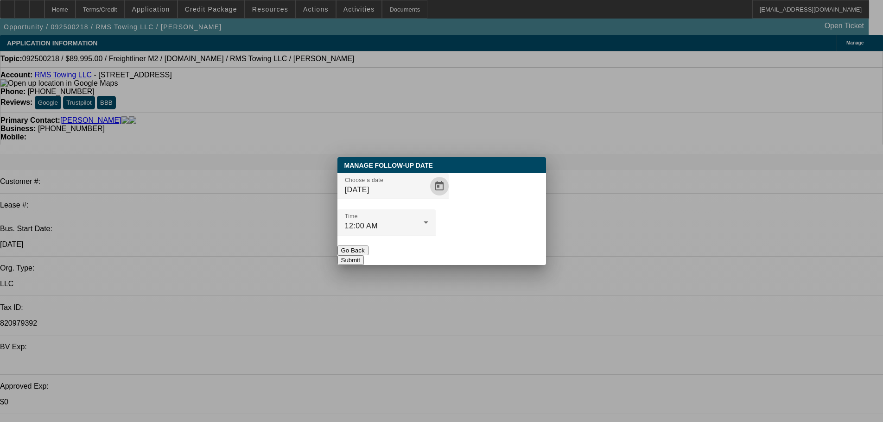
click at [364, 255] on button "Submit" at bounding box center [351, 260] width 26 height 10
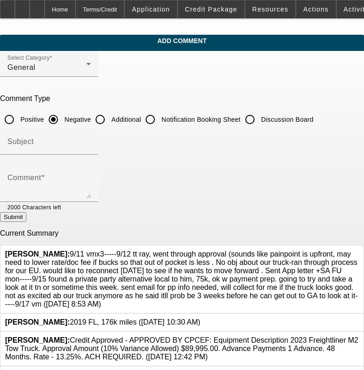
click at [259, 127] on input "Discussion Board" at bounding box center [250, 119] width 19 height 19
radio input "true"
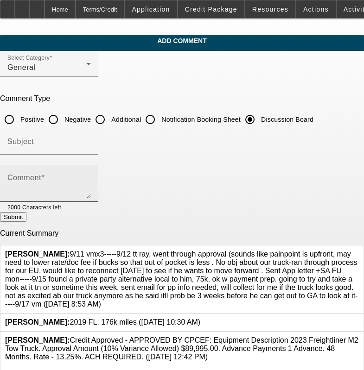
click at [91, 165] on div "Comment" at bounding box center [48, 183] width 83 height 37
paste textarea "9/11 vmx3-----9/12 tt ray, went through approval (sounds like painpoint is upfr…"
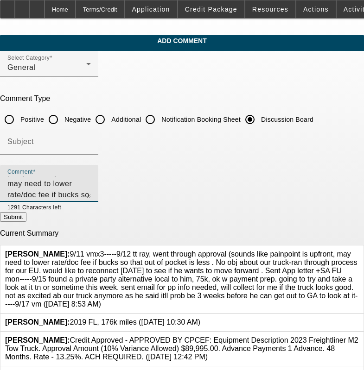
scroll to position [53, 0]
type textarea "9/11 vmx3-----9/12 tt ray, went through approval (sounds like painpoint is upfr…"
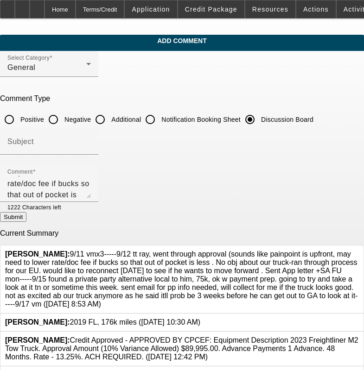
click at [26, 215] on button "Submit" at bounding box center [13, 217] width 26 height 10
radio input "true"
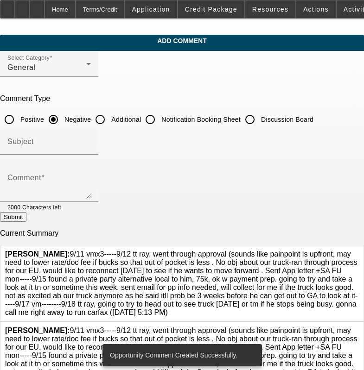
click at [359, 327] on icon at bounding box center [359, 327] width 0 height 0
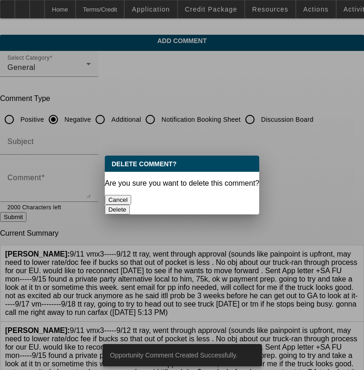
click at [130, 205] on button "Delete" at bounding box center [117, 210] width 25 height 10
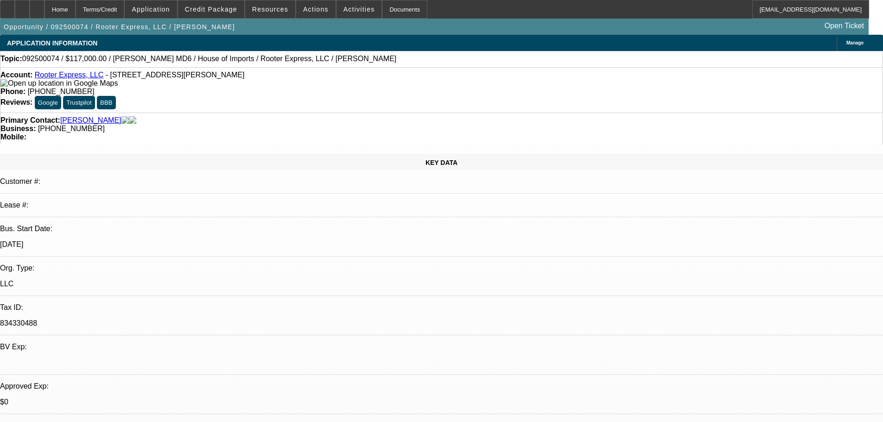
select select "0"
select select "2"
select select "0"
select select "6"
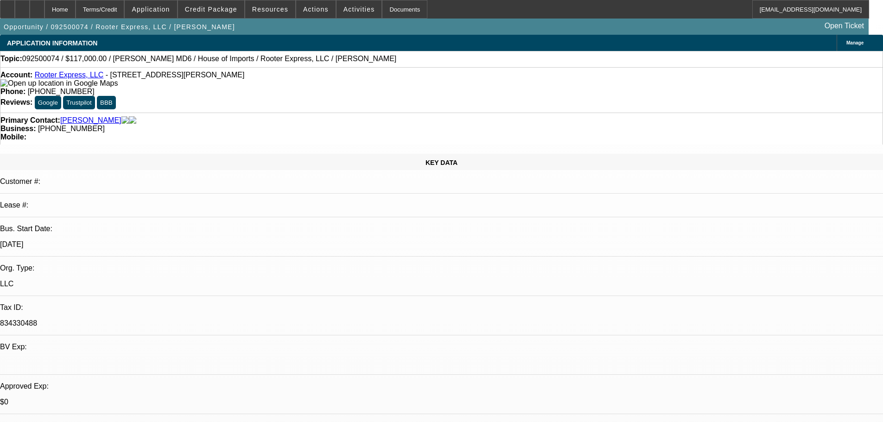
select select "0"
select select "2"
select select "0"
select select "6"
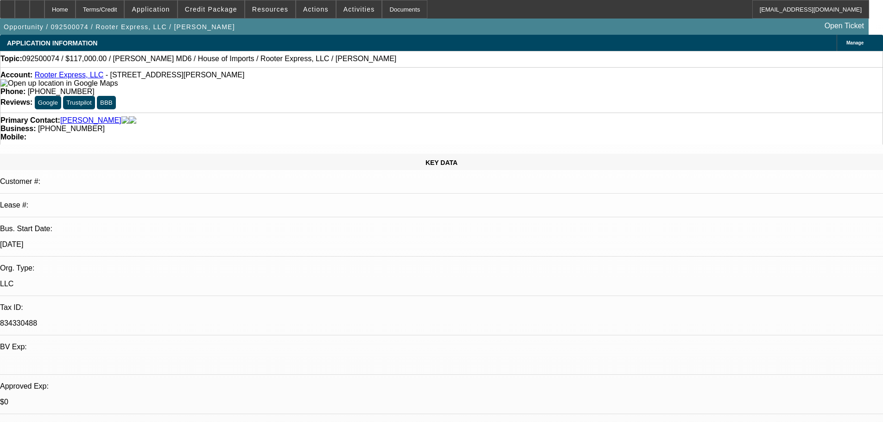
select select "0.1"
select select "0"
select select "2"
select select "0"
select select "6"
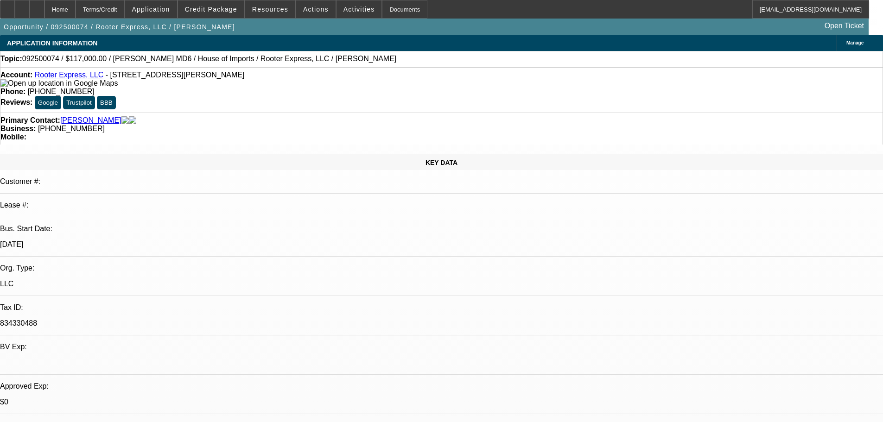
select select "0"
select select "3"
select select "0"
select select "6"
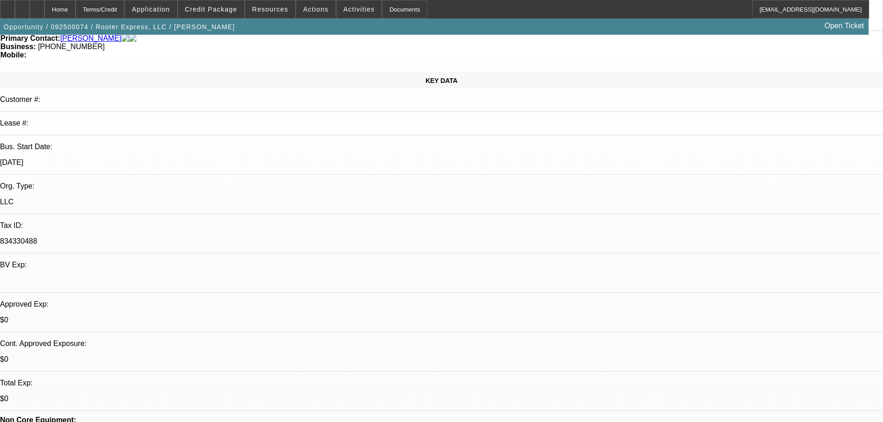
scroll to position [185, 0]
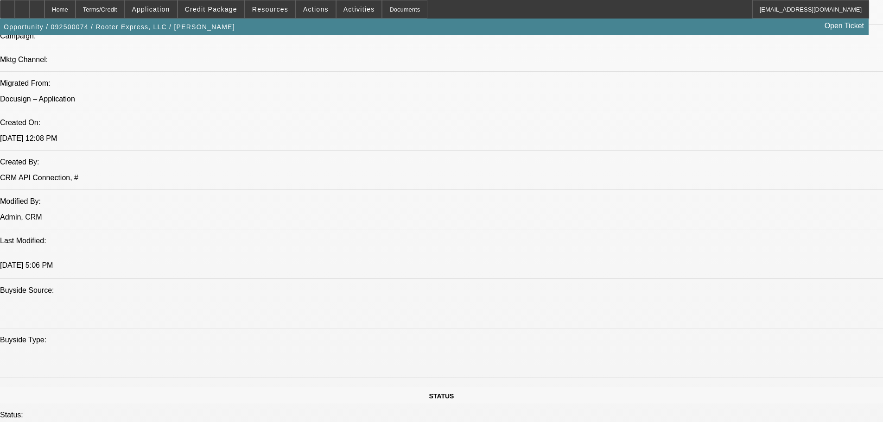
scroll to position [788, 0]
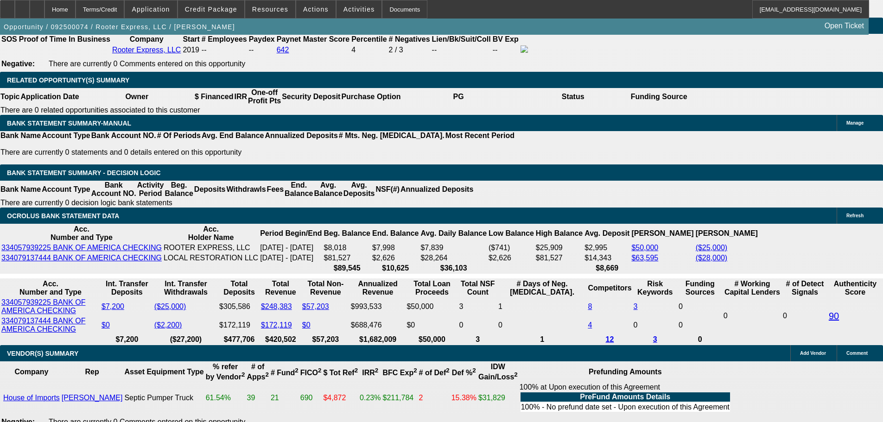
scroll to position [1484, 0]
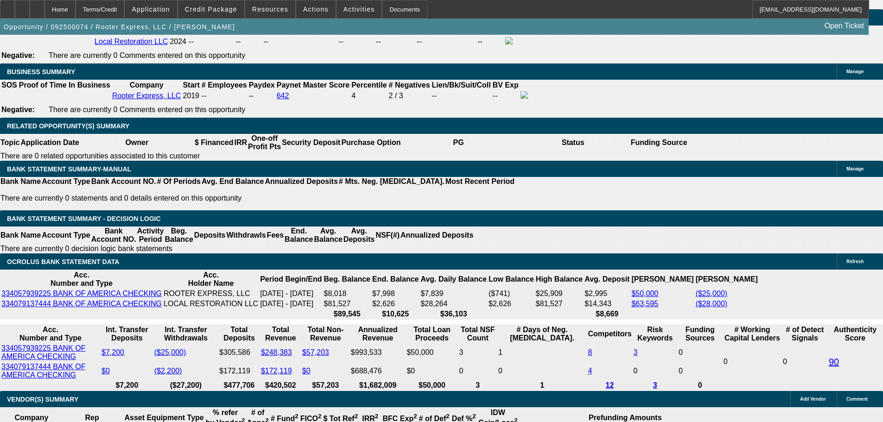
scroll to position [1437, 0]
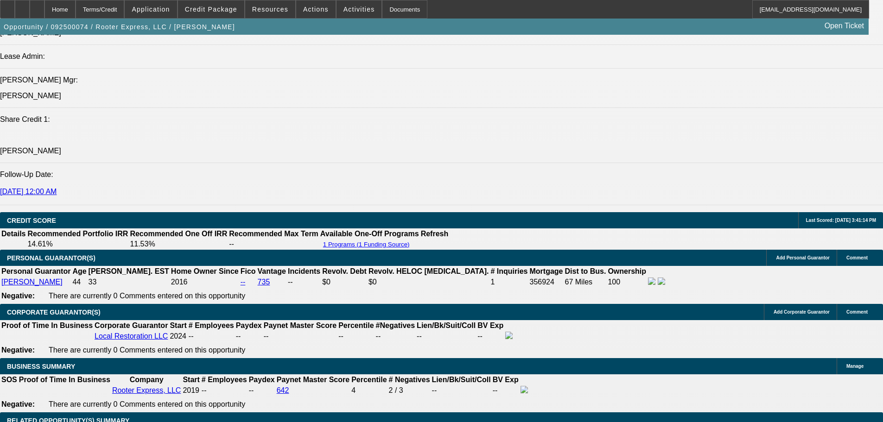
scroll to position [1159, 0]
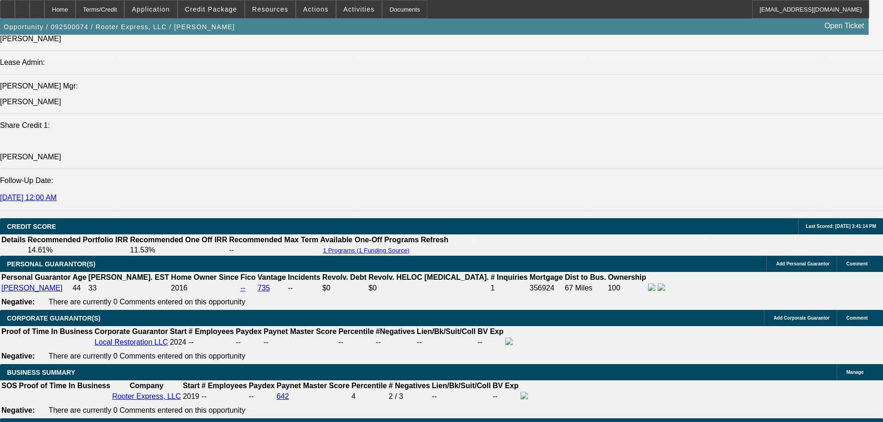
drag, startPoint x: 728, startPoint y: 112, endPoint x: 728, endPoint y: 97, distance: 14.8
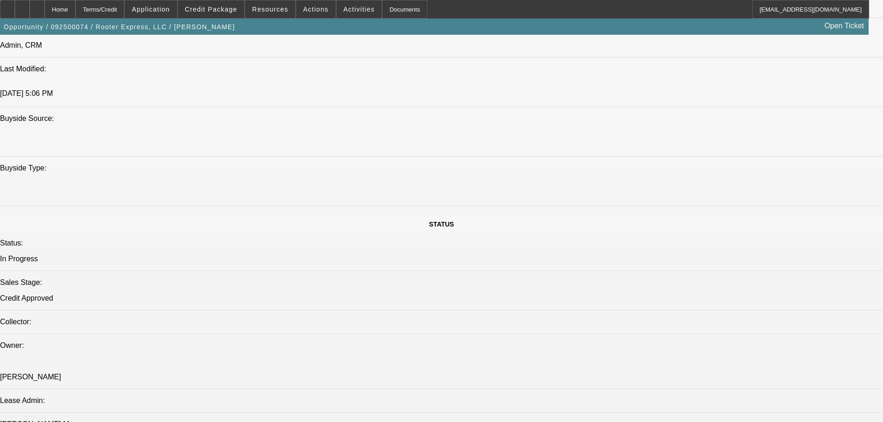
scroll to position [0, 0]
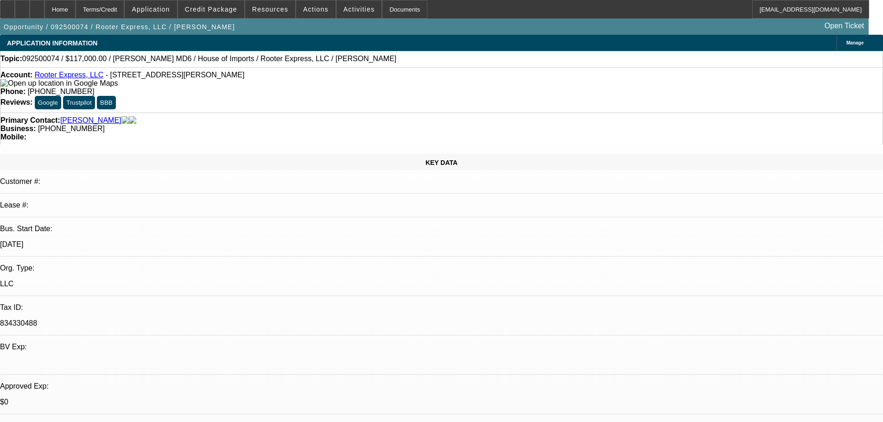
drag, startPoint x: 219, startPoint y: 309, endPoint x: 210, endPoint y: 176, distance: 132.9
click at [216, 10] on span "Credit Package" at bounding box center [211, 9] width 52 height 7
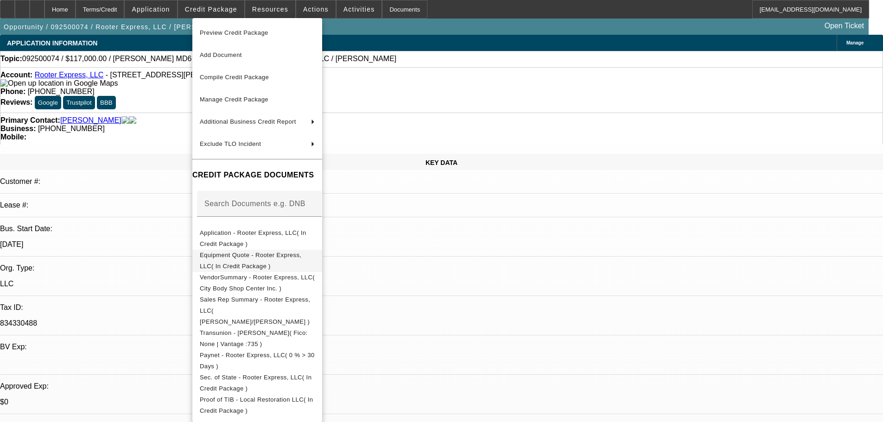
click at [315, 261] on span "Equipment Quote - Rooter Express, LLC( In Credit Package )" at bounding box center [257, 261] width 115 height 22
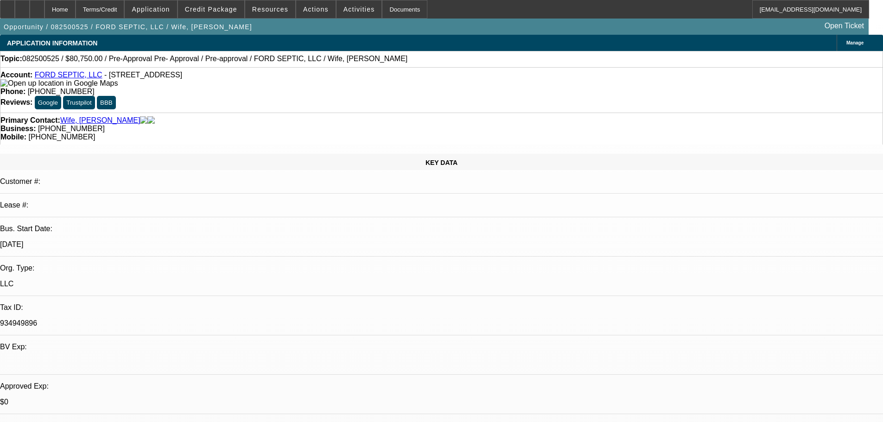
select select "0.15"
select select "2"
select select "0"
select select "6"
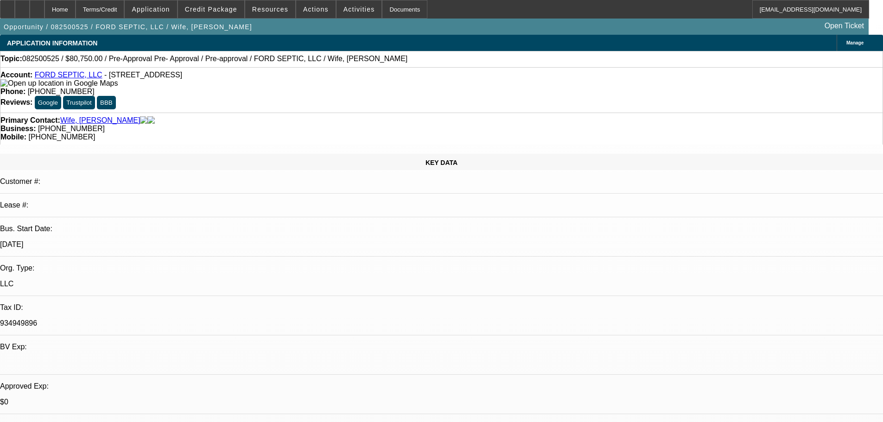
select select "0.15"
select select "2"
select select "0.1"
select select "4"
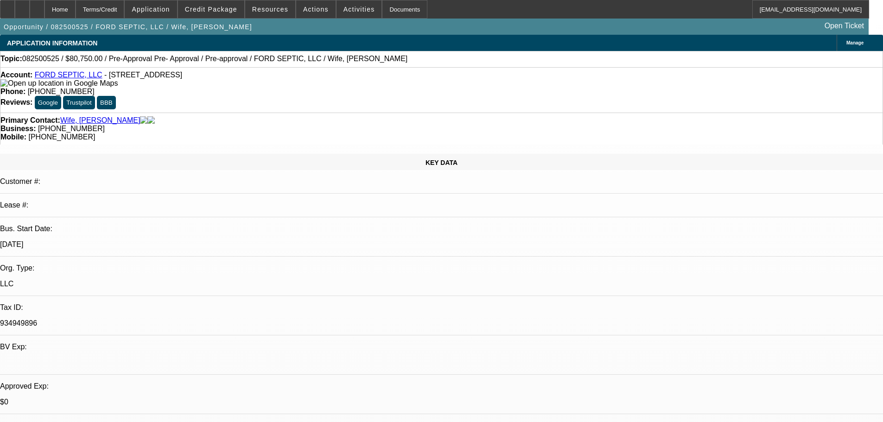
select select "0.15"
select select "2"
select select "0.1"
select select "4"
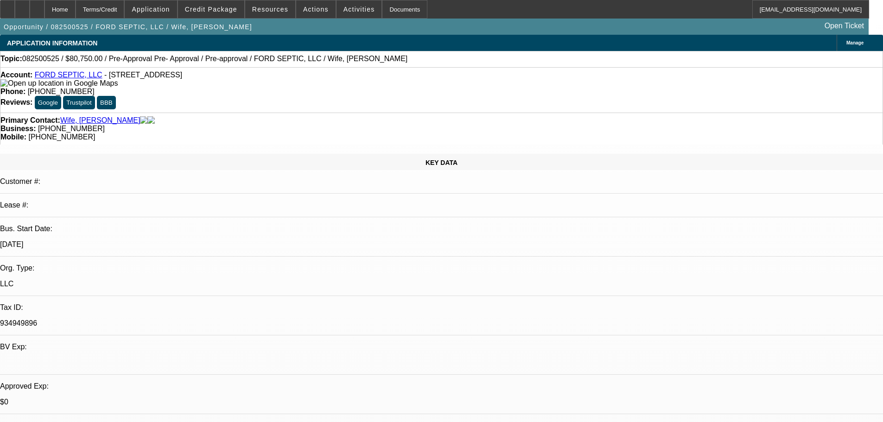
select select "0.15"
select select "2"
select select "0.1"
select select "4"
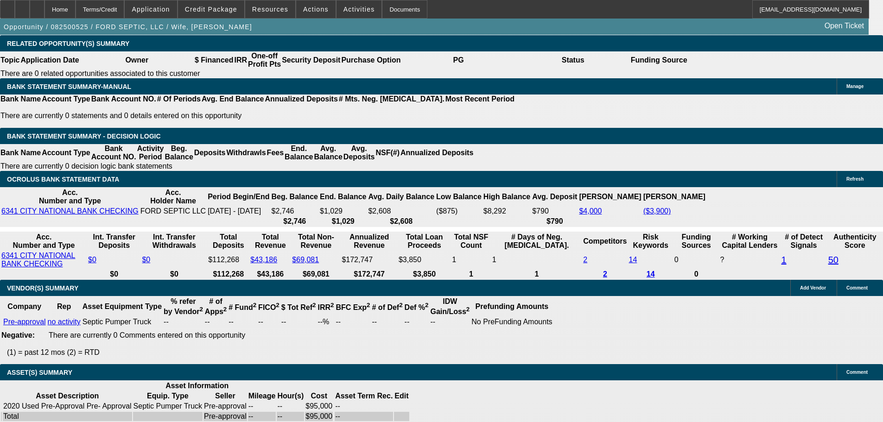
scroll to position [1455, 0]
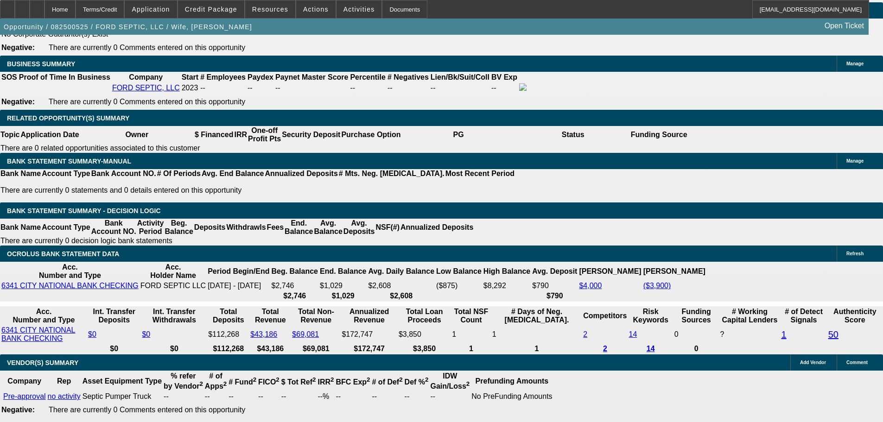
drag, startPoint x: 788, startPoint y: 392, endPoint x: 596, endPoint y: 308, distance: 209.5
copy div "8/20 sent terms fu for obj------ 8/22 se to see if add collat option needed, fu…"
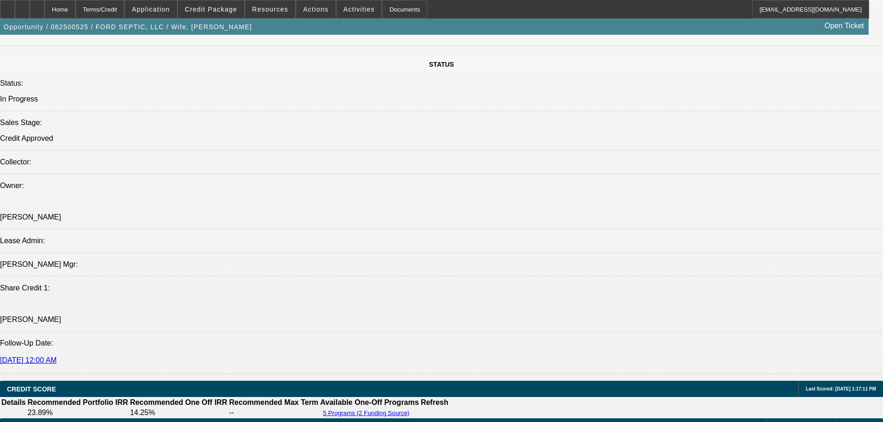
scroll to position [899, 0]
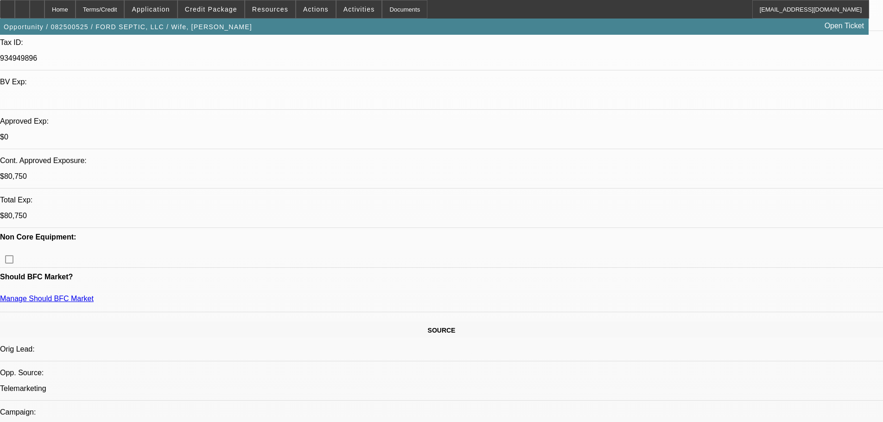
drag, startPoint x: 484, startPoint y: 65, endPoint x: 517, endPoint y: 92, distance: 42.9
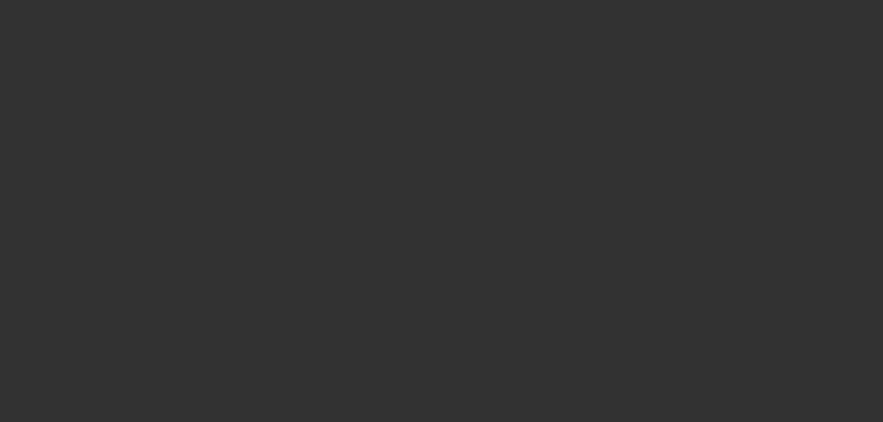
click at [428, 198] on span "Open calendar" at bounding box center [439, 186] width 22 height 22
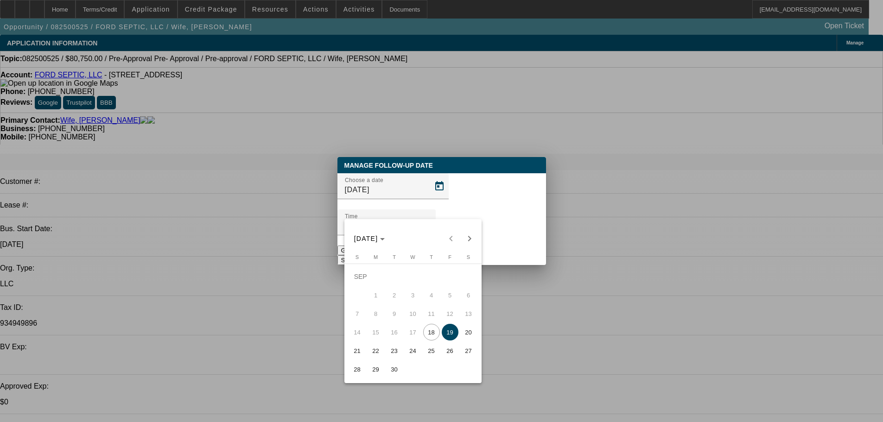
click at [374, 359] on span "22" at bounding box center [376, 351] width 17 height 17
type input "9/22/2025"
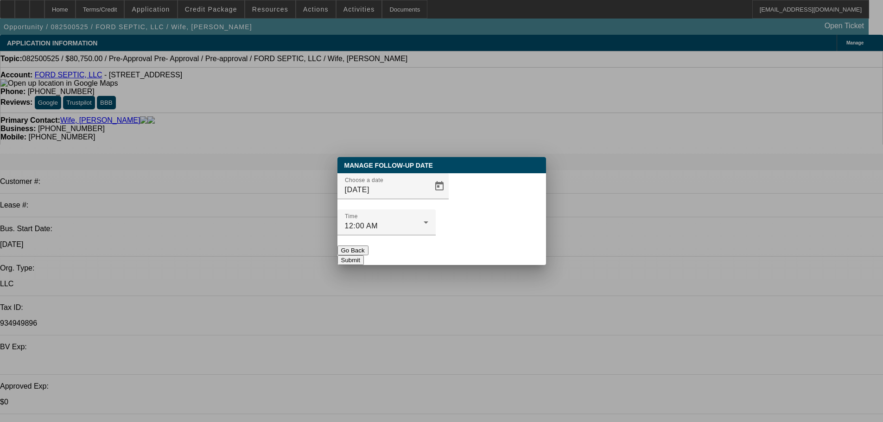
click at [364, 255] on button "Submit" at bounding box center [351, 260] width 26 height 10
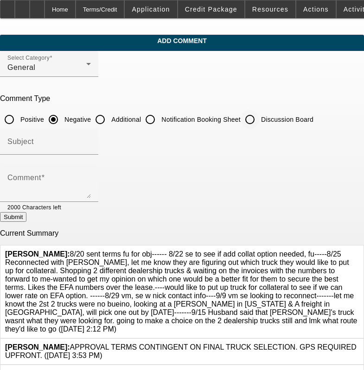
click at [259, 123] on input "Discussion Board" at bounding box center [250, 119] width 19 height 19
radio input "true"
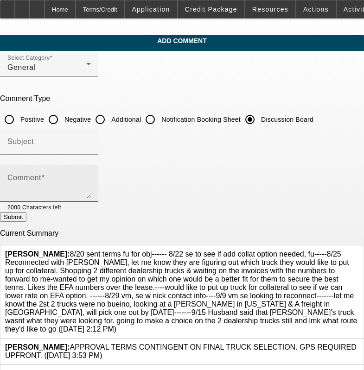
click at [91, 168] on div "Comment" at bounding box center [48, 183] width 83 height 37
paste textarea "8/20 sent terms fu for obj------ 8/22 se to see if add collat option needed, fu…"
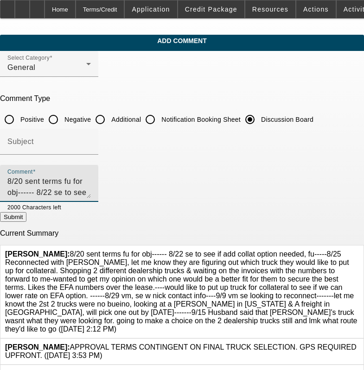
scroll to position [64, 0]
click at [359, 250] on icon at bounding box center [359, 250] width 0 height 0
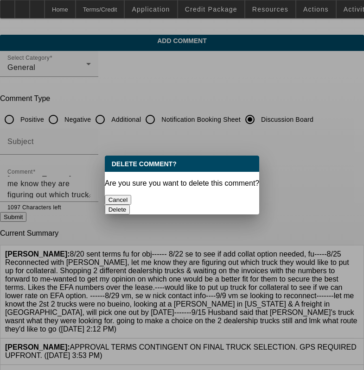
click at [130, 205] on button "Delete" at bounding box center [117, 210] width 25 height 10
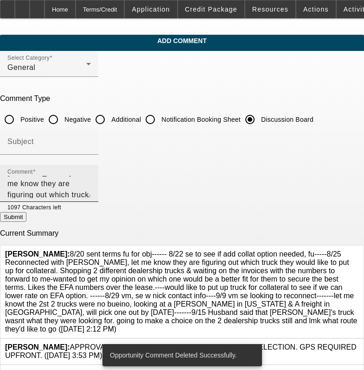
click at [91, 195] on textarea "8/20 sent terms fu for obj------ 8/22 se to see if add collat option needed, fu…" at bounding box center [48, 187] width 83 height 22
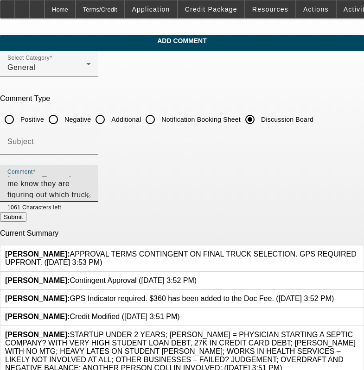
scroll to position [76, 0]
type textarea "8/20 sent terms fu for obj------ 8/22 se to see if add collat option needed, fu…"
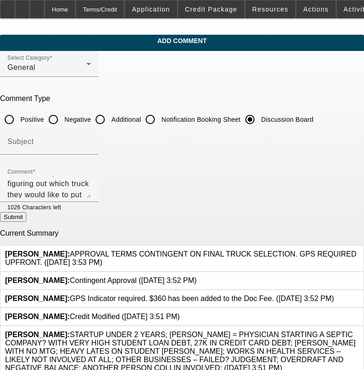
click at [26, 217] on button "Submit" at bounding box center [13, 217] width 26 height 10
radio input "true"
